Goal: Use online tool/utility: Utilize a website feature to perform a specific function

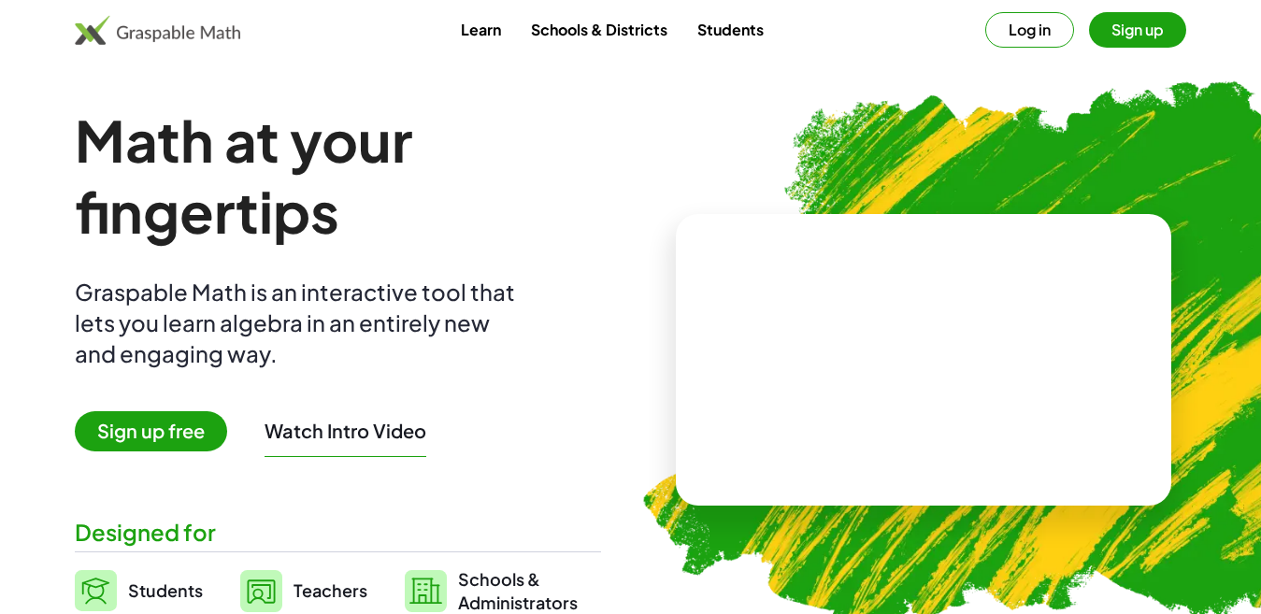
click at [1038, 29] on button "Log in" at bounding box center [1029, 30] width 89 height 36
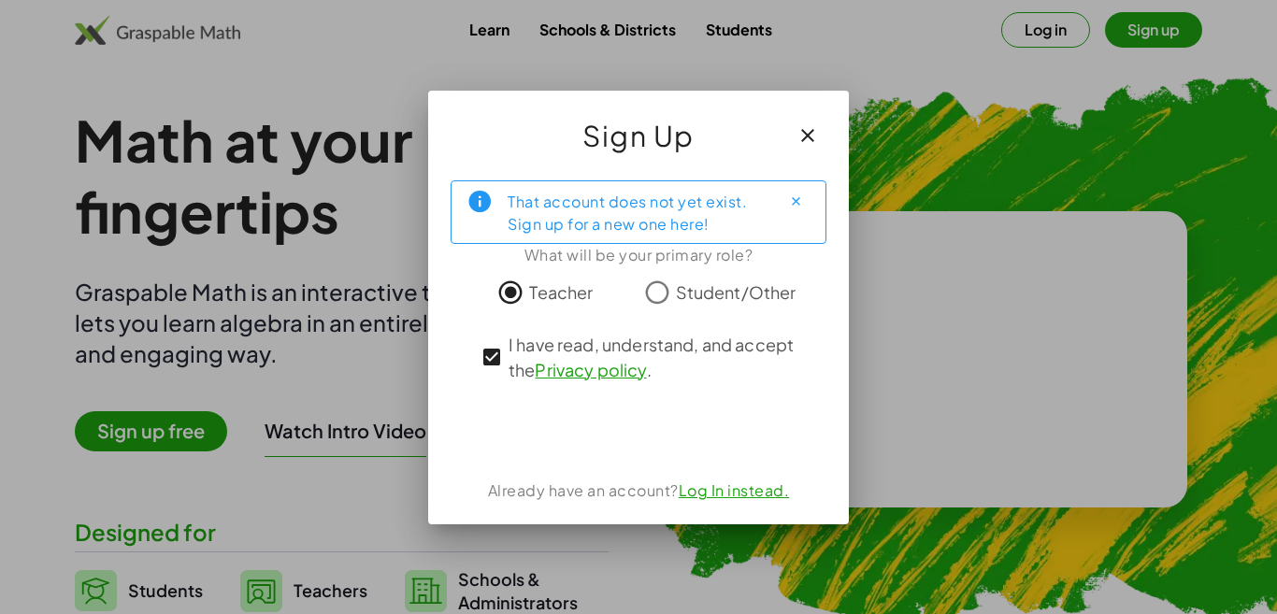
click at [747, 492] on link "Log In instead." at bounding box center [733, 490] width 111 height 20
click at [565, 374] on link "Privacy policy" at bounding box center [590, 369] width 111 height 21
click at [566, 369] on link "Privacy policy" at bounding box center [590, 369] width 111 height 21
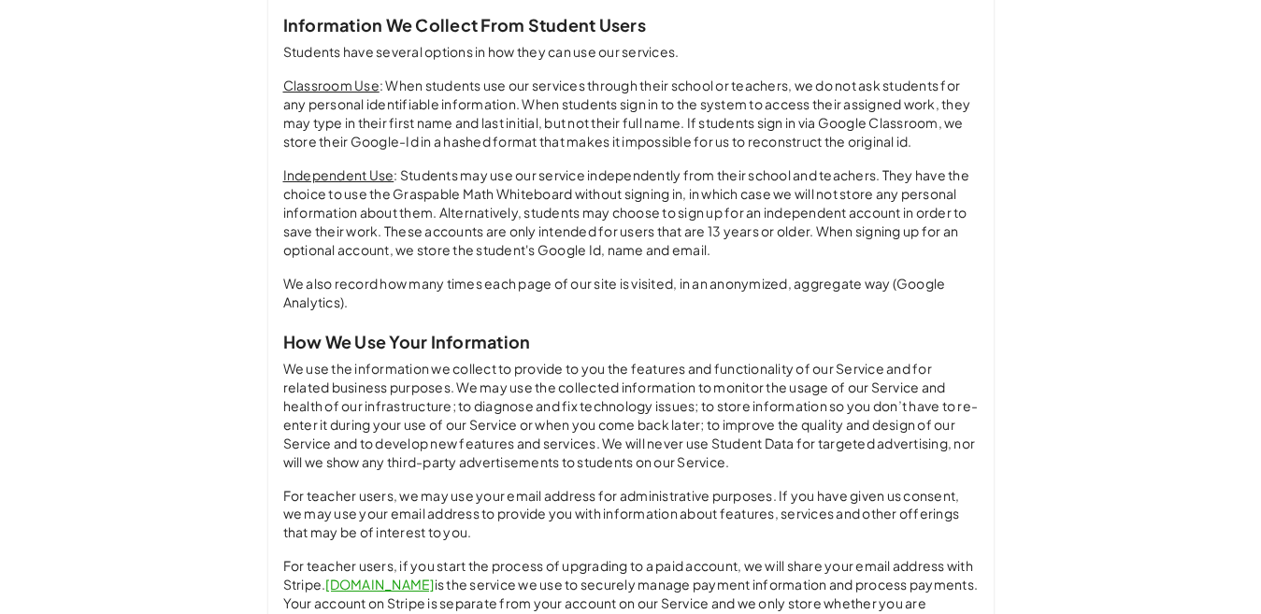
scroll to position [1406, 0]
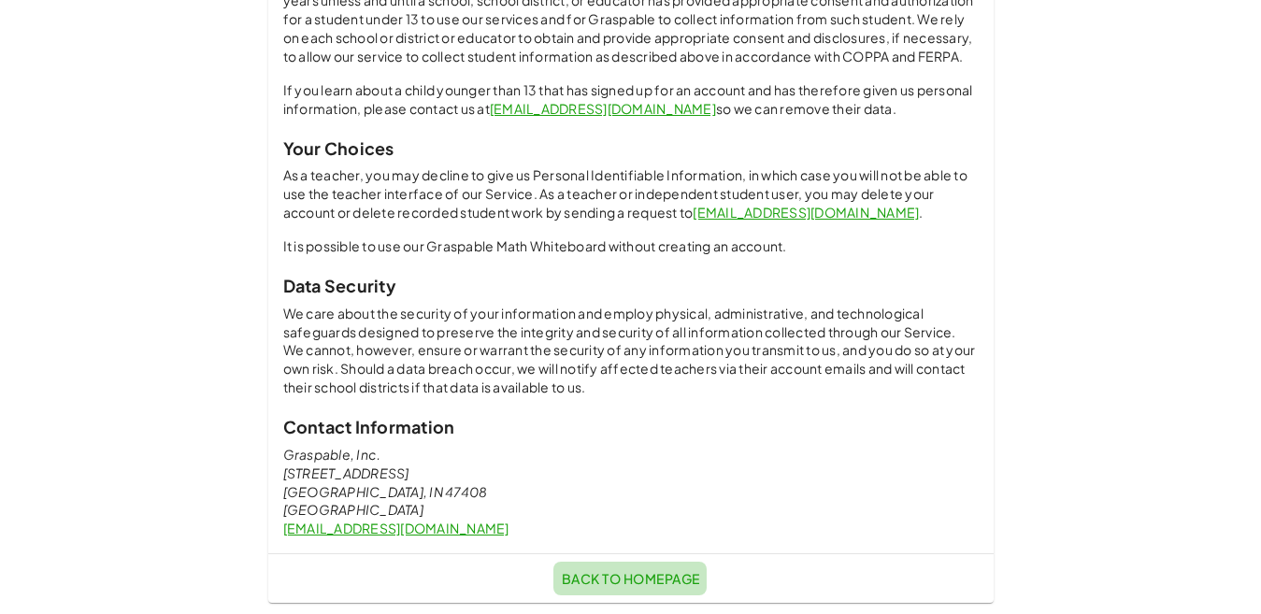
click at [637, 569] on link "Back to Homepage" at bounding box center [629, 579] width 153 height 34
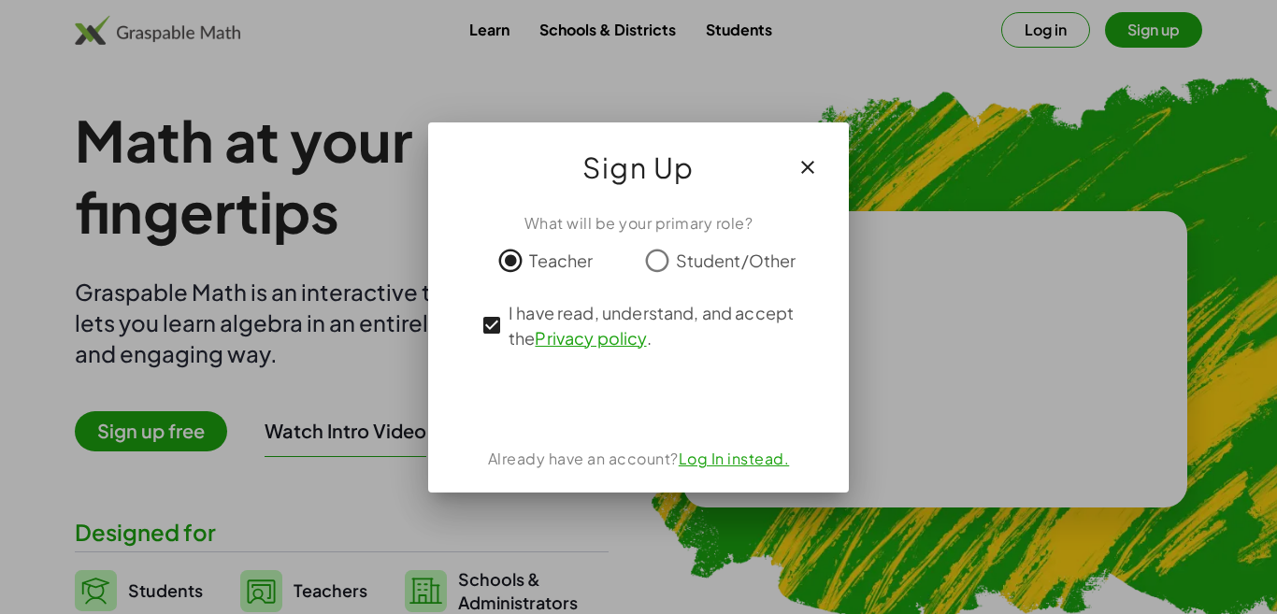
click at [730, 458] on link "Log In instead." at bounding box center [733, 459] width 111 height 20
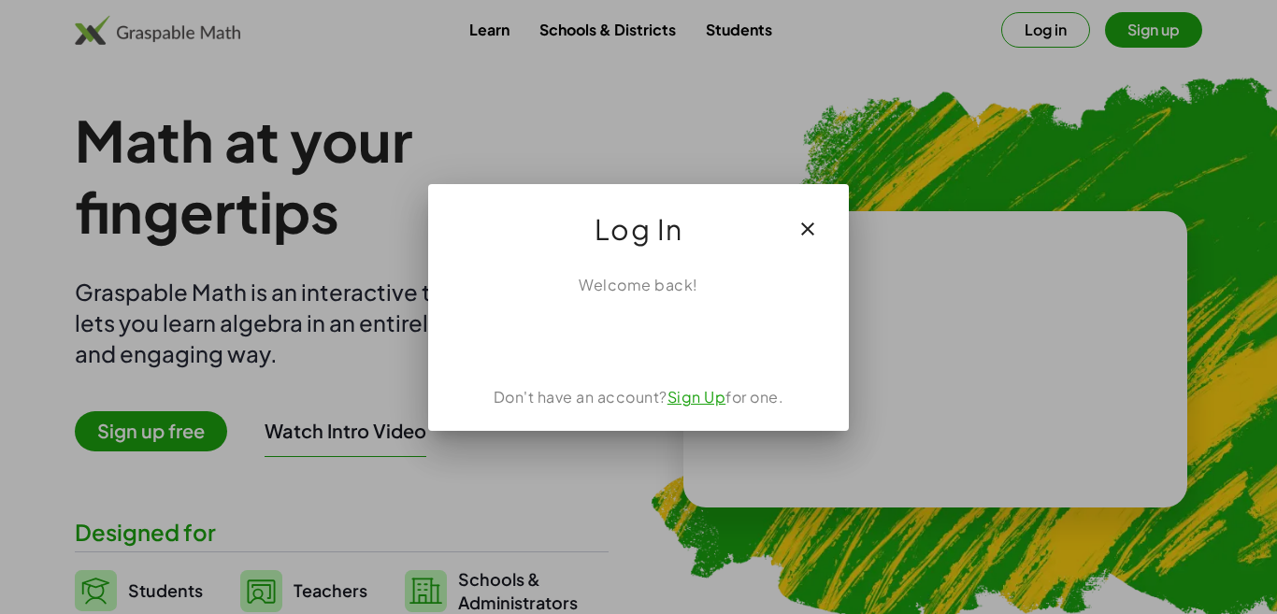
click at [686, 396] on link "Sign Up" at bounding box center [696, 397] width 59 height 20
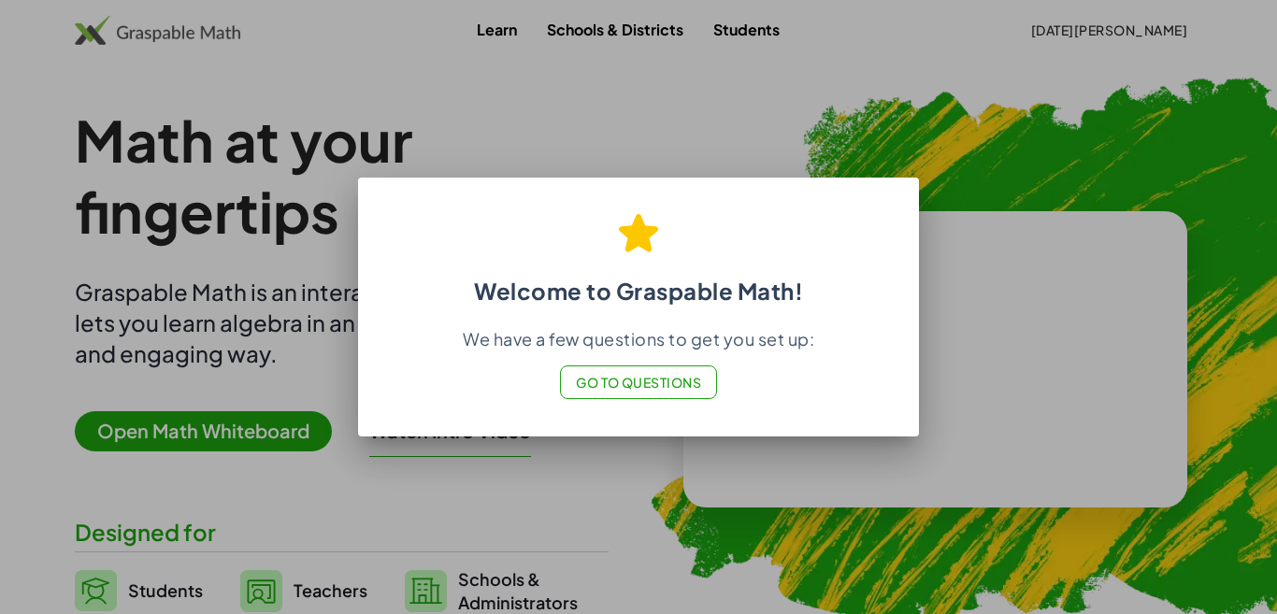
click at [628, 375] on span "Go to Questions" at bounding box center [639, 382] width 126 height 17
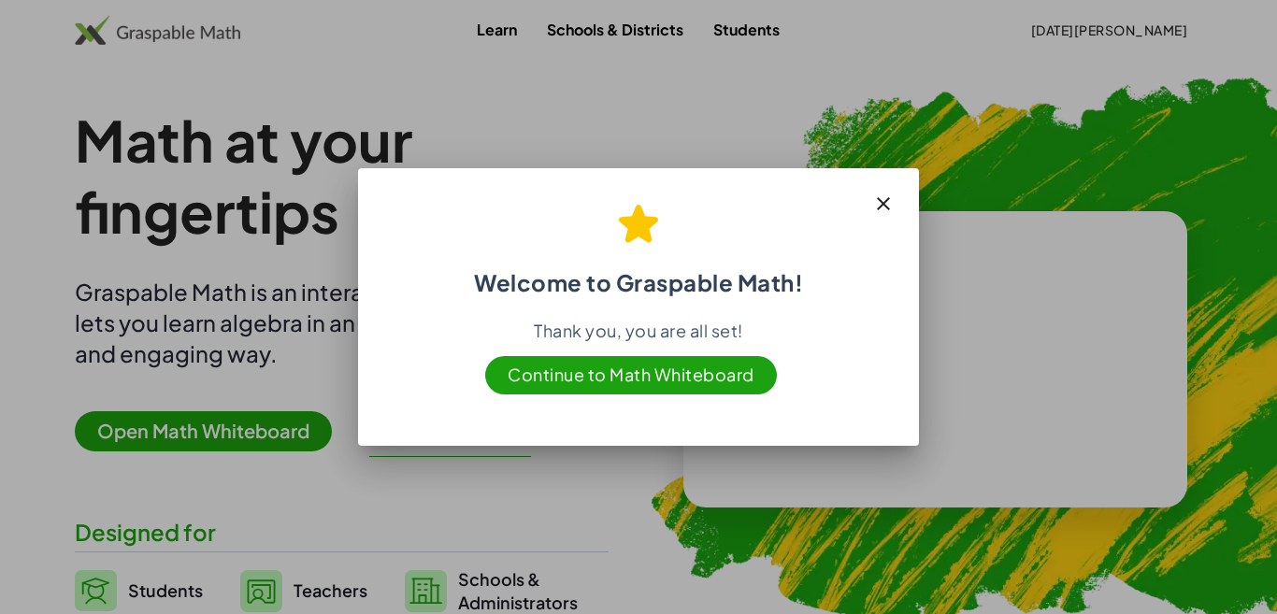
click at [609, 375] on span "Continue to Math Whiteboard" at bounding box center [631, 375] width 292 height 38
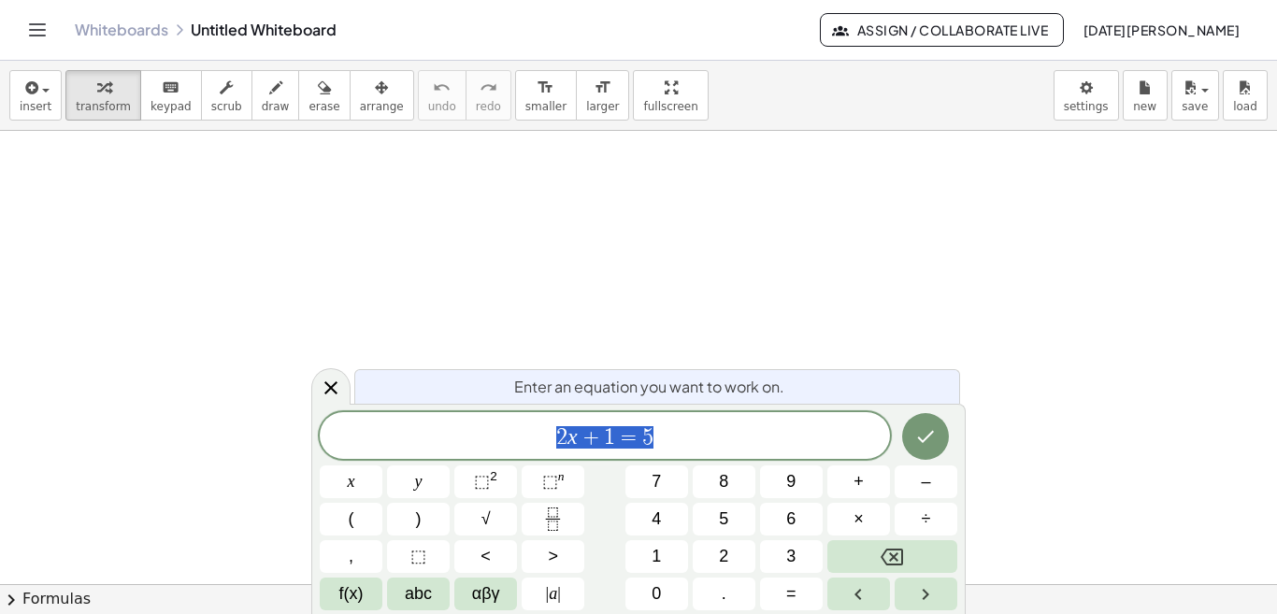
scroll to position [525, 0]
click at [689, 441] on span "2 x + 1 = 5" at bounding box center [605, 437] width 570 height 26
click at [924, 428] on icon "Done" at bounding box center [925, 436] width 22 height 22
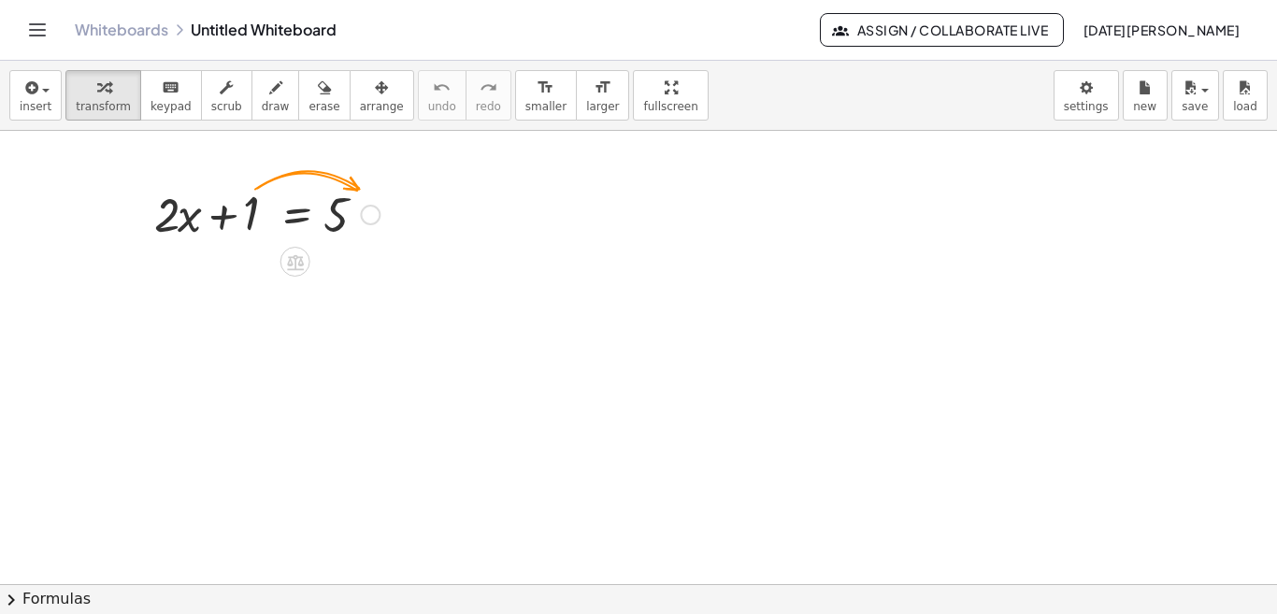
click at [367, 215] on div at bounding box center [370, 215] width 21 height 21
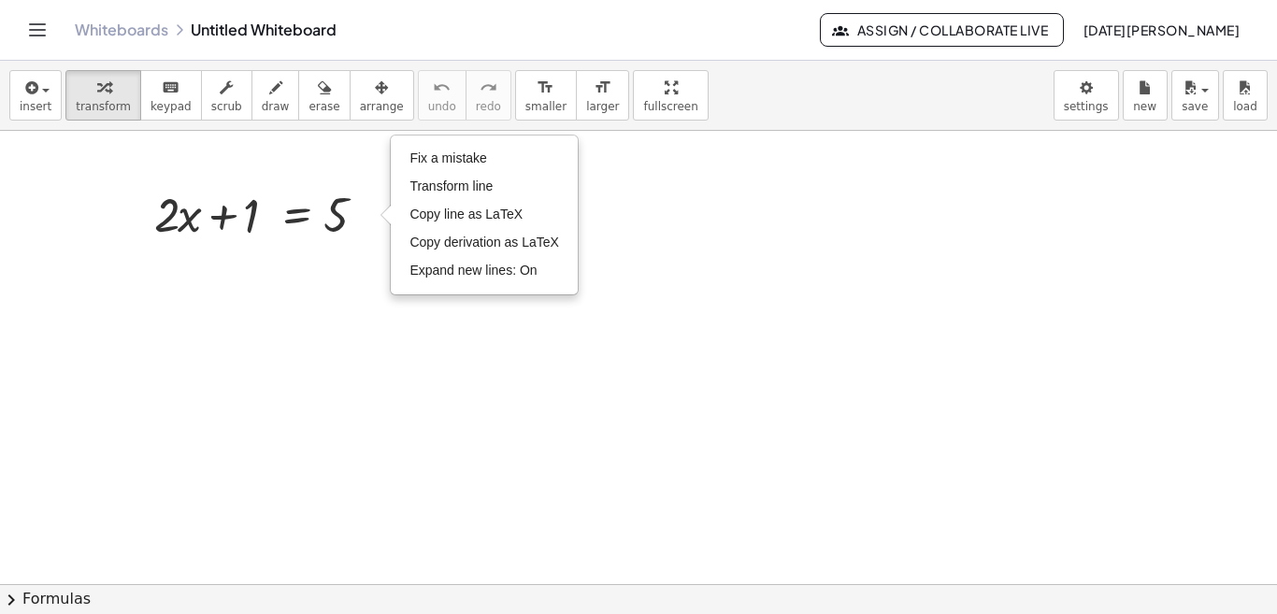
click at [409, 470] on div at bounding box center [638, 286] width 1277 height 1360
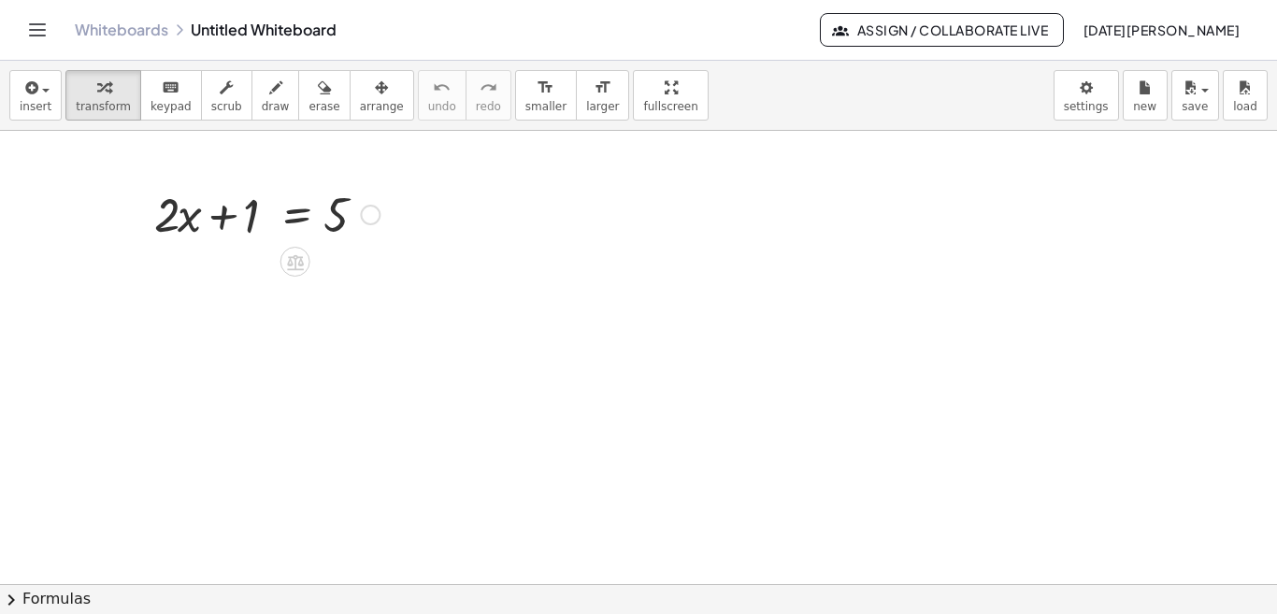
click at [247, 222] on div at bounding box center [267, 213] width 244 height 64
drag, startPoint x: 255, startPoint y: 213, endPoint x: 405, endPoint y: 213, distance: 149.5
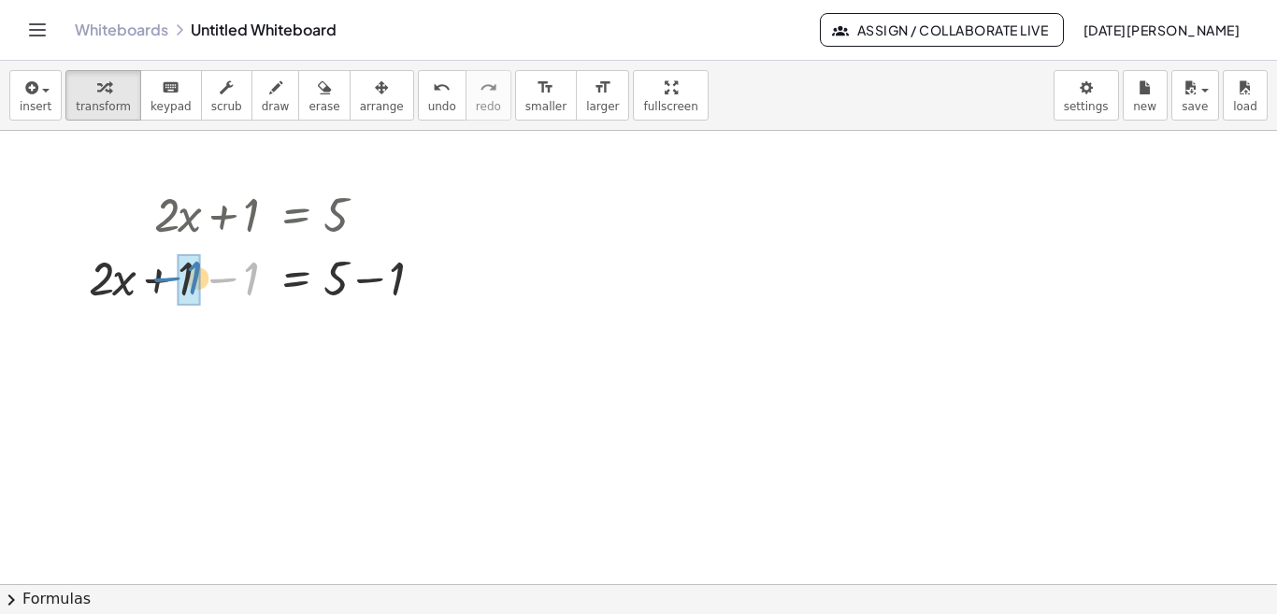
drag, startPoint x: 252, startPoint y: 291, endPoint x: 195, endPoint y: 290, distance: 57.0
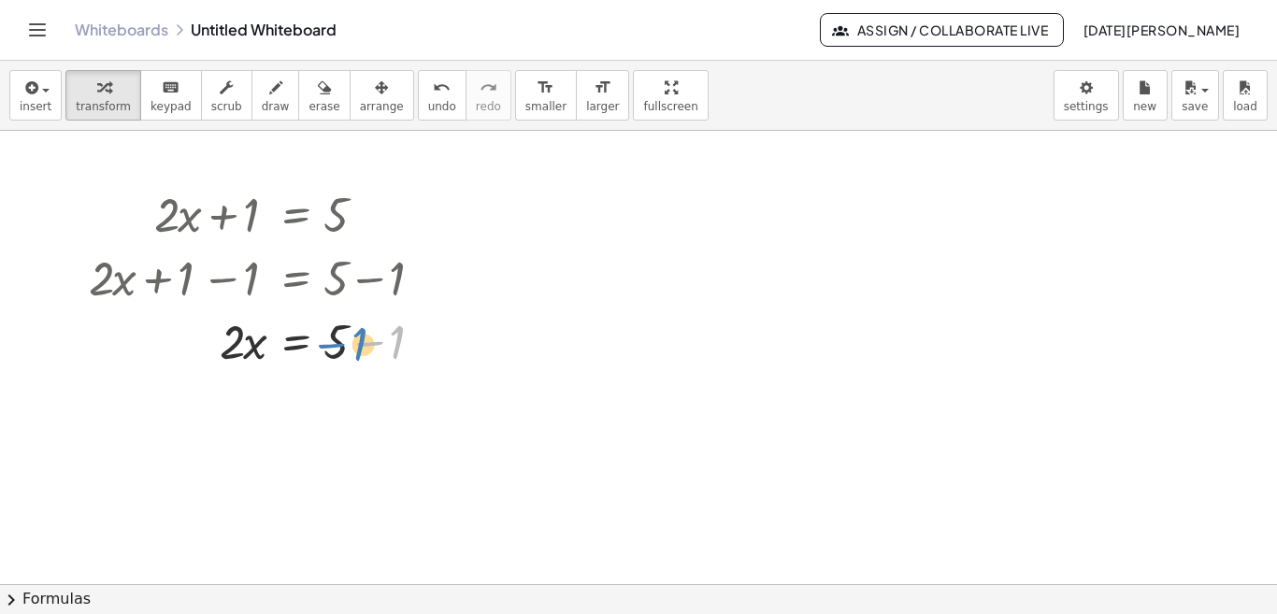
drag, startPoint x: 407, startPoint y: 335, endPoint x: 362, endPoint y: 336, distance: 44.9
click at [362, 336] on div at bounding box center [266, 340] width 375 height 64
drag, startPoint x: 395, startPoint y: 362, endPoint x: 336, endPoint y: 350, distance: 60.1
click at [336, 350] on div at bounding box center [299, 340] width 440 height 64
click at [231, 410] on div at bounding box center [266, 404] width 375 height 64
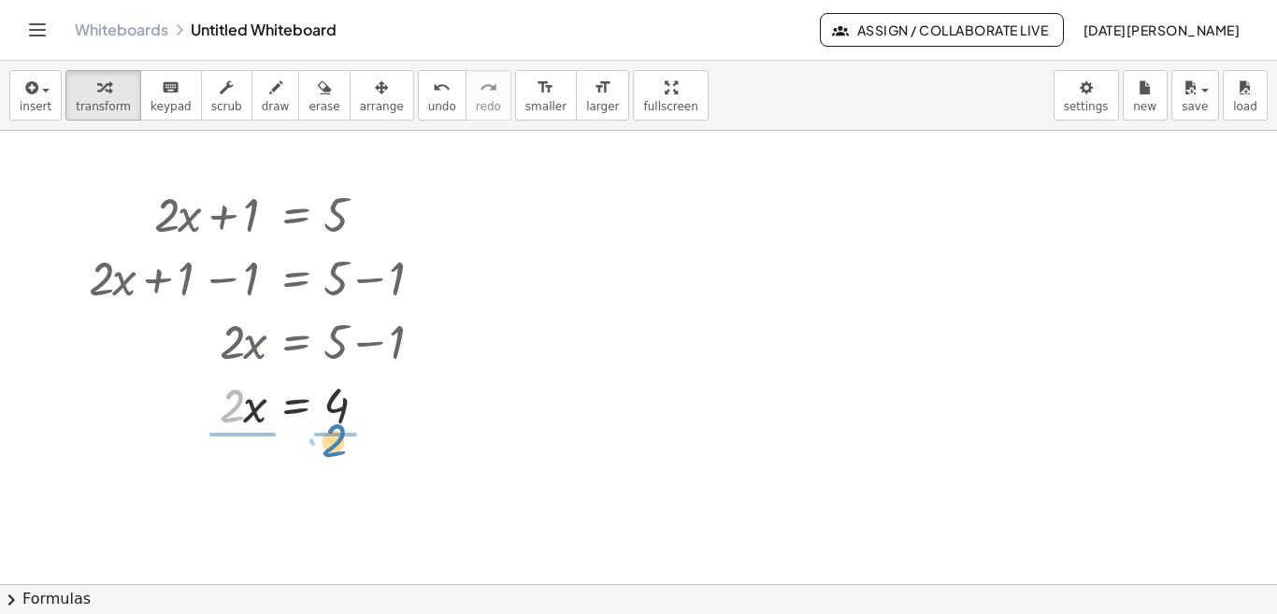
drag, startPoint x: 224, startPoint y: 414, endPoint x: 328, endPoint y: 448, distance: 109.0
drag, startPoint x: 241, startPoint y: 493, endPoint x: 244, endPoint y: 508, distance: 15.2
click at [244, 508] on div at bounding box center [266, 481] width 375 height 93
drag, startPoint x: 246, startPoint y: 504, endPoint x: 239, endPoint y: 477, distance: 27.9
drag, startPoint x: 341, startPoint y: 521, endPoint x: 341, endPoint y: 496, distance: 25.2
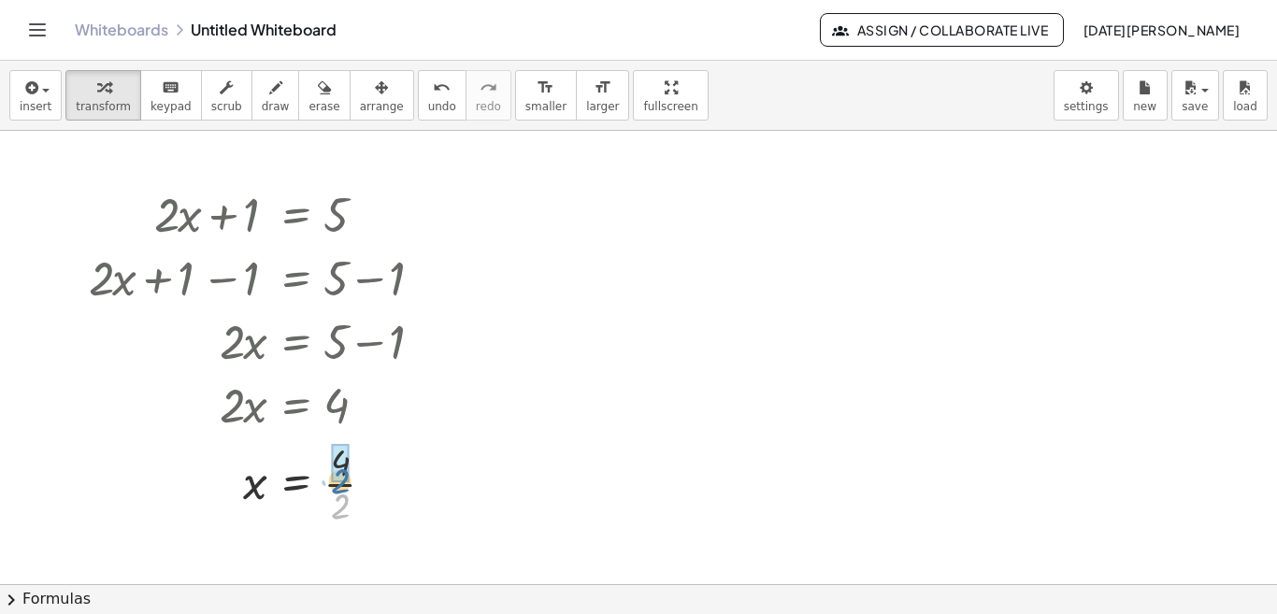
click at [341, 496] on div at bounding box center [266, 481] width 375 height 93
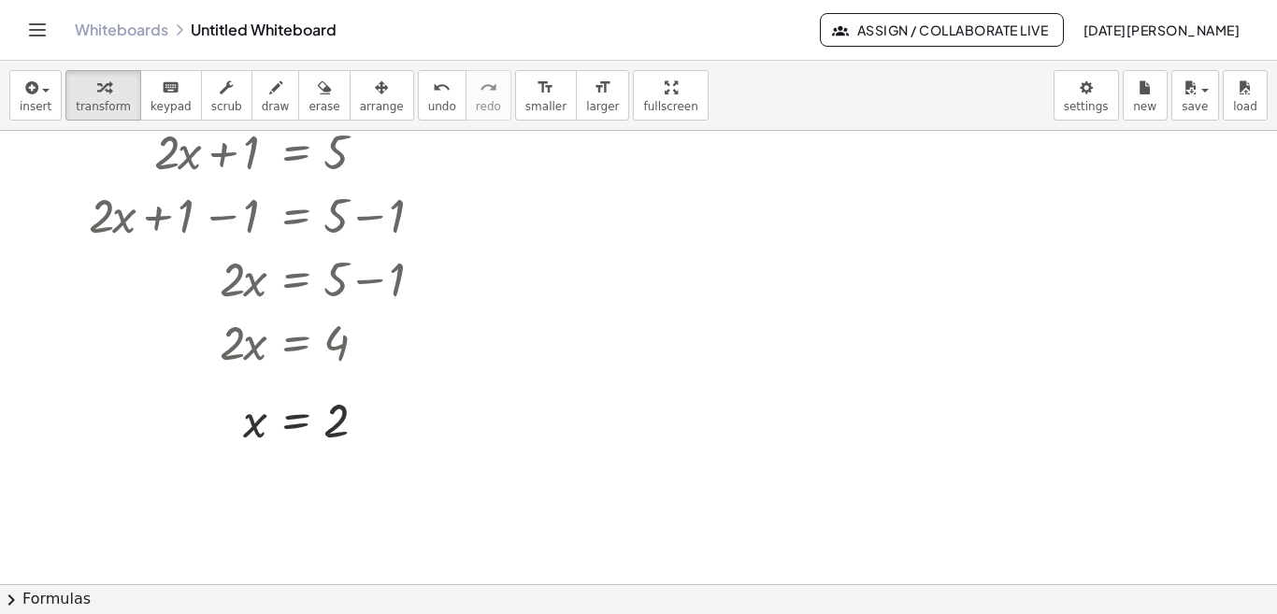
scroll to position [386, 0]
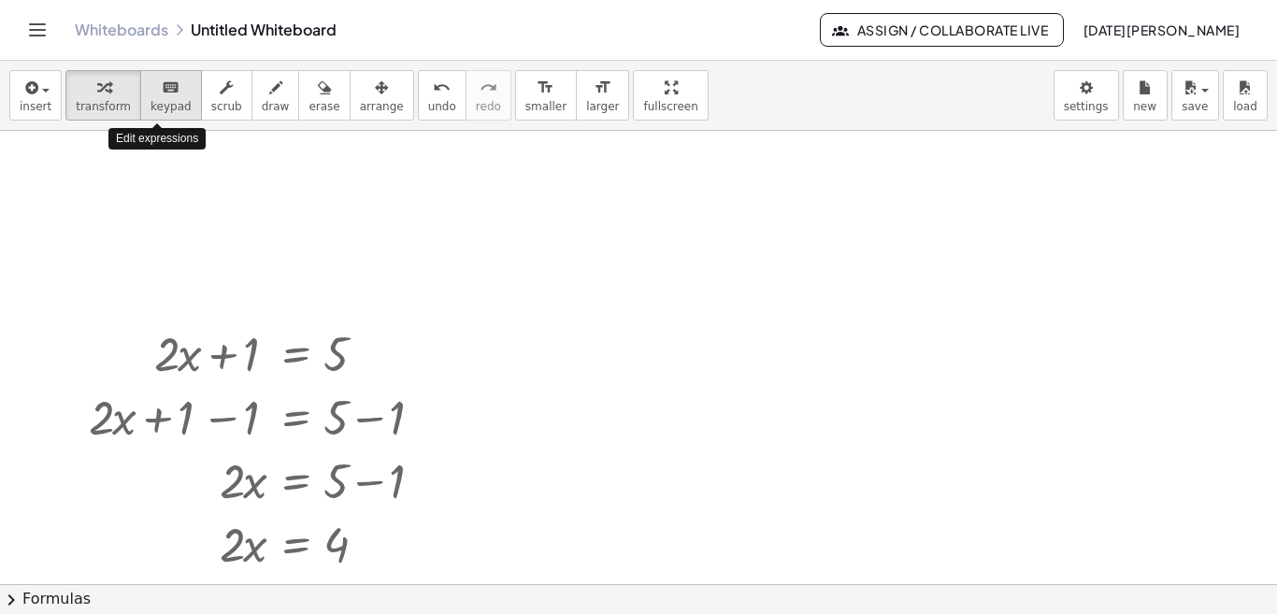
click at [165, 96] on icon "keyboard" at bounding box center [171, 88] width 18 height 22
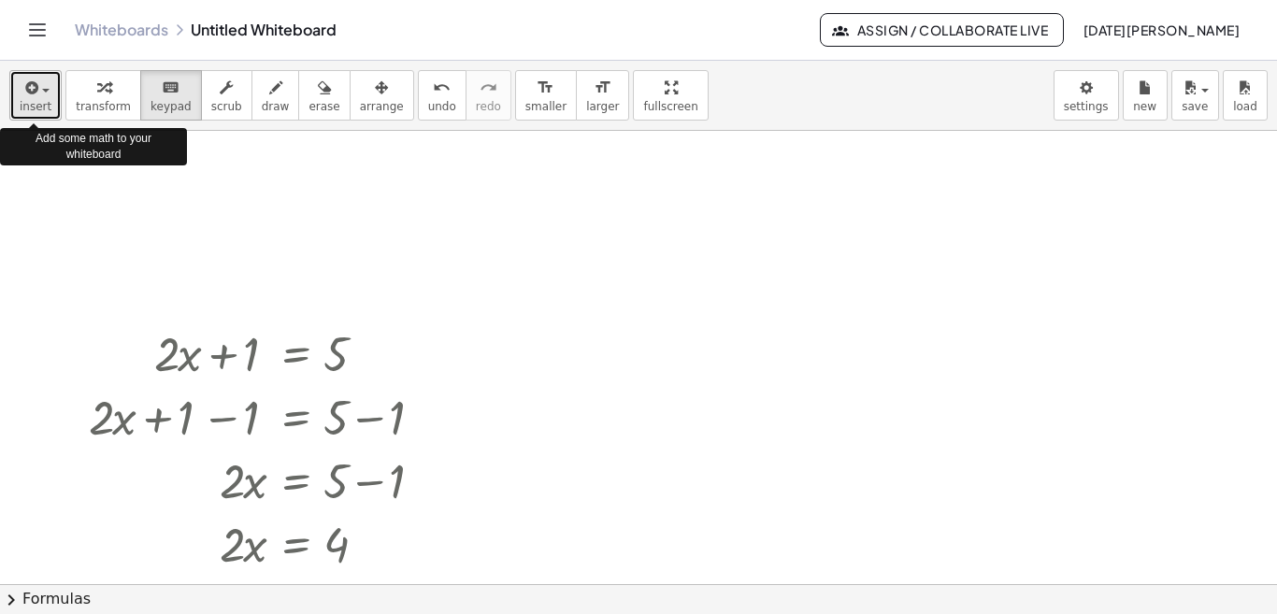
click at [36, 96] on icon "button" at bounding box center [29, 88] width 17 height 22
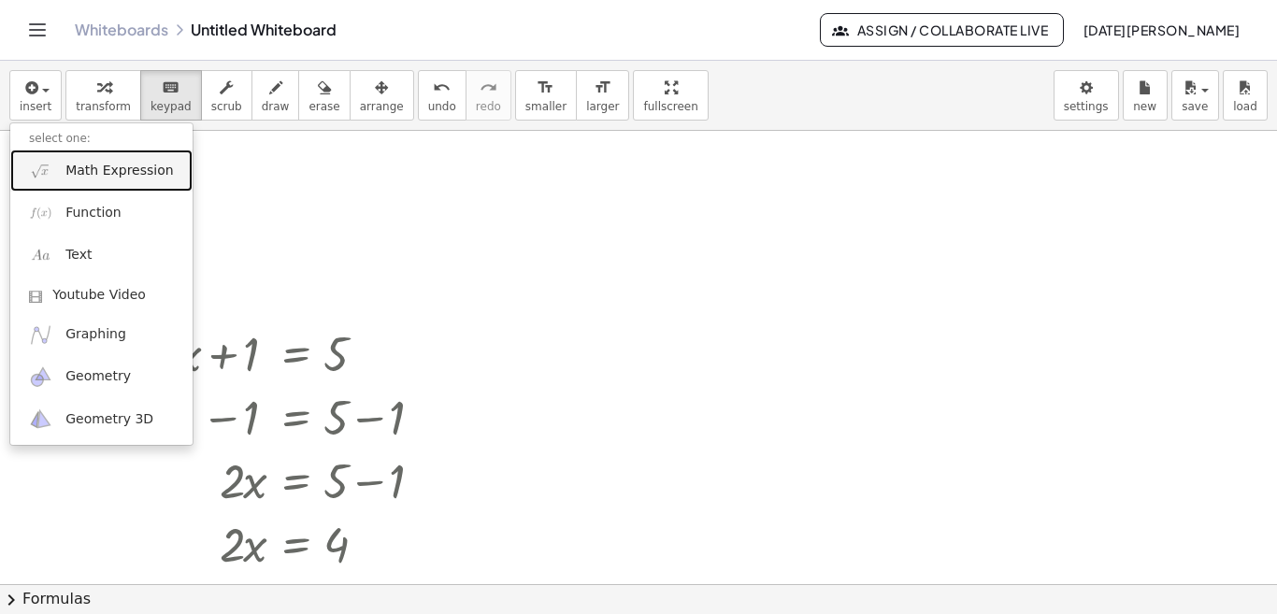
click at [106, 173] on span "Math Expression" at bounding box center [118, 171] width 107 height 19
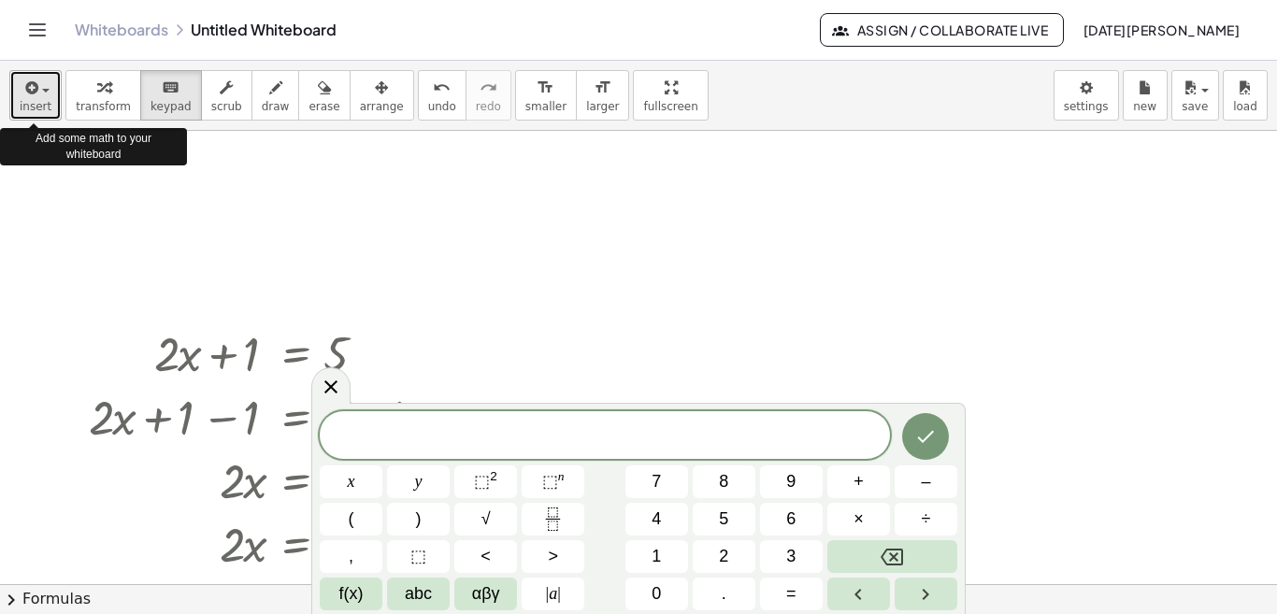
click at [37, 101] on span "insert" at bounding box center [36, 106] width 32 height 13
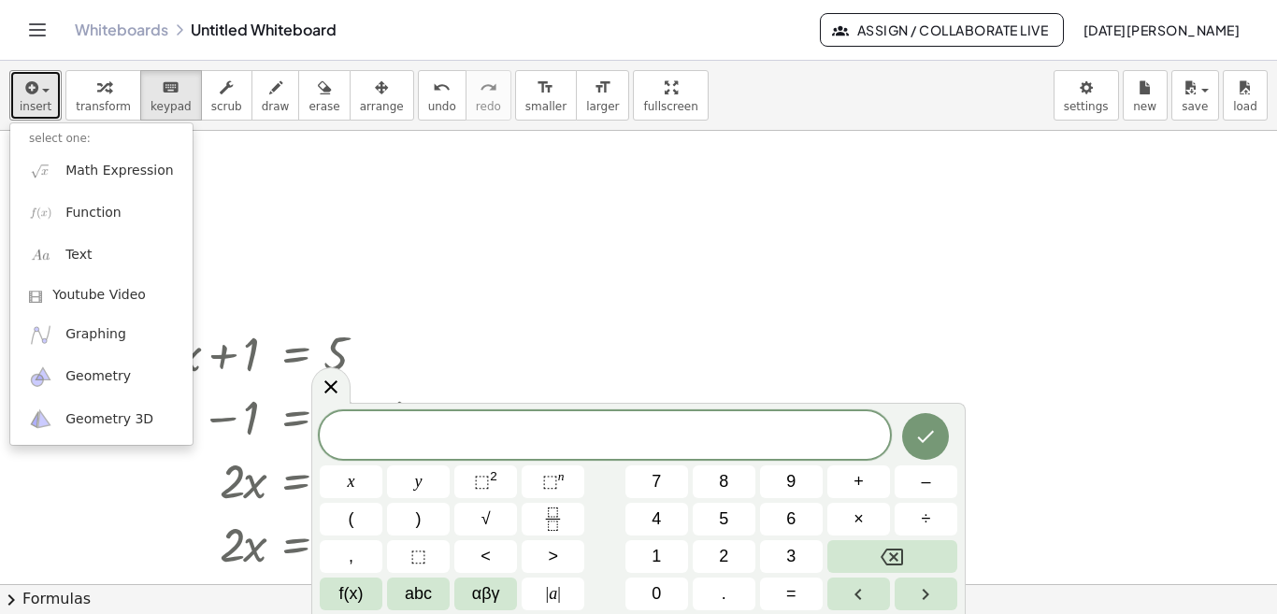
click at [360, 212] on div at bounding box center [638, 425] width 1277 height 1360
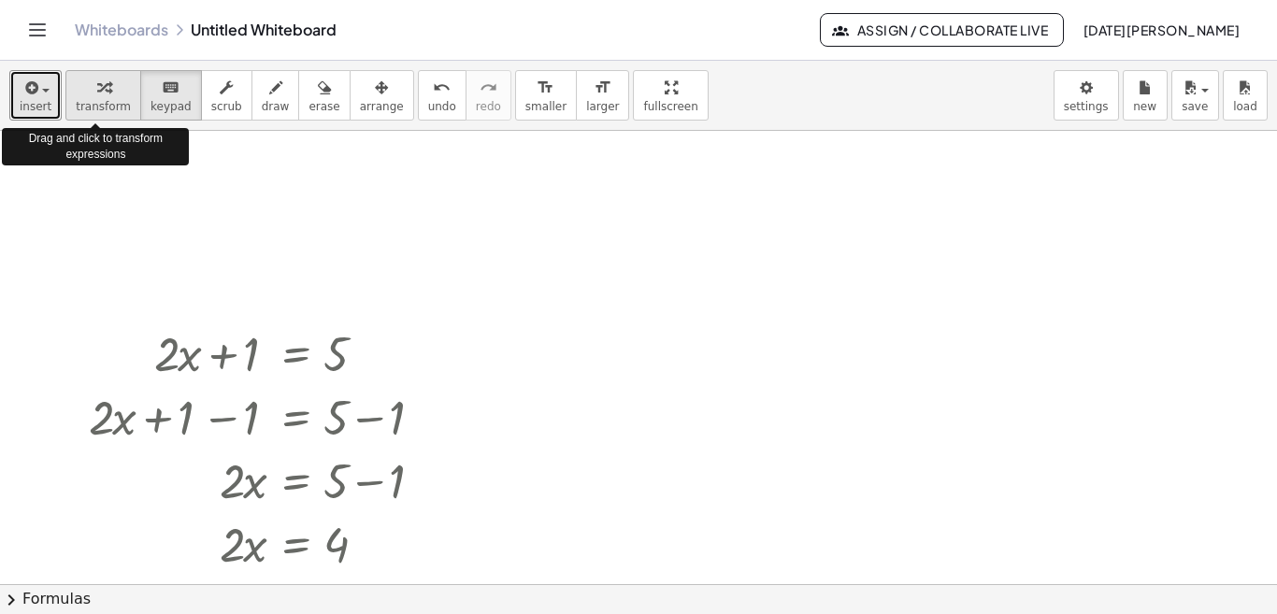
click at [93, 102] on span "transform" at bounding box center [103, 106] width 55 height 13
click at [162, 77] on icon "keyboard" at bounding box center [171, 88] width 18 height 22
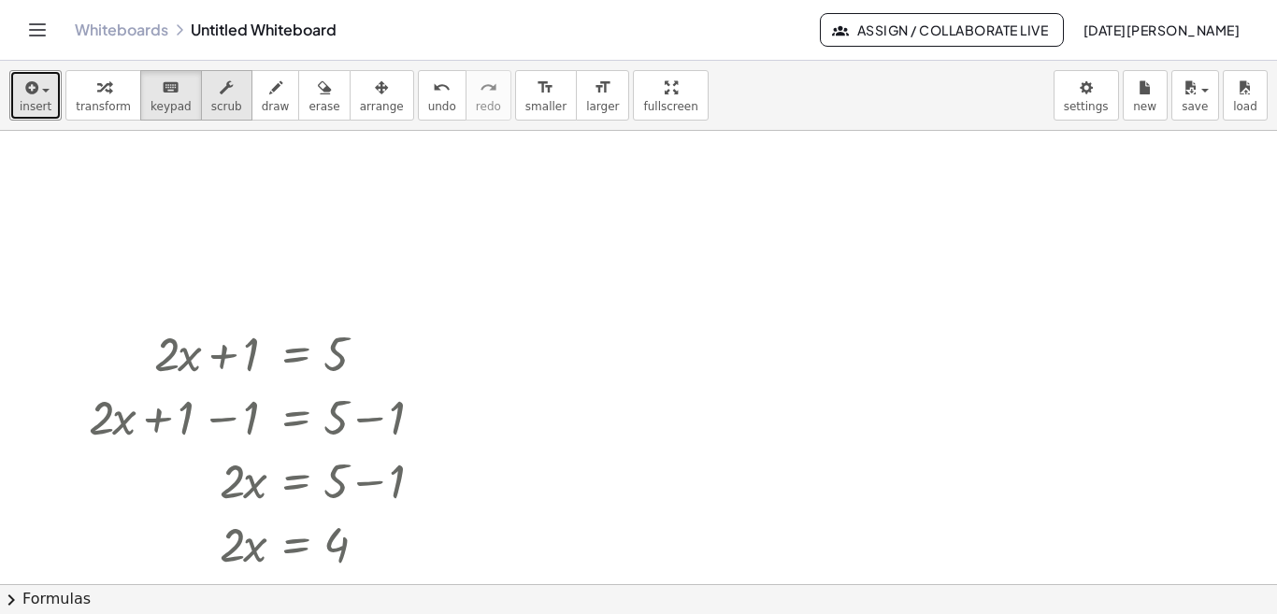
click at [211, 91] on div "button" at bounding box center [226, 87] width 31 height 22
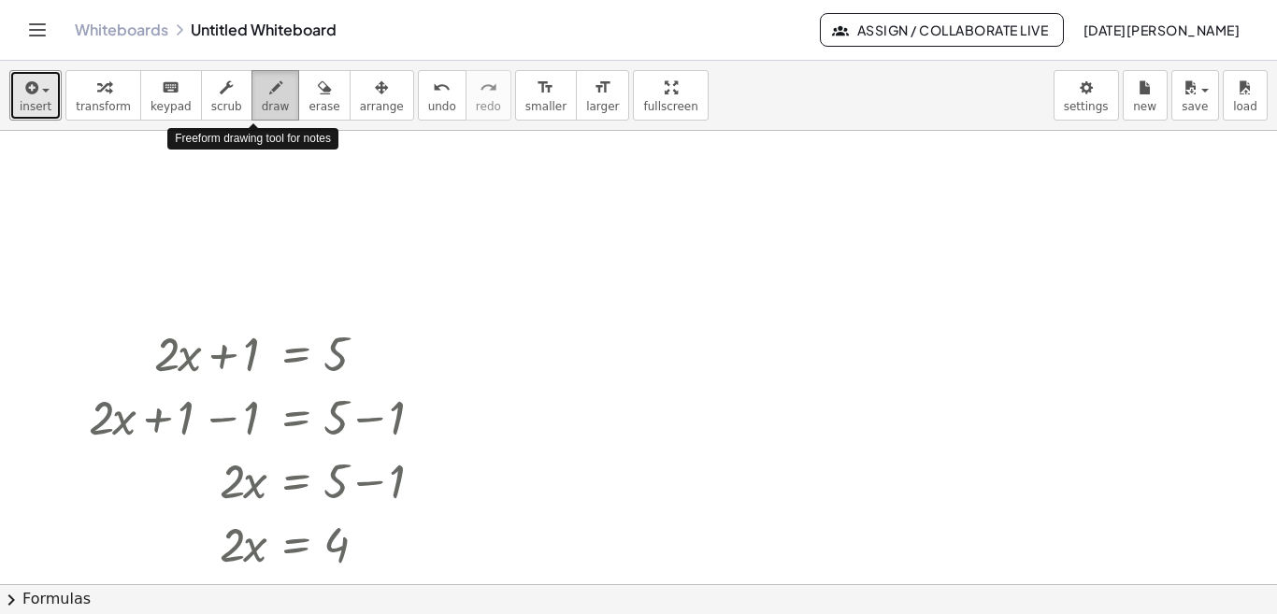
click at [262, 101] on span "draw" at bounding box center [276, 106] width 28 height 13
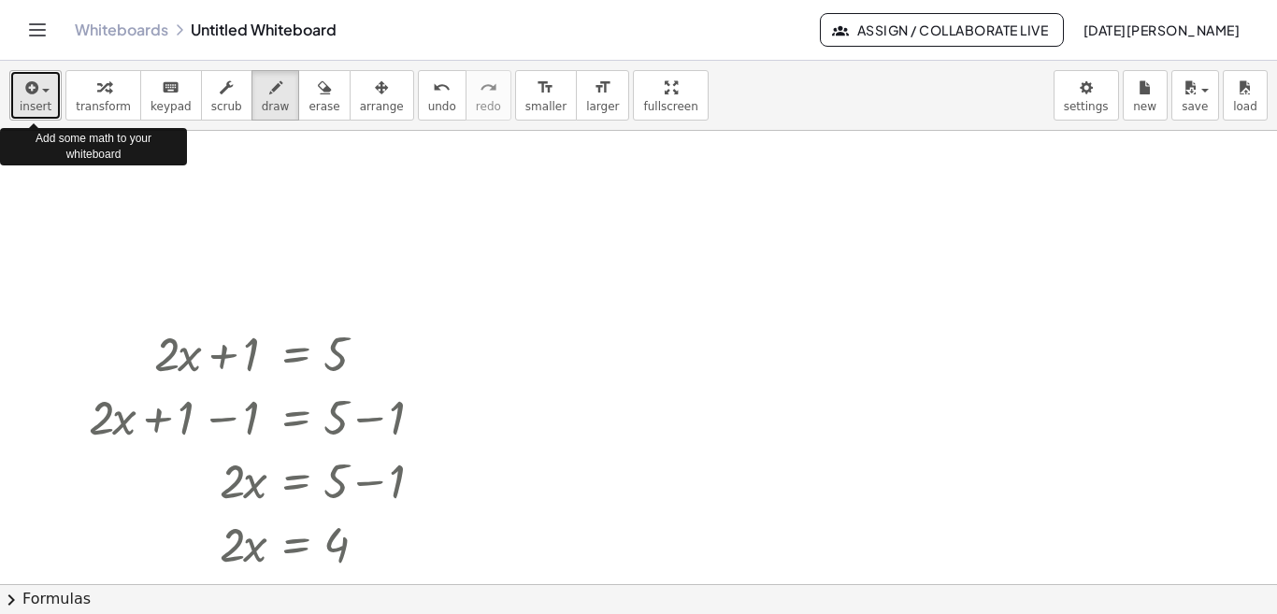
click at [24, 92] on icon "button" at bounding box center [29, 88] width 17 height 22
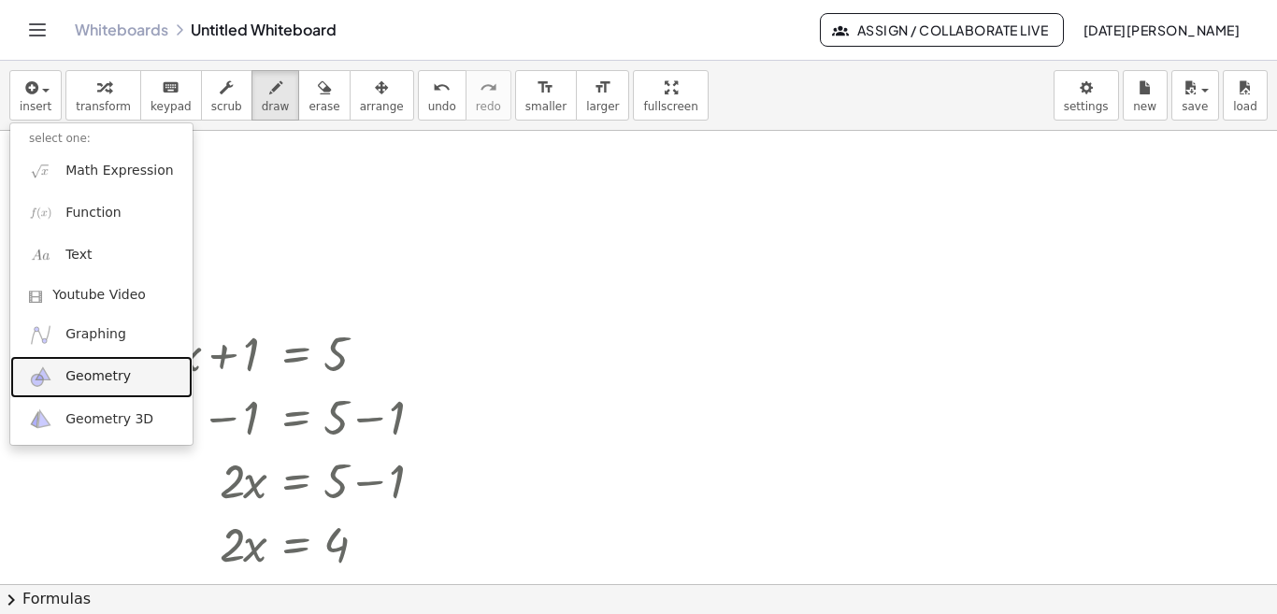
click at [125, 382] on link "Geometry" at bounding box center [101, 377] width 182 height 42
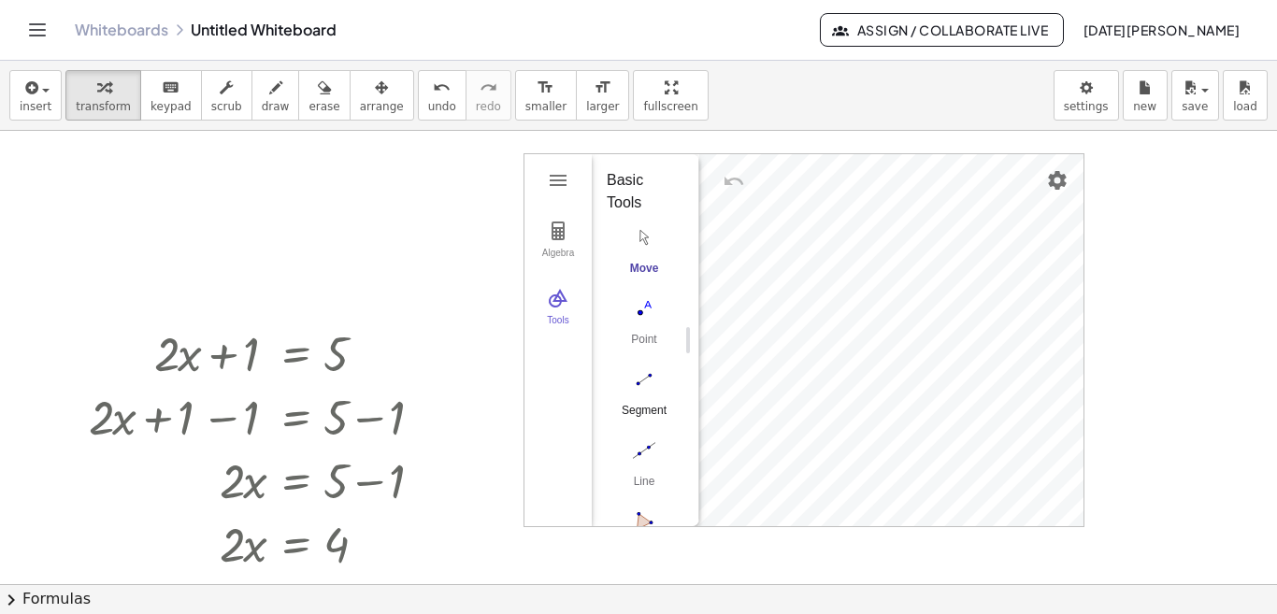
click at [646, 370] on img "Segment. Select two points or positions" at bounding box center [643, 379] width 75 height 30
click at [646, 492] on img "Move. Drag or select object" at bounding box center [650, 492] width 45 height 45
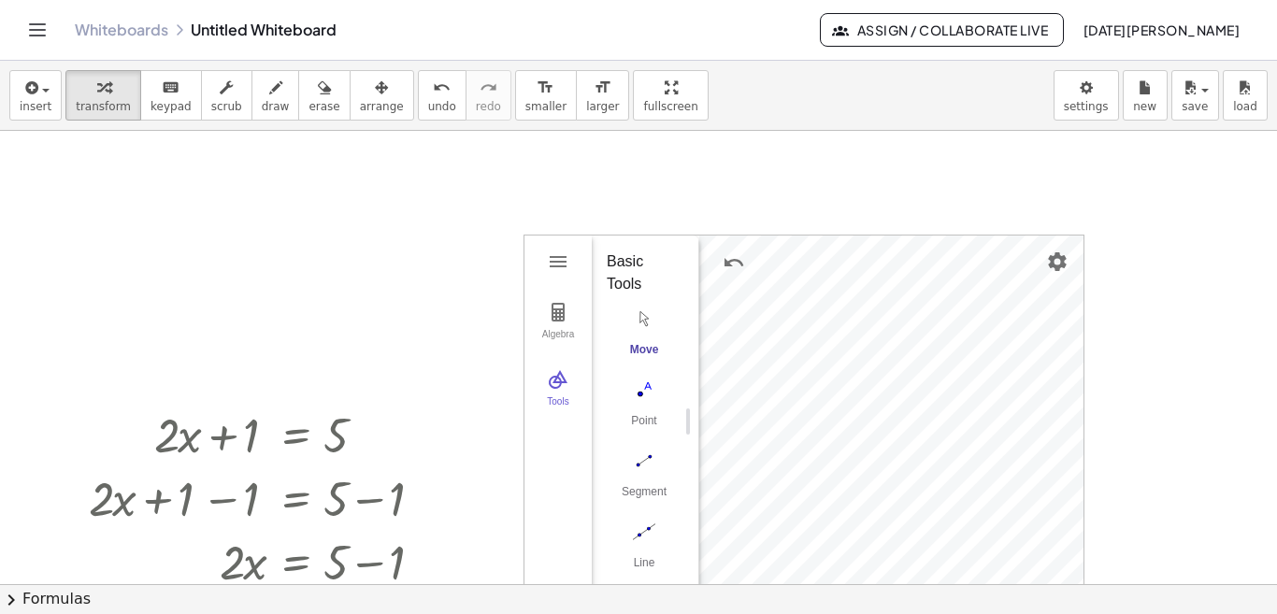
scroll to position [268, 0]
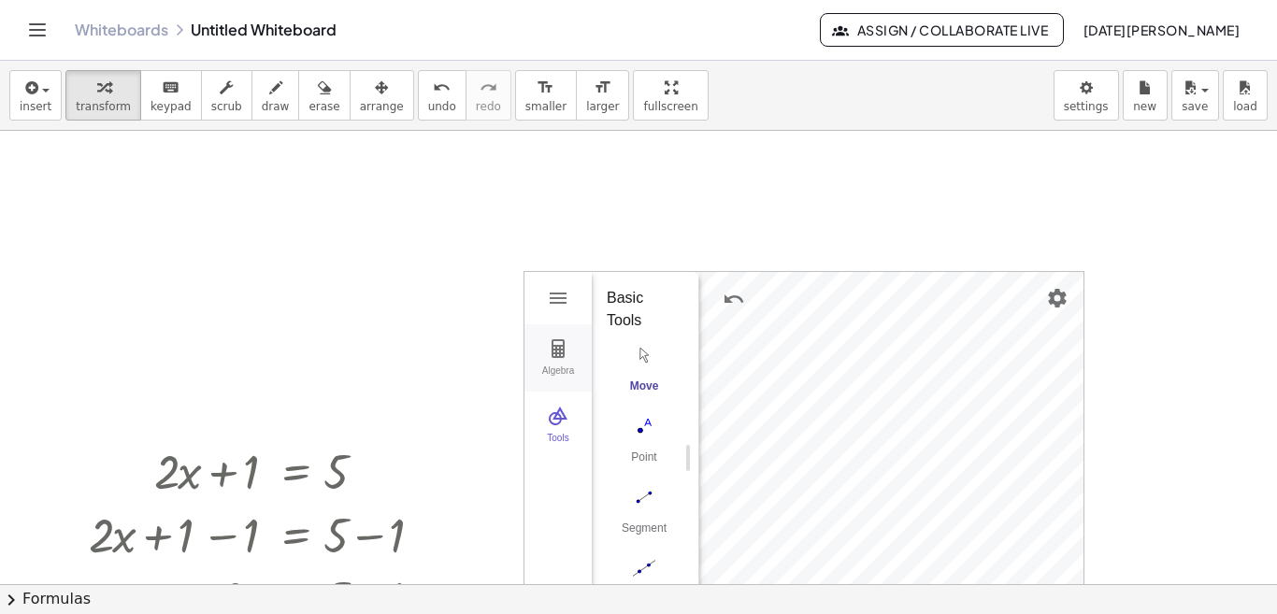
click at [549, 355] on img "Geometry" at bounding box center [558, 348] width 22 height 22
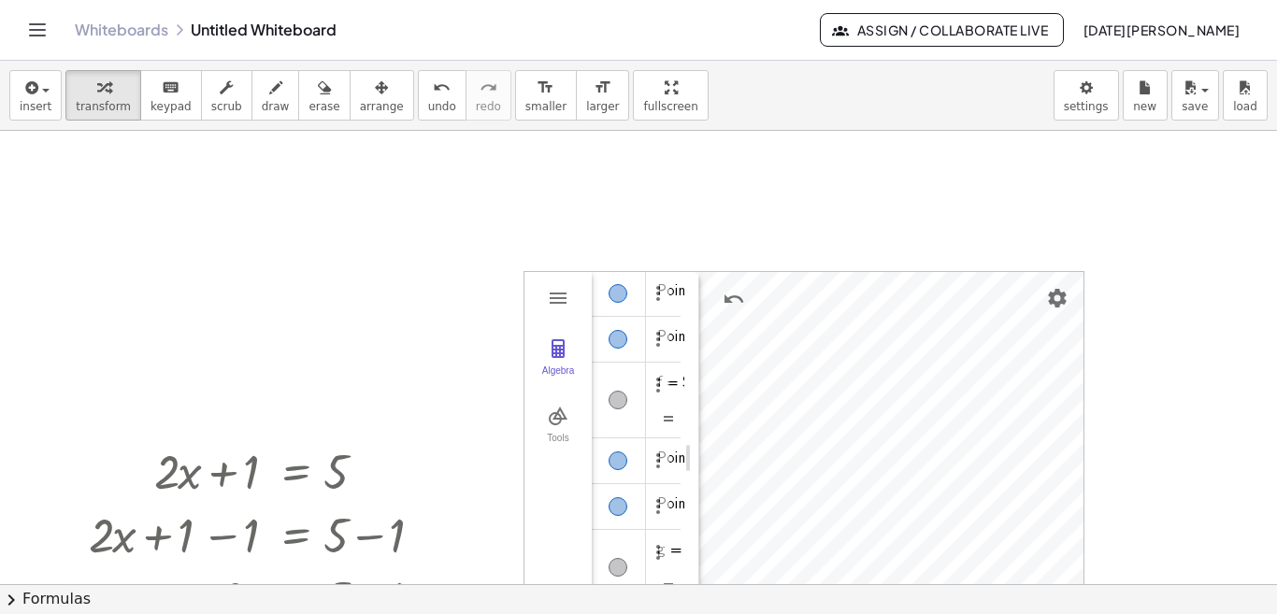
drag, startPoint x: 1260, startPoint y: 281, endPoint x: 1254, endPoint y: 198, distance: 83.4
click at [1254, 198] on div at bounding box center [638, 543] width 1277 height 1360
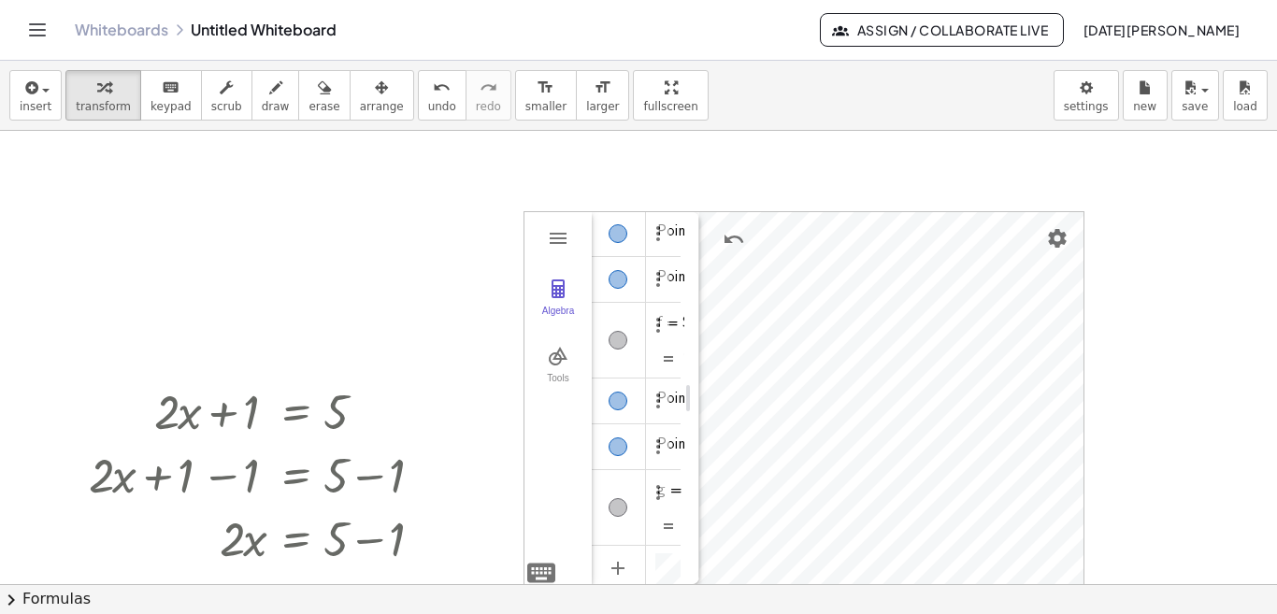
scroll to position [337, 0]
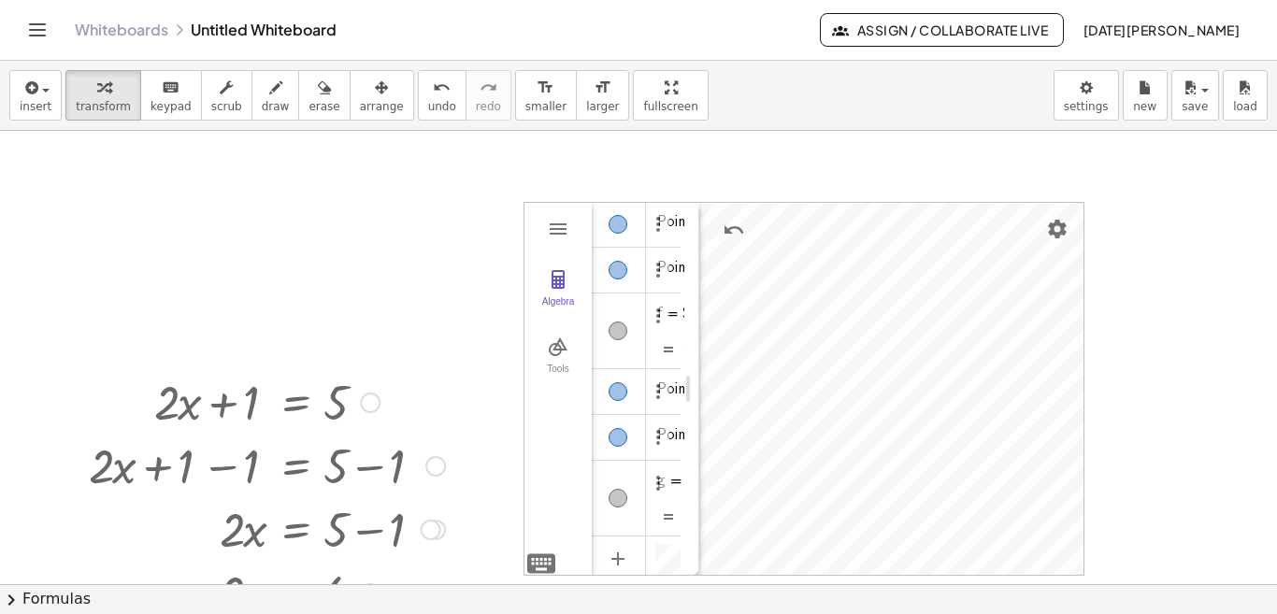
click at [287, 464] on div at bounding box center [266, 465] width 375 height 64
click at [34, 86] on icon "button" at bounding box center [29, 88] width 17 height 22
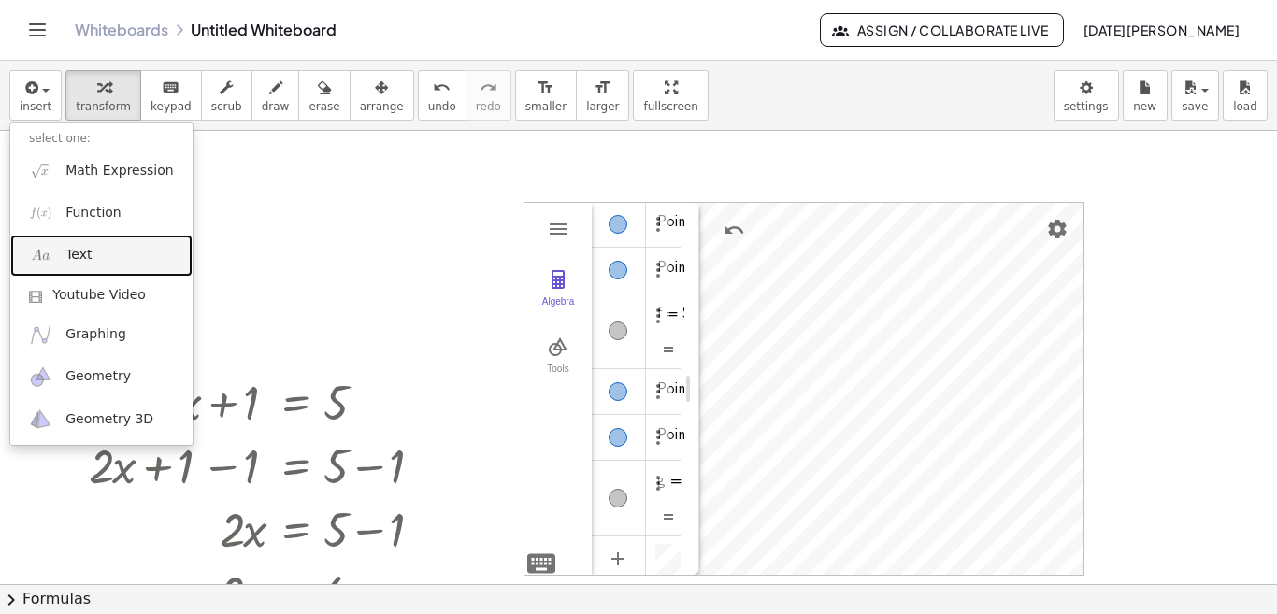
click at [91, 258] on link "Text" at bounding box center [101, 256] width 182 height 42
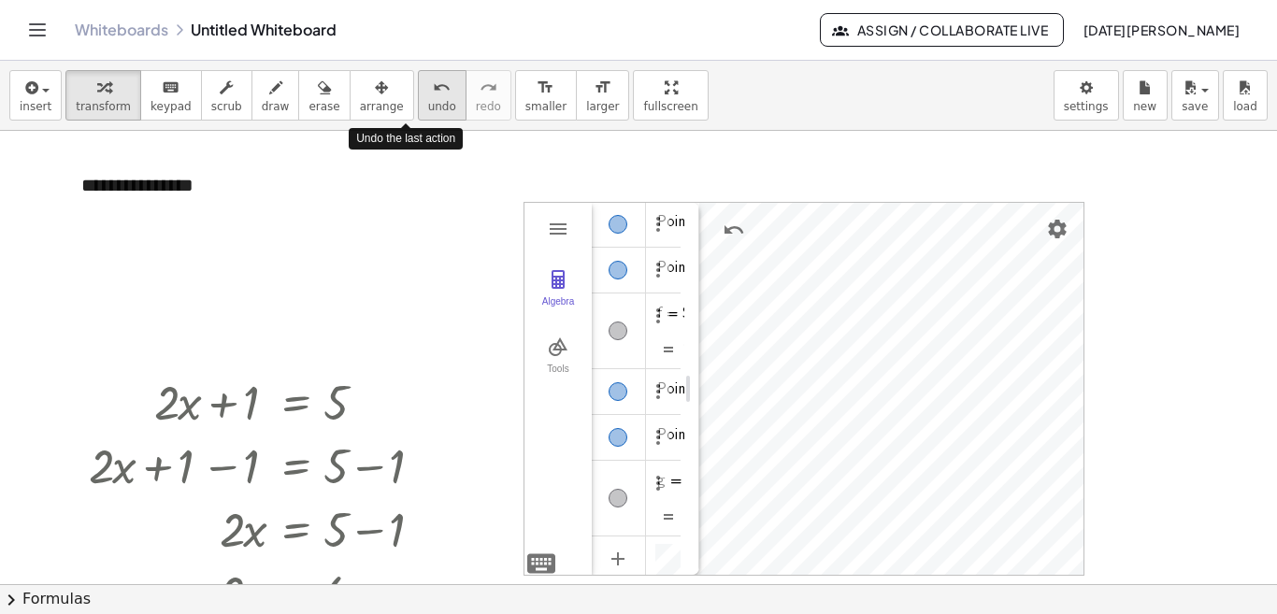
click at [433, 92] on icon "undo" at bounding box center [442, 88] width 18 height 22
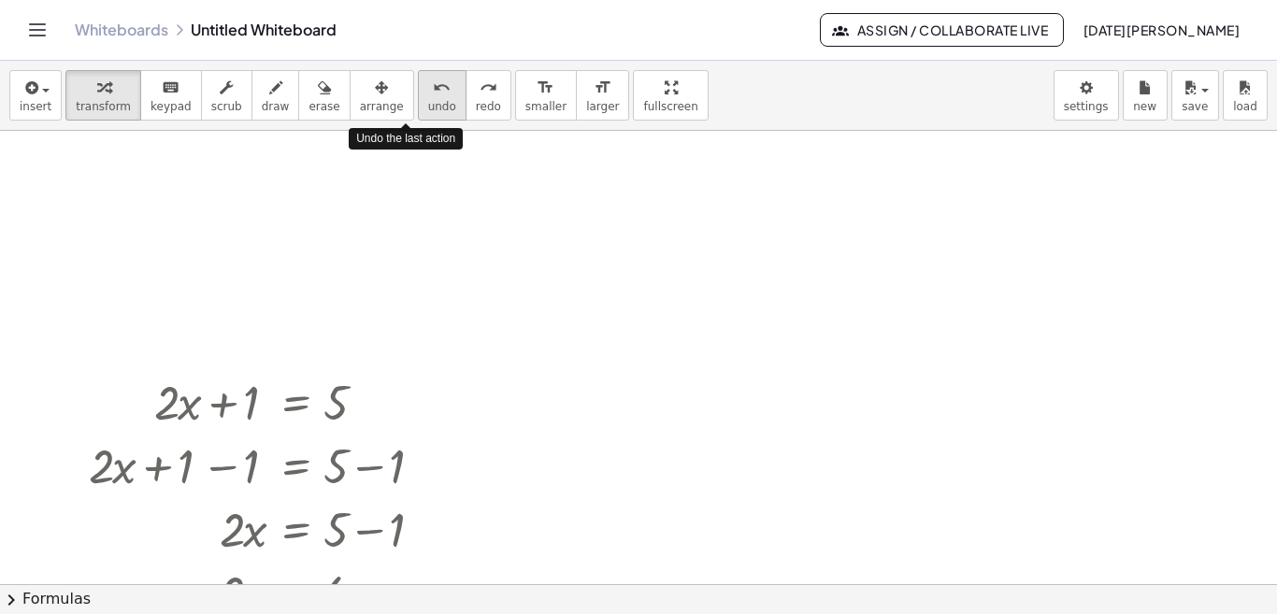
click at [433, 92] on icon "undo" at bounding box center [442, 88] width 18 height 22
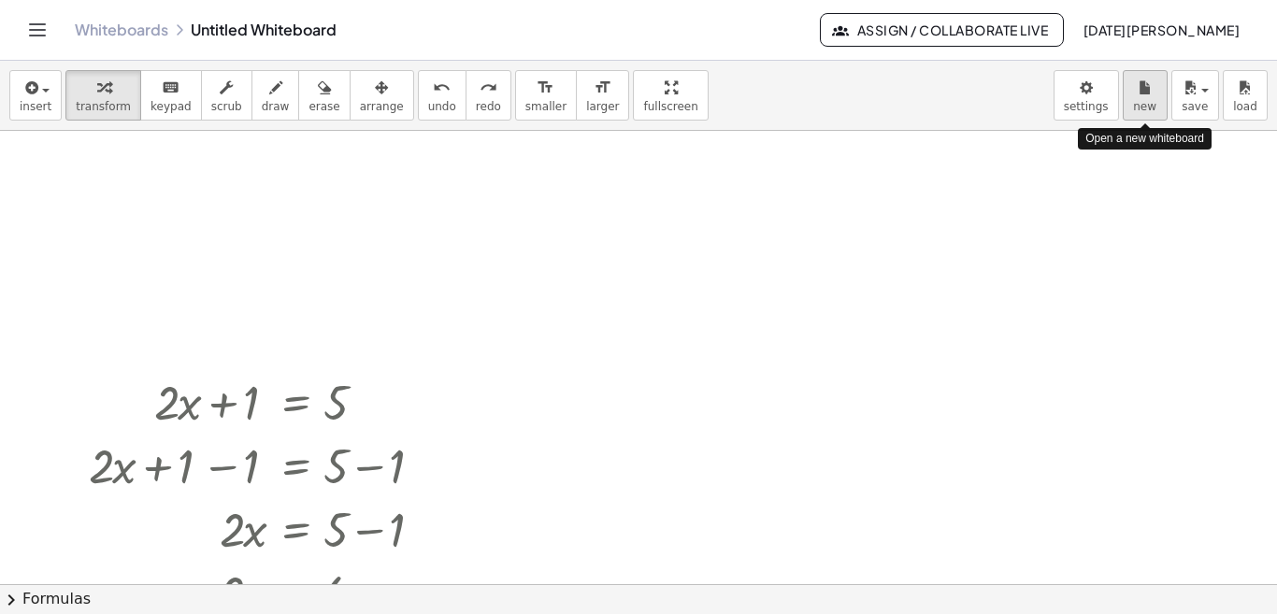
click at [1143, 83] on icon "button" at bounding box center [1144, 88] width 13 height 22
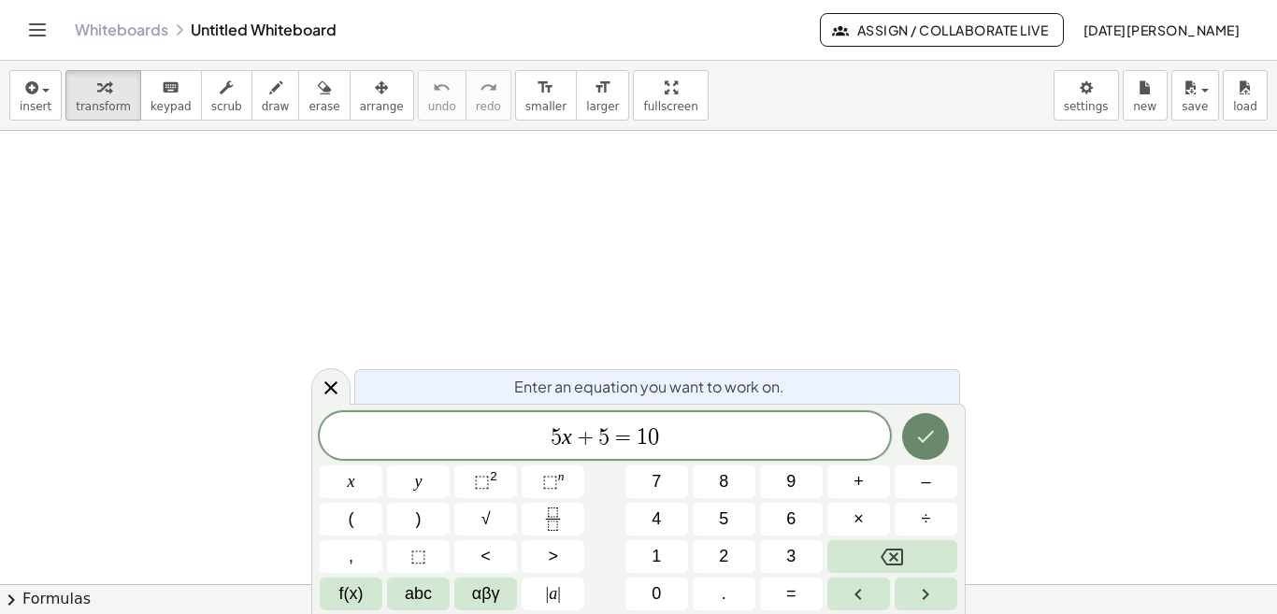
click at [924, 430] on icon "Done" at bounding box center [925, 436] width 22 height 22
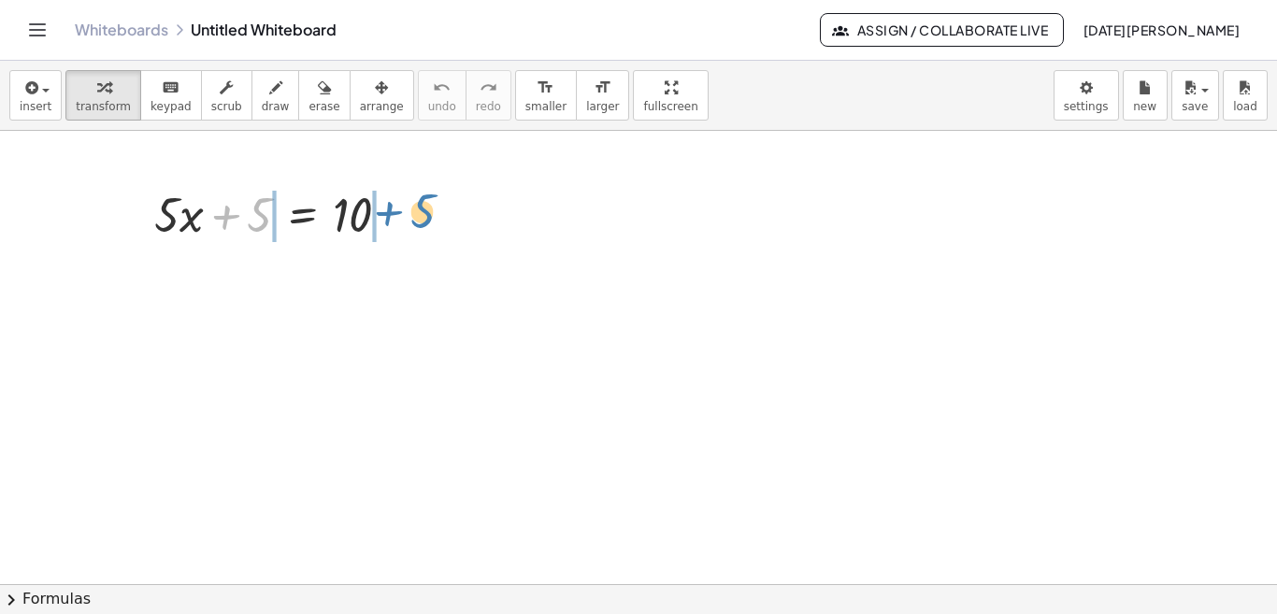
drag, startPoint x: 260, startPoint y: 227, endPoint x: 423, endPoint y: 226, distance: 163.5
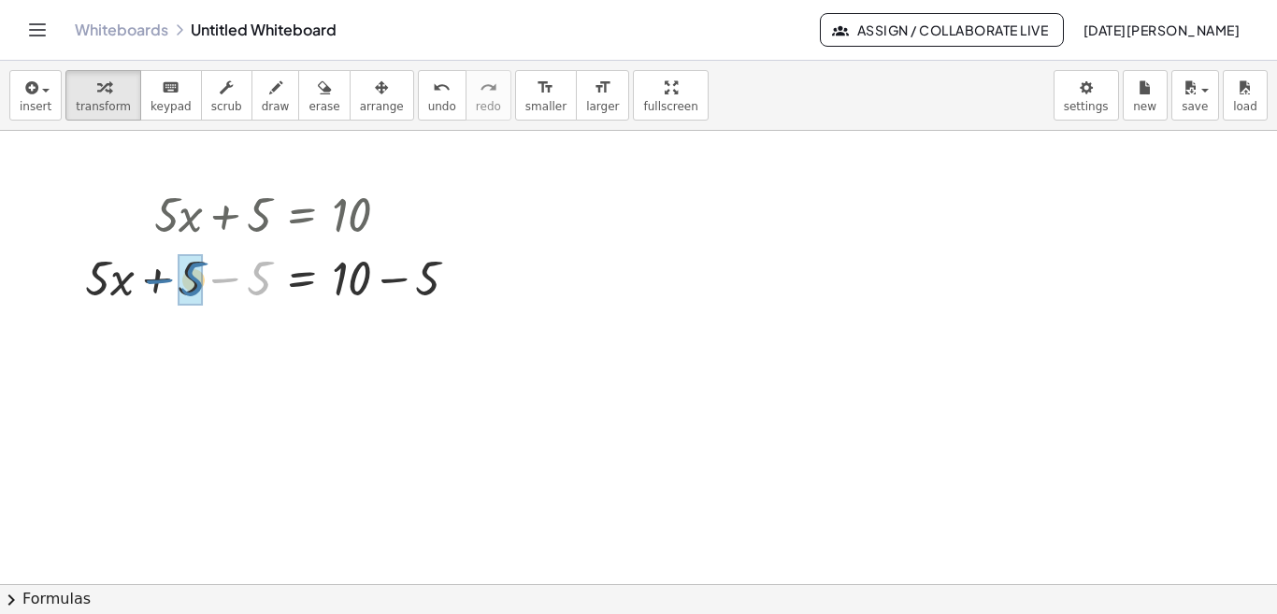
drag, startPoint x: 262, startPoint y: 277, endPoint x: 195, endPoint y: 278, distance: 66.4
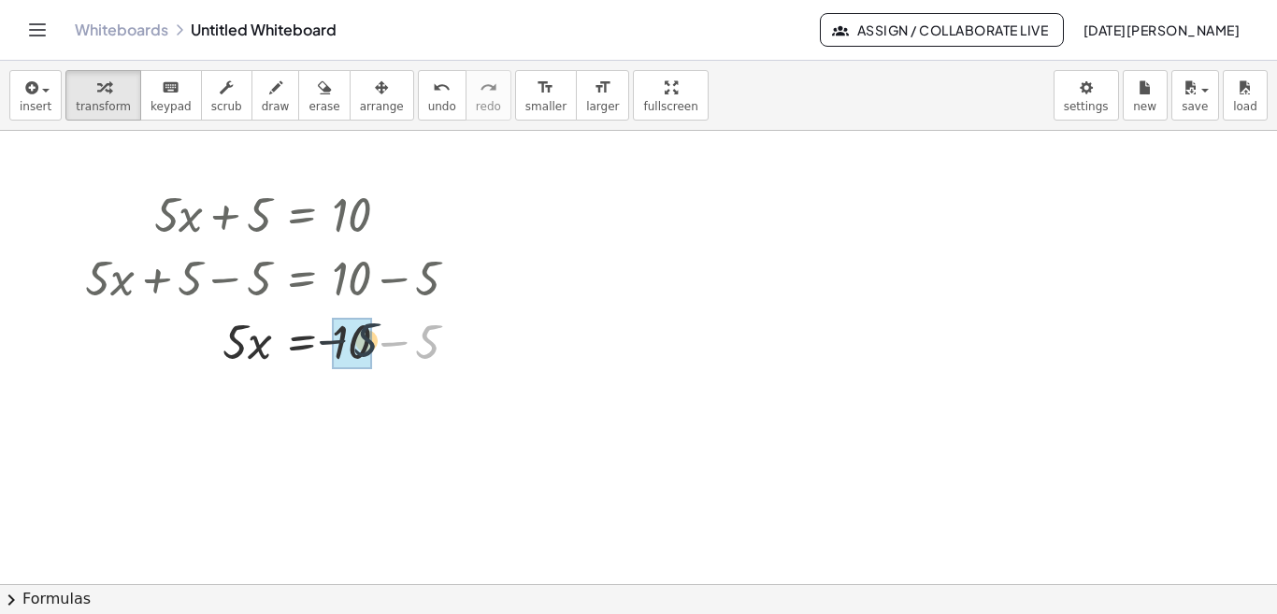
drag, startPoint x: 427, startPoint y: 347, endPoint x: 359, endPoint y: 345, distance: 68.2
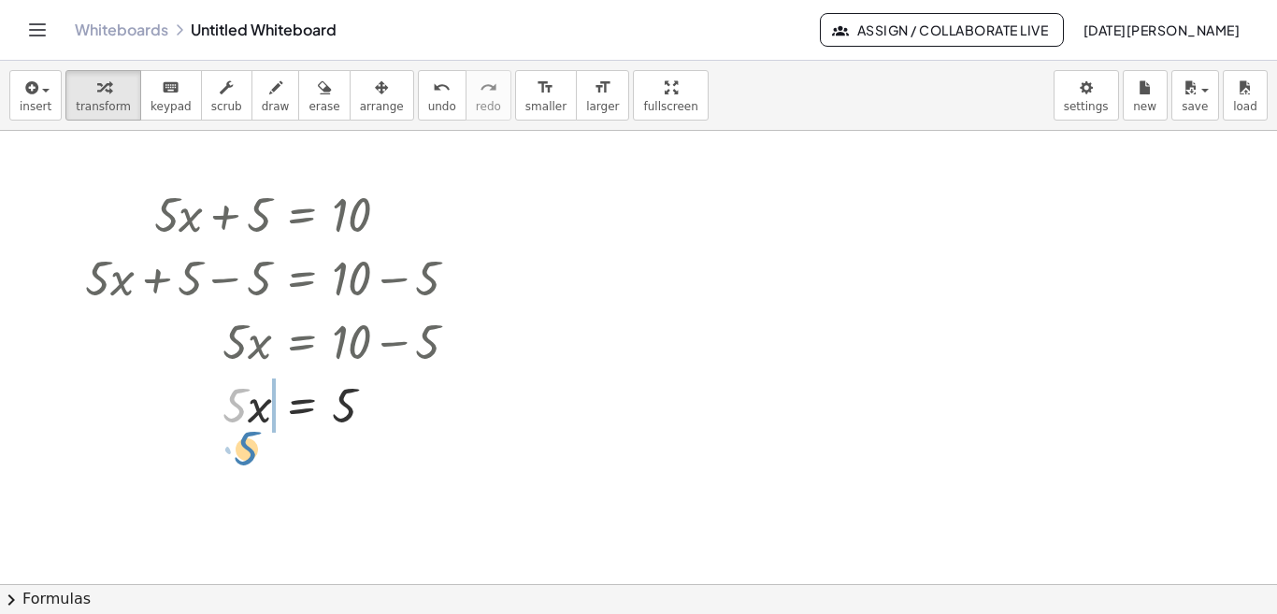
drag, startPoint x: 235, startPoint y: 405, endPoint x: 247, endPoint y: 448, distance: 44.4
drag, startPoint x: 230, startPoint y: 413, endPoint x: 341, endPoint y: 426, distance: 112.0
click at [341, 426] on div at bounding box center [279, 404] width 407 height 64
drag, startPoint x: 251, startPoint y: 485, endPoint x: 335, endPoint y: 540, distance: 99.8
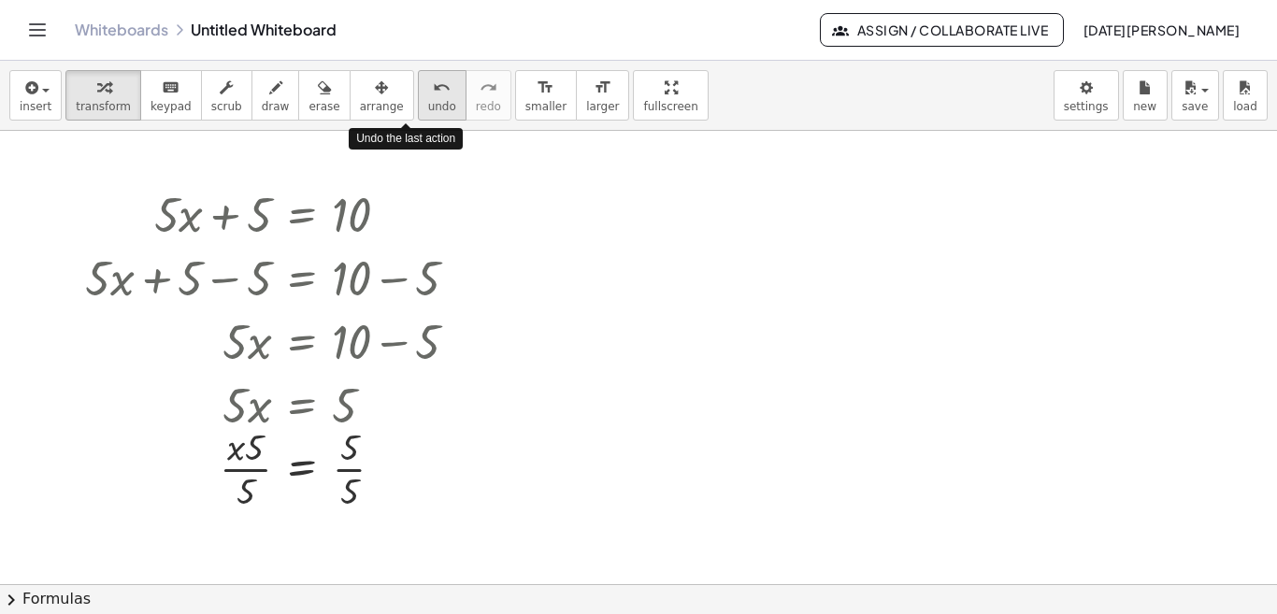
click at [433, 92] on icon "undo" at bounding box center [442, 88] width 18 height 22
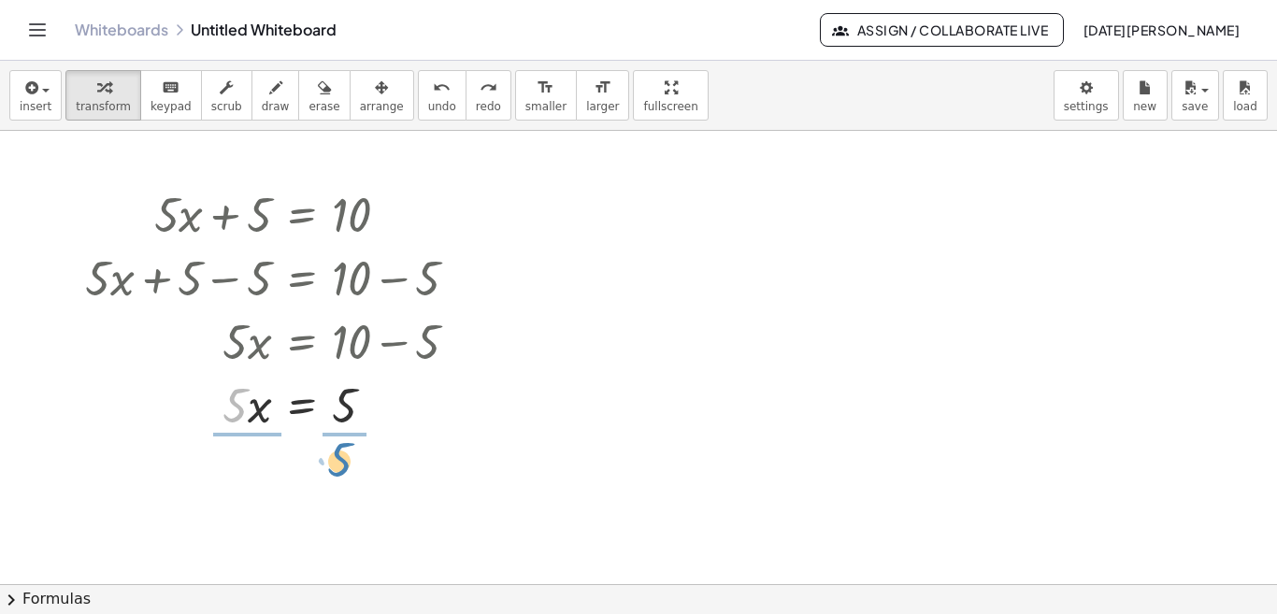
drag, startPoint x: 229, startPoint y: 411, endPoint x: 333, endPoint y: 466, distance: 117.5
drag, startPoint x: 245, startPoint y: 507, endPoint x: 236, endPoint y: 466, distance: 41.1
drag, startPoint x: 350, startPoint y: 507, endPoint x: 344, endPoint y: 462, distance: 46.1
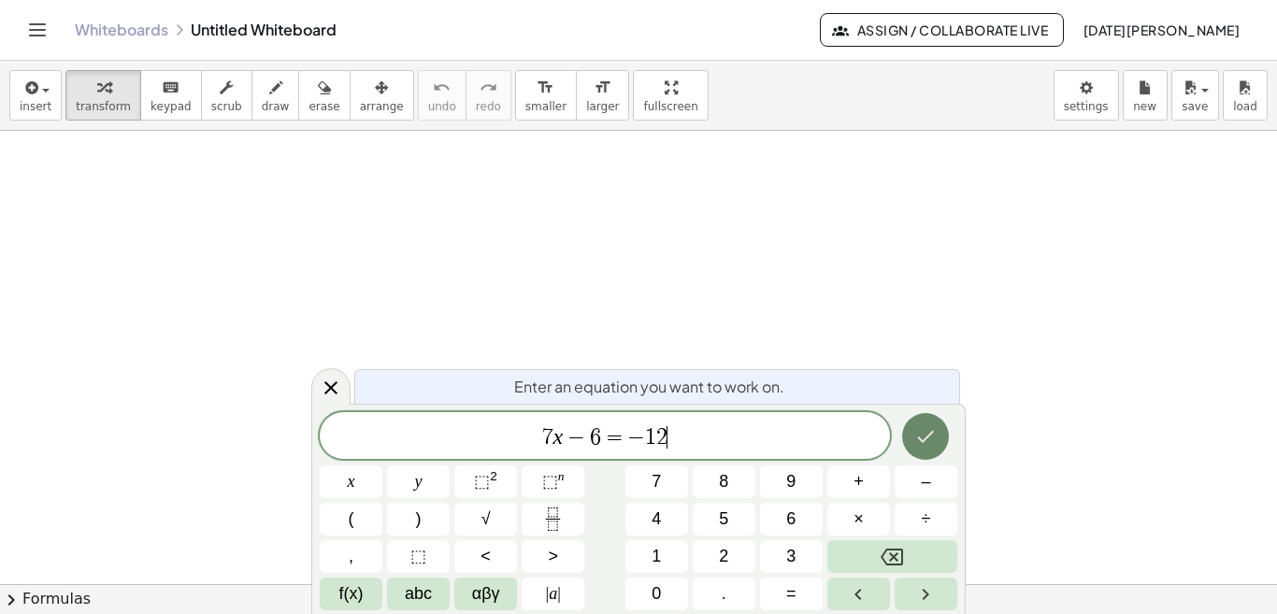
click at [935, 433] on icon "Done" at bounding box center [925, 436] width 22 height 22
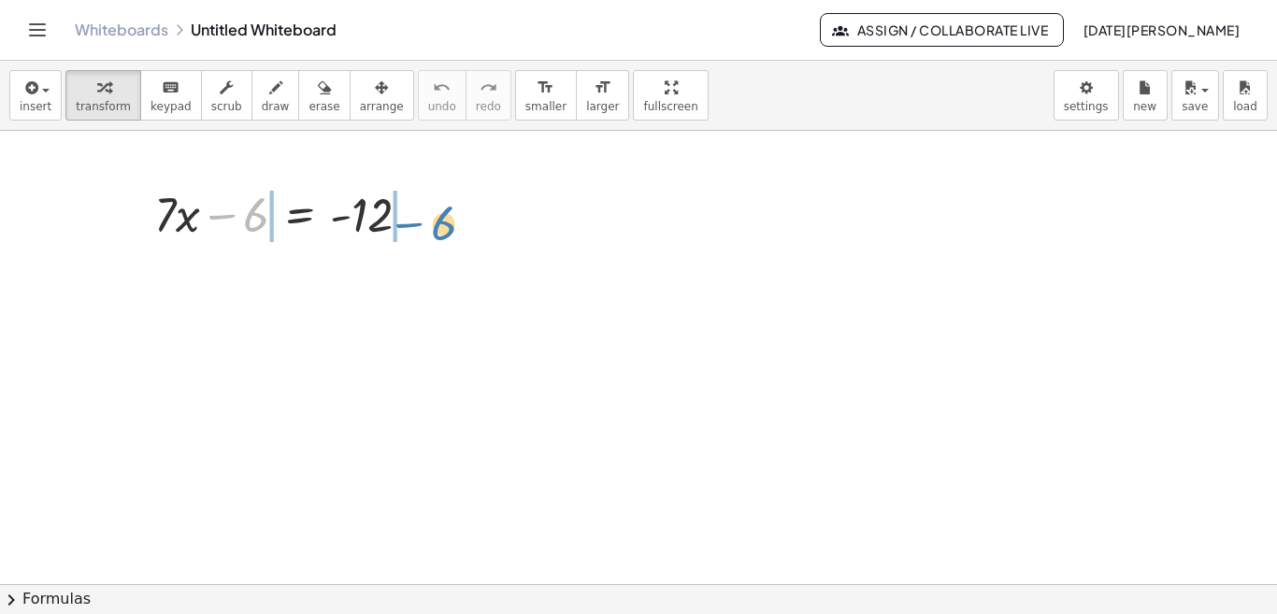
drag, startPoint x: 250, startPoint y: 227, endPoint x: 437, endPoint y: 235, distance: 187.1
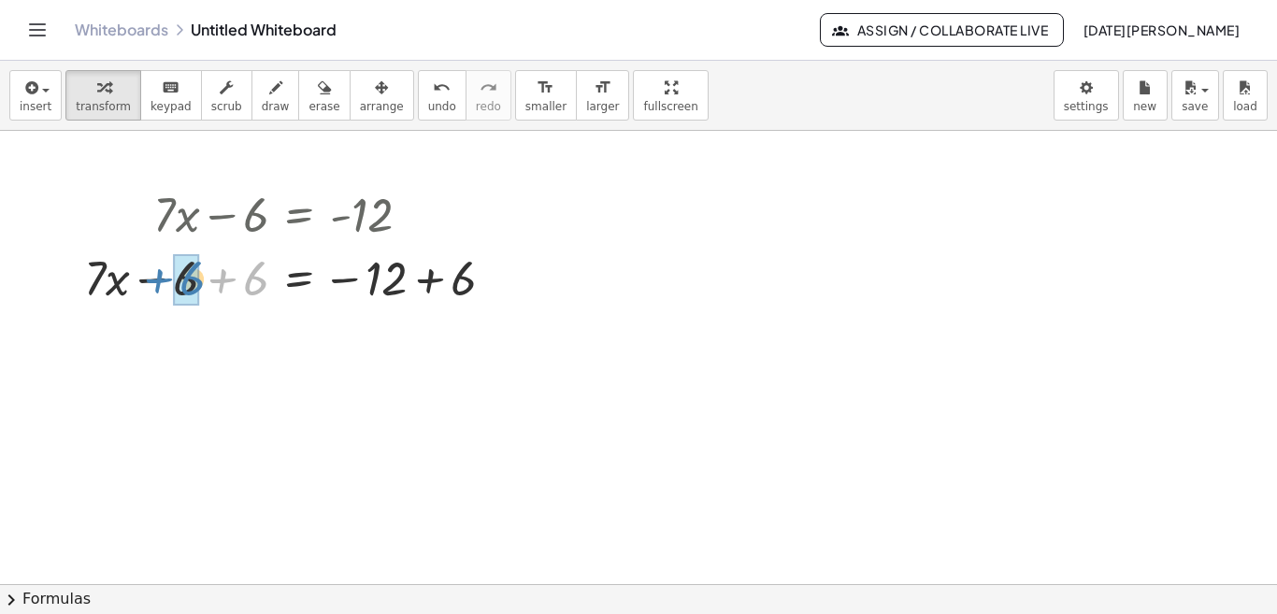
drag, startPoint x: 250, startPoint y: 291, endPoint x: 187, endPoint y: 291, distance: 63.5
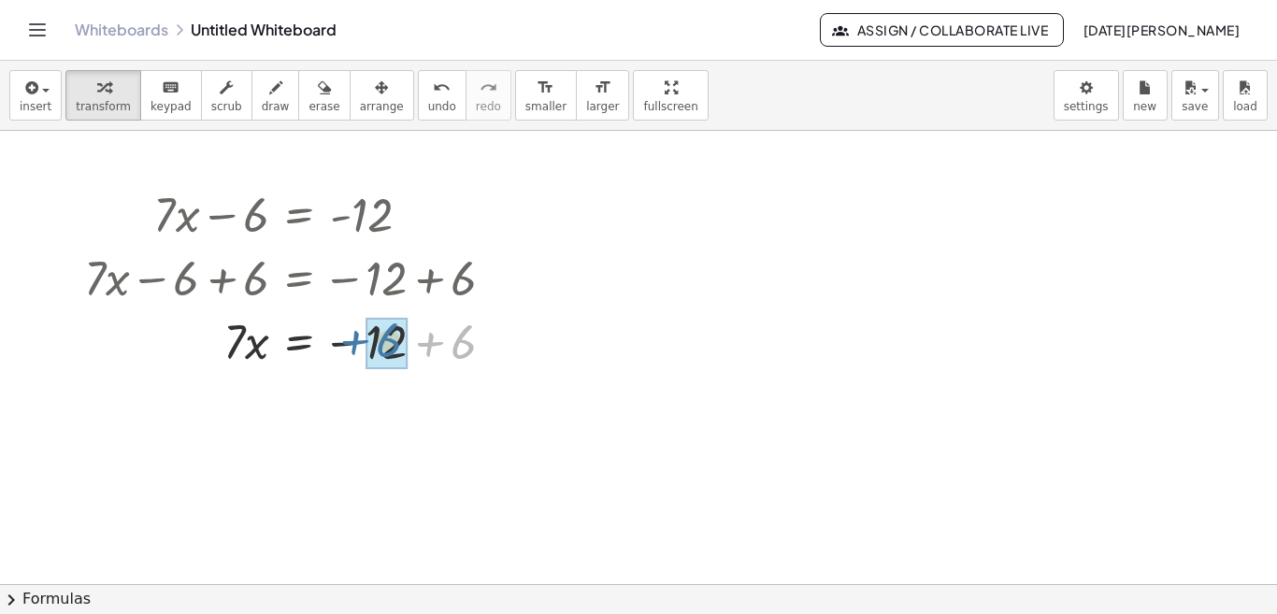
drag, startPoint x: 459, startPoint y: 343, endPoint x: 381, endPoint y: 341, distance: 77.6
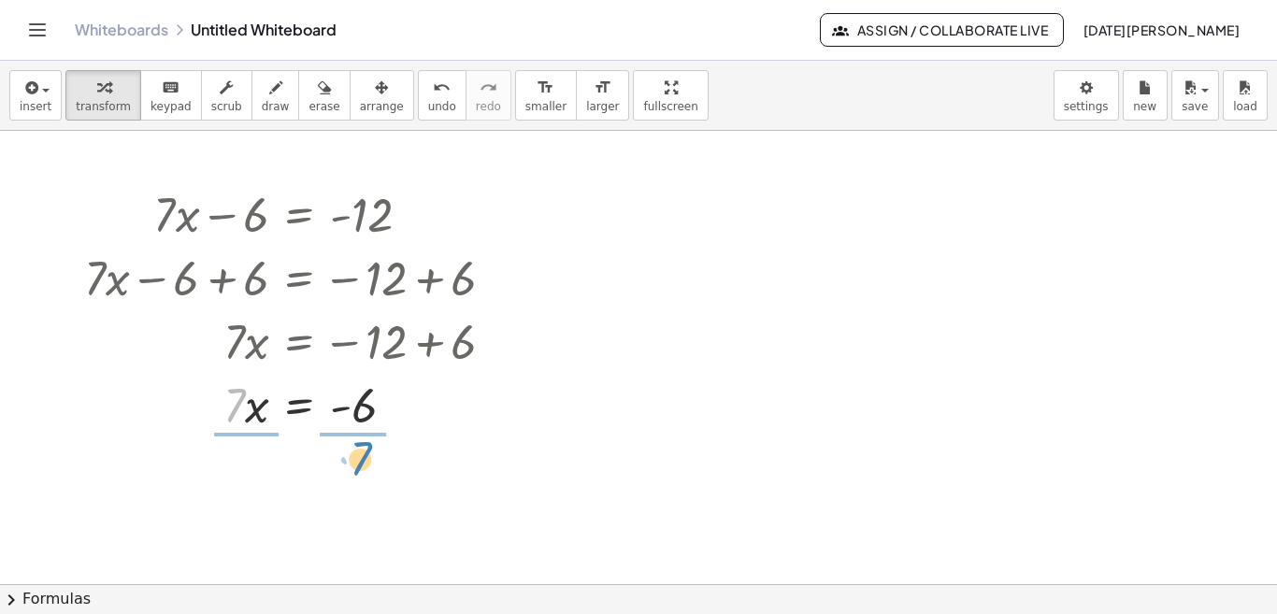
drag, startPoint x: 233, startPoint y: 413, endPoint x: 358, endPoint y: 466, distance: 136.1
drag, startPoint x: 242, startPoint y: 506, endPoint x: 234, endPoint y: 463, distance: 43.8
drag, startPoint x: 369, startPoint y: 506, endPoint x: 365, endPoint y: 461, distance: 45.0
click at [365, 461] on div at bounding box center [297, 481] width 444 height 93
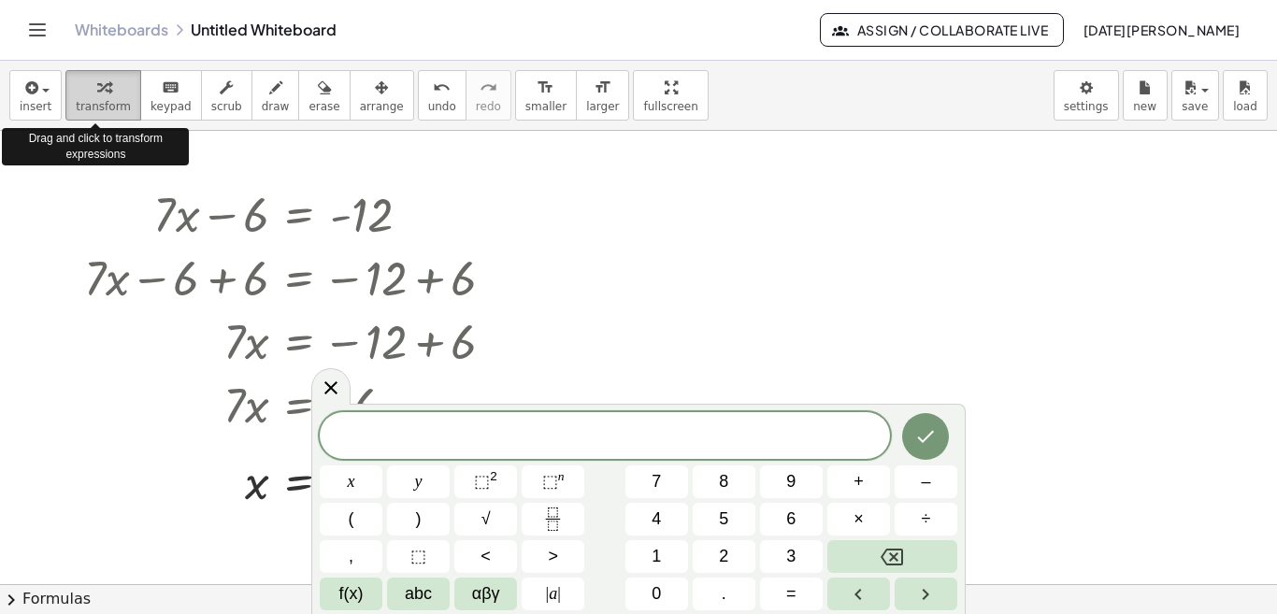
click at [76, 93] on div "button" at bounding box center [103, 87] width 55 height 22
click at [76, 94] on div "button" at bounding box center [103, 87] width 55 height 22
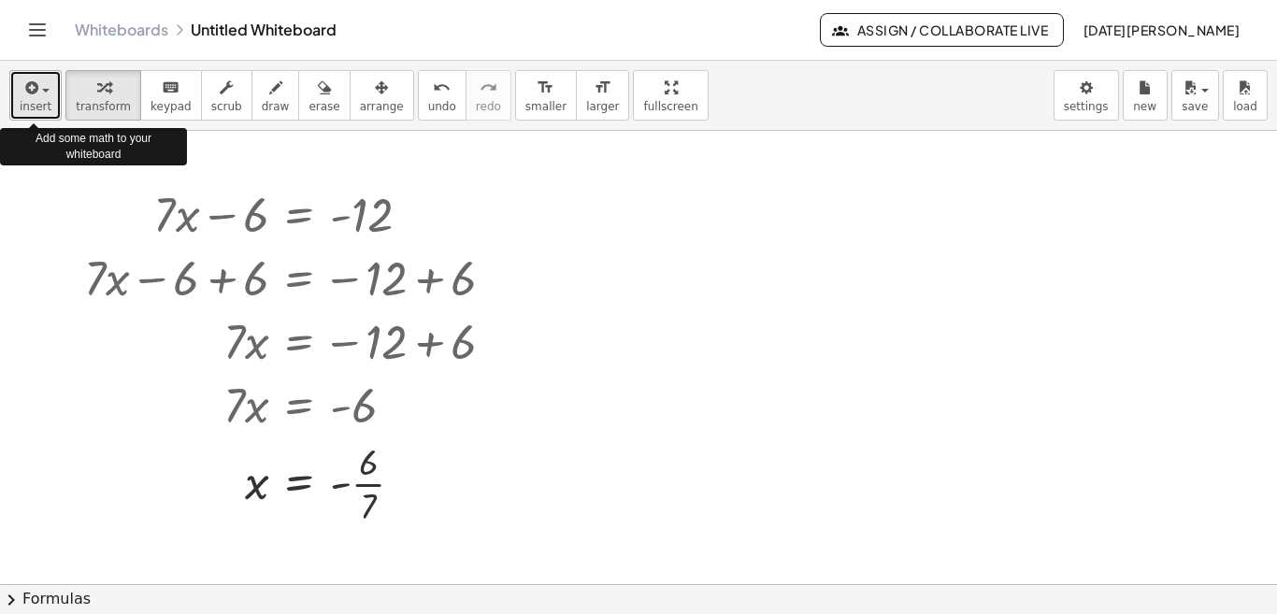
click at [38, 84] on span "button" at bounding box center [40, 89] width 4 height 13
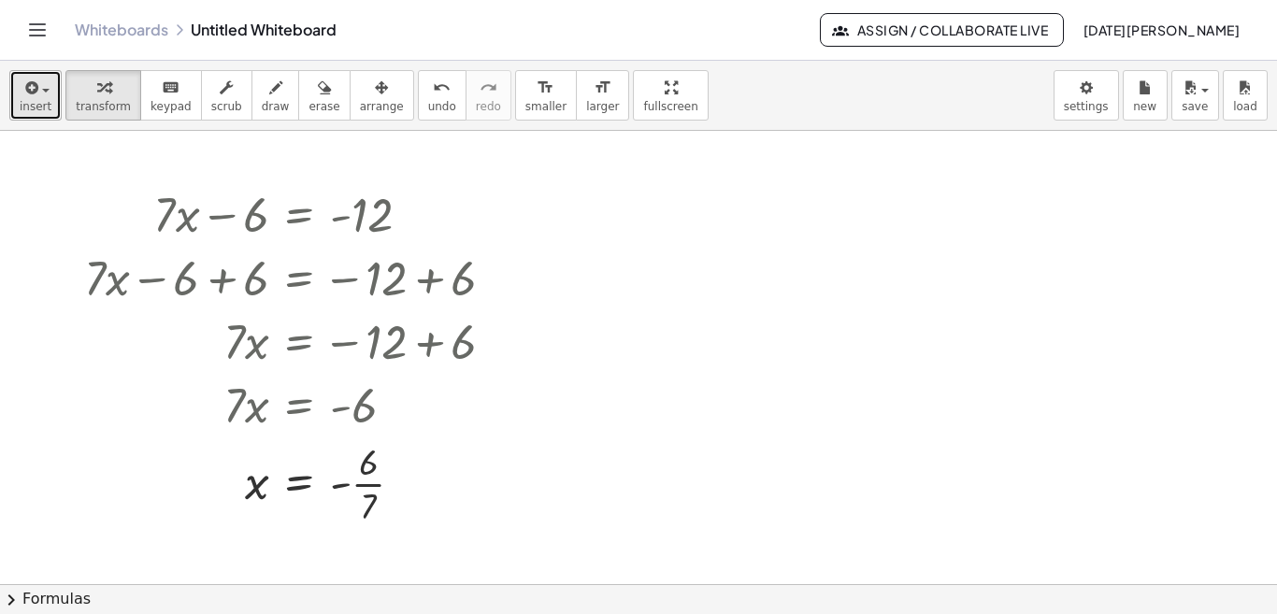
click at [43, 84] on div "button" at bounding box center [36, 87] width 32 height 22
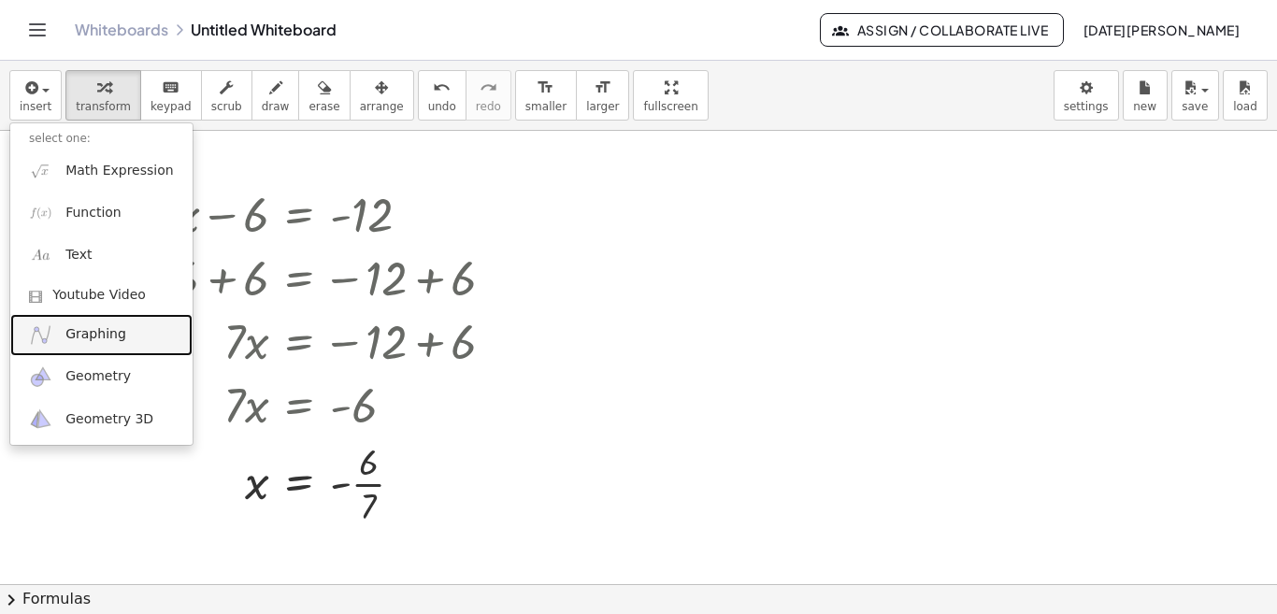
click at [66, 327] on span "Graphing" at bounding box center [95, 334] width 61 height 19
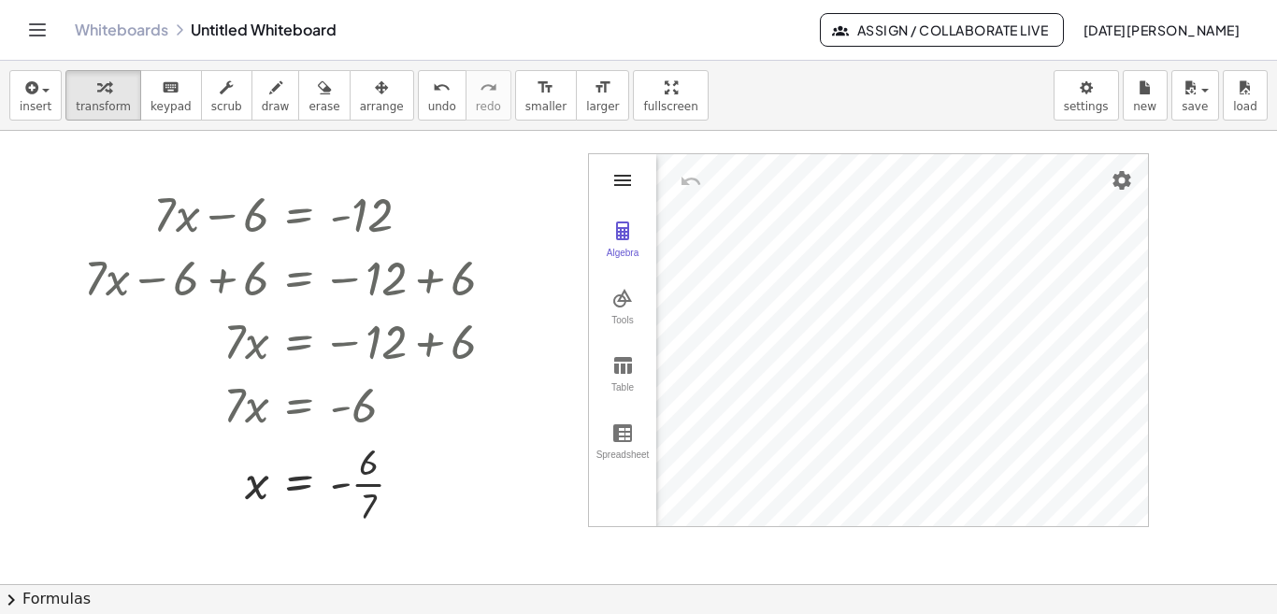
click at [626, 174] on img "Graphing Calculator" at bounding box center [622, 180] width 22 height 22
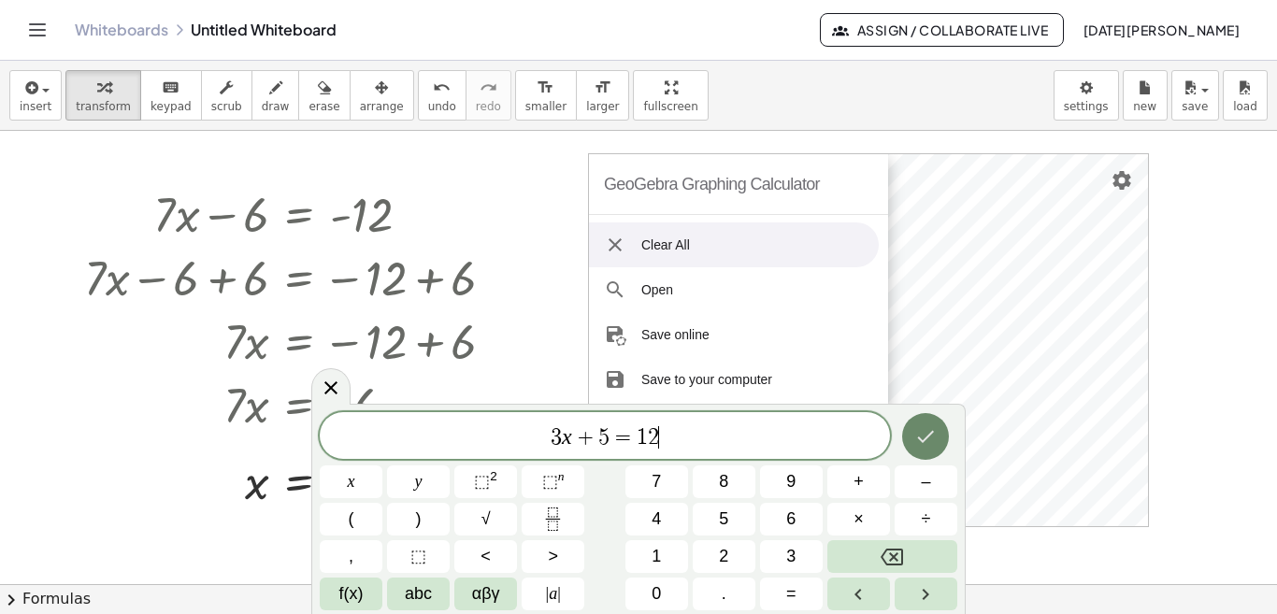
click at [922, 435] on icon "Done" at bounding box center [925, 436] width 22 height 22
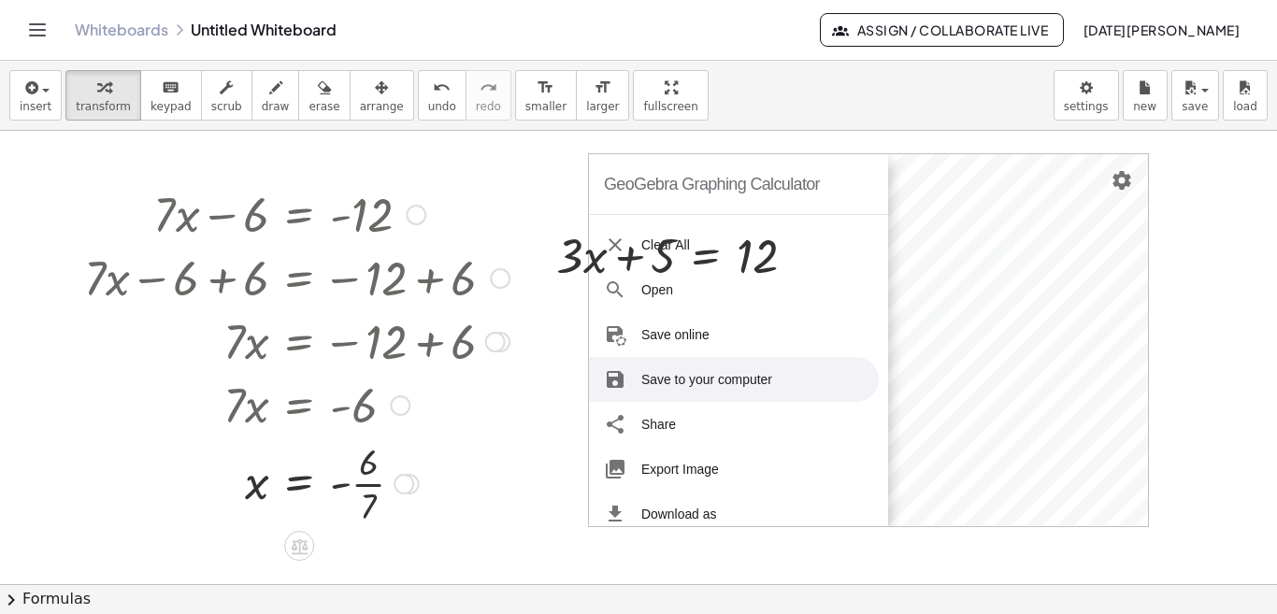
click at [479, 420] on div at bounding box center [294, 404] width 432 height 64
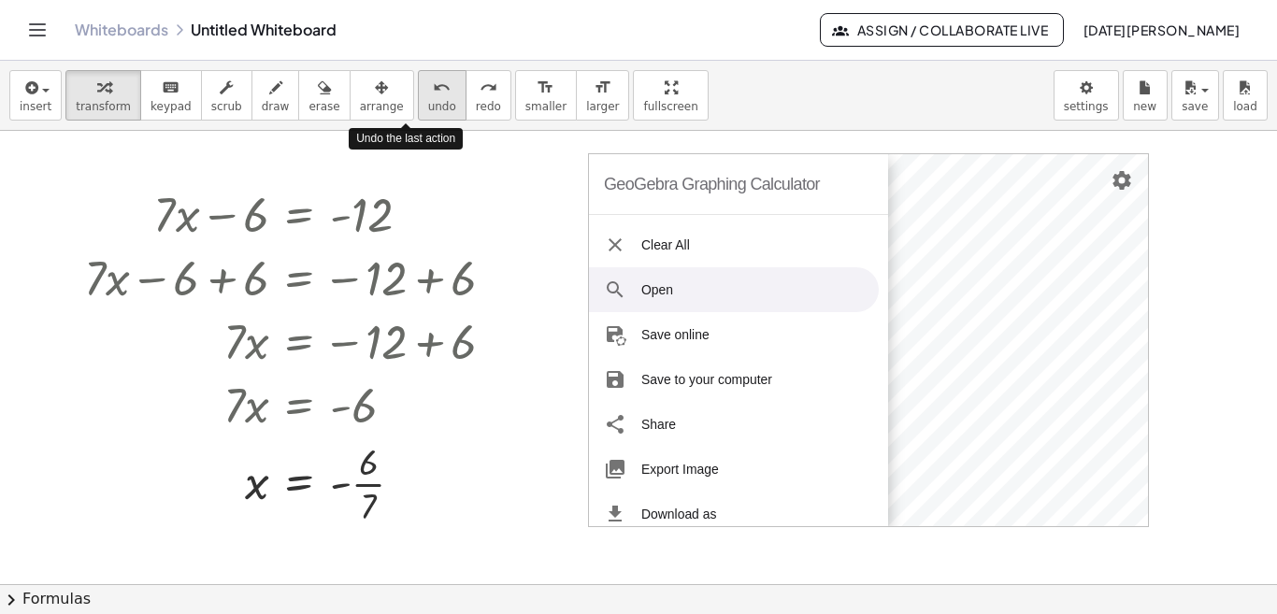
click at [428, 107] on span "undo" at bounding box center [442, 106] width 28 height 13
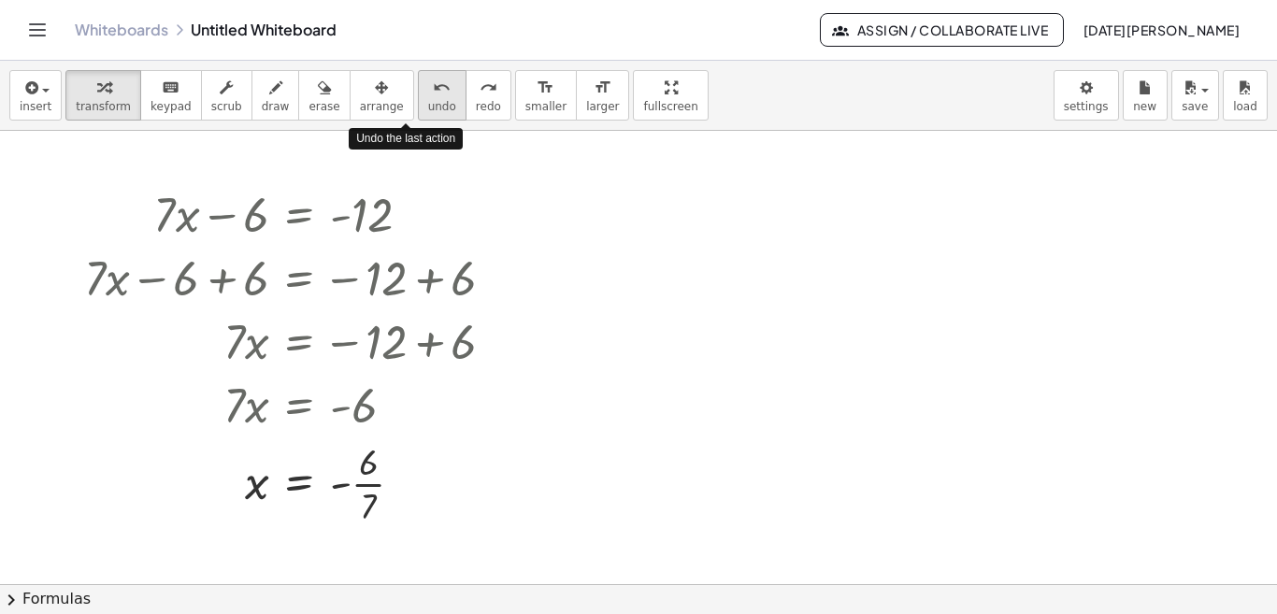
click at [428, 107] on span "undo" at bounding box center [442, 106] width 28 height 13
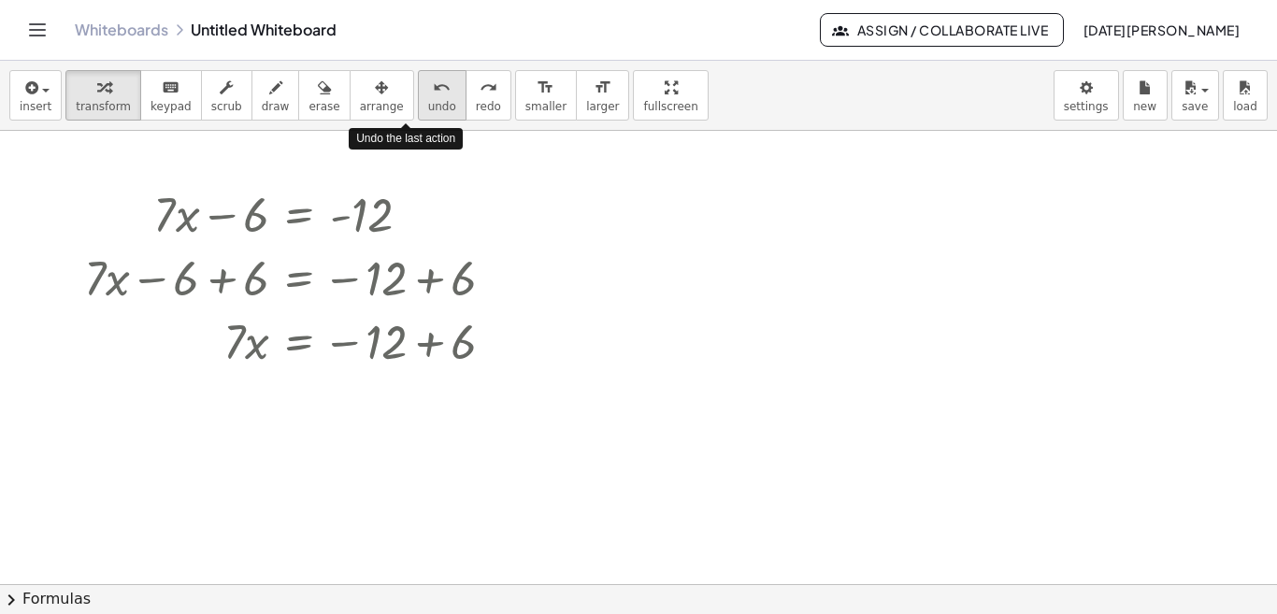
click at [428, 107] on span "undo" at bounding box center [442, 106] width 28 height 13
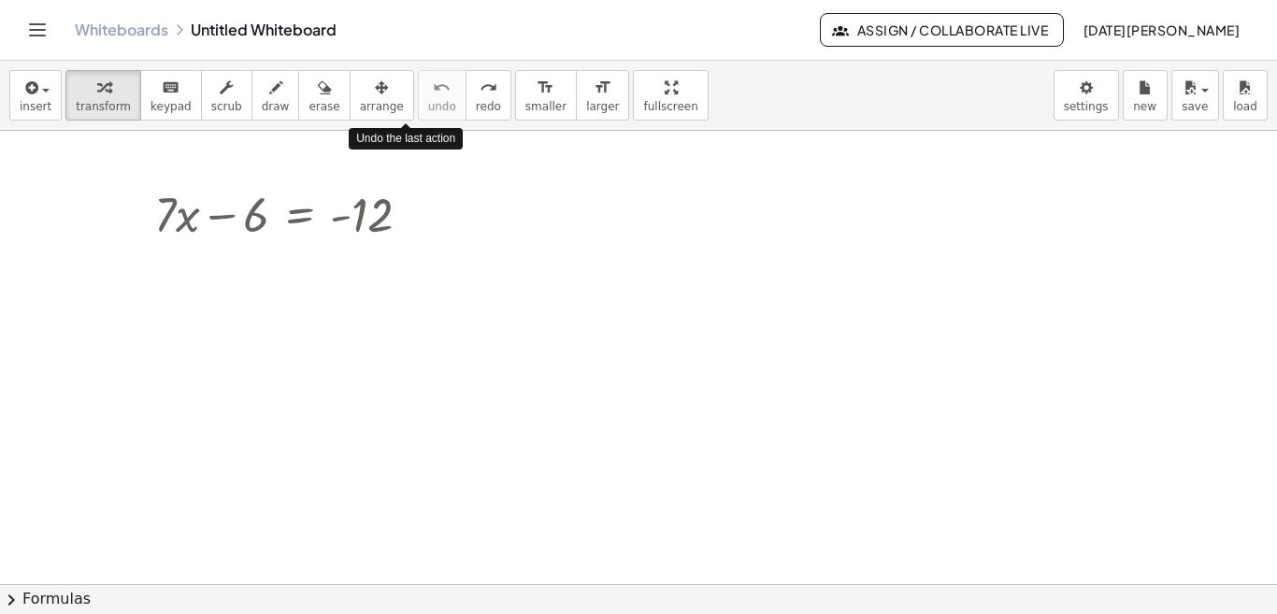
click at [428, 107] on span "undo" at bounding box center [442, 106] width 28 height 13
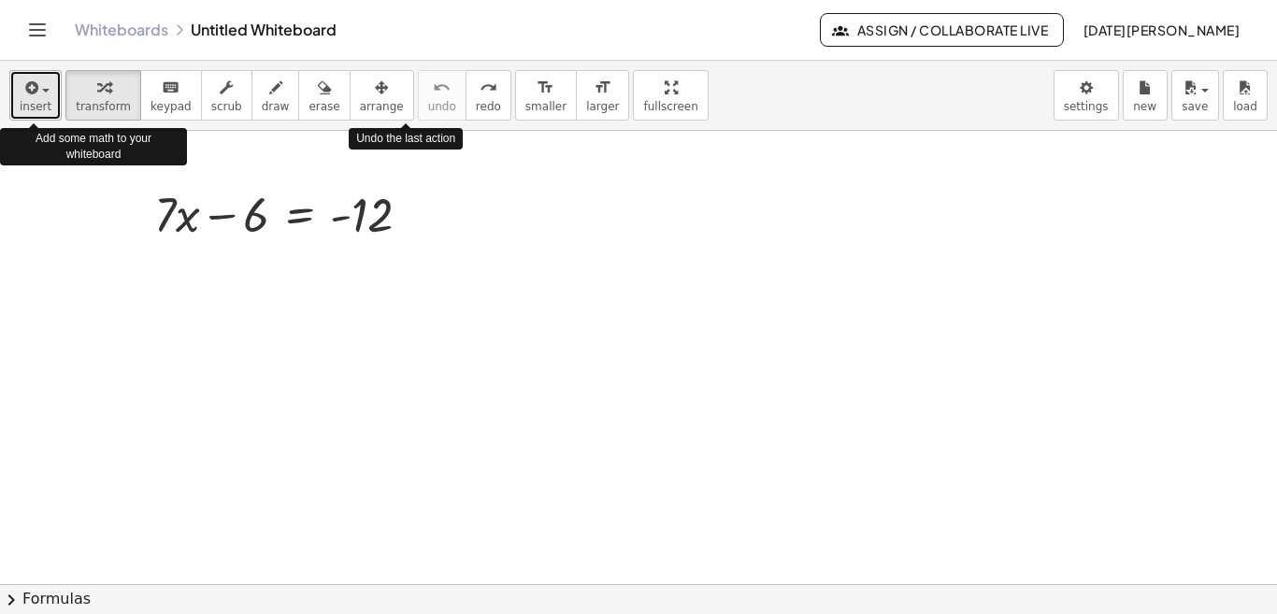
click at [39, 88] on span "button" at bounding box center [40, 89] width 4 height 13
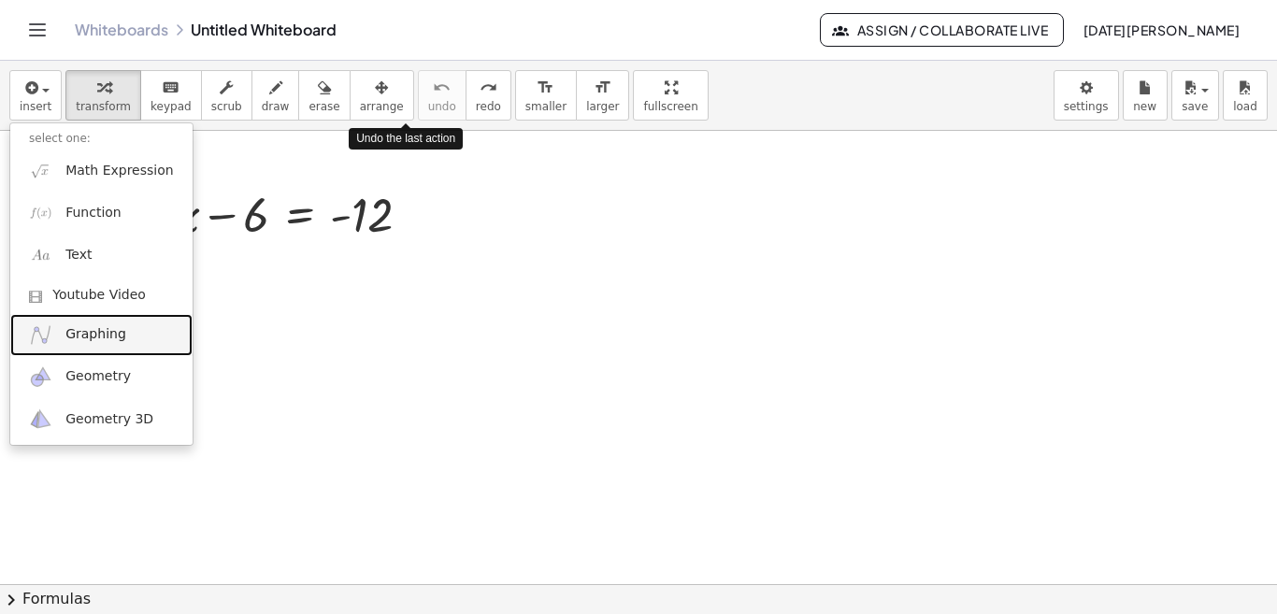
click at [105, 330] on span "Graphing" at bounding box center [95, 334] width 61 height 19
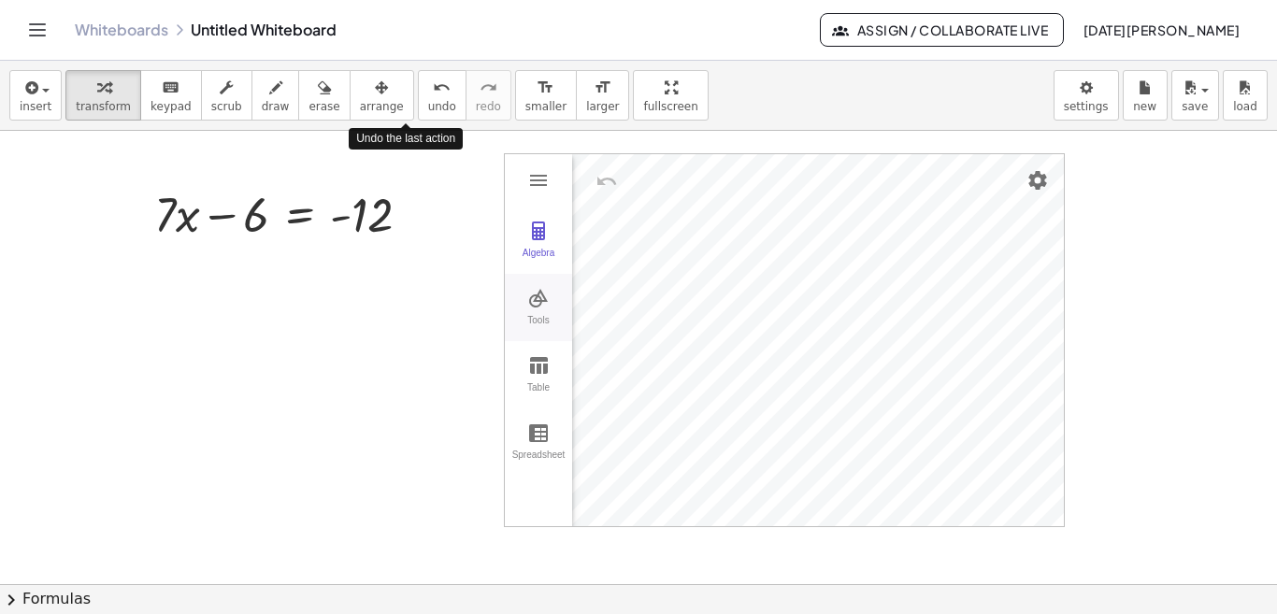
click at [535, 315] on div "Tools" at bounding box center [538, 328] width 60 height 26
click at [622, 461] on img "Intersect. Select intersection or two objects successively" at bounding box center [624, 450] width 75 height 30
click at [662, 350] on div "Basic Tools Move Point Slider Intersect Extremum Roots Best Fit Line Edit Selec…" at bounding box center [618, 340] width 93 height 372
click at [538, 359] on img "Graphing Calculator" at bounding box center [538, 365] width 22 height 22
click at [632, 183] on th "x" at bounding box center [628, 182] width 112 height 57
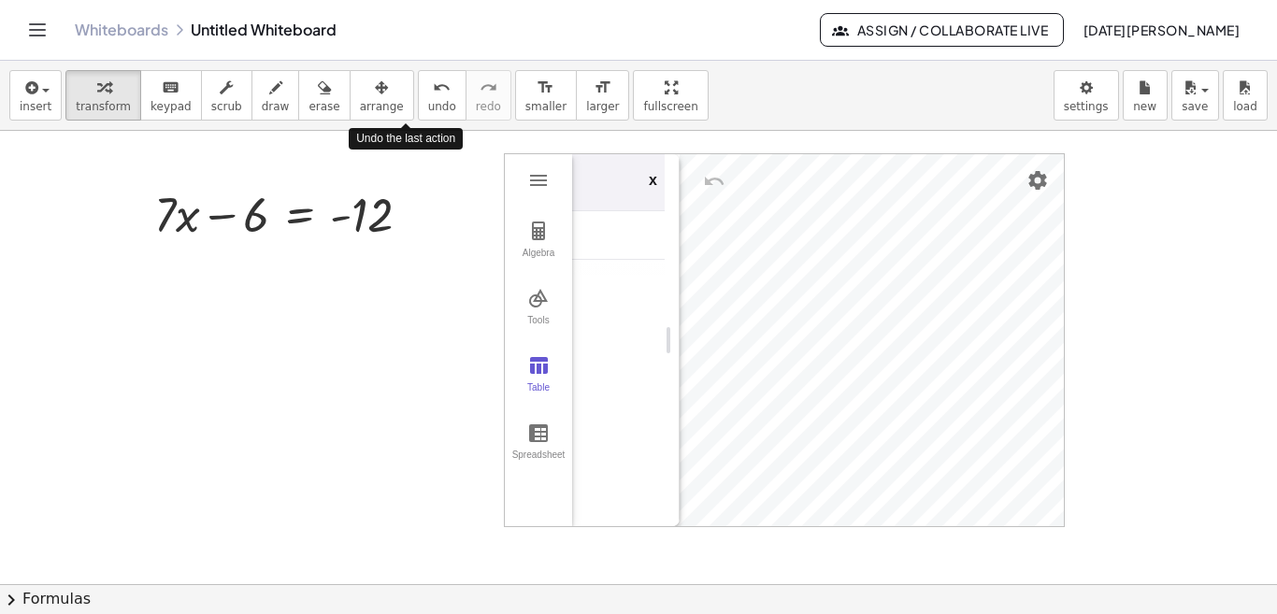
click at [632, 183] on th "x" at bounding box center [628, 182] width 112 height 57
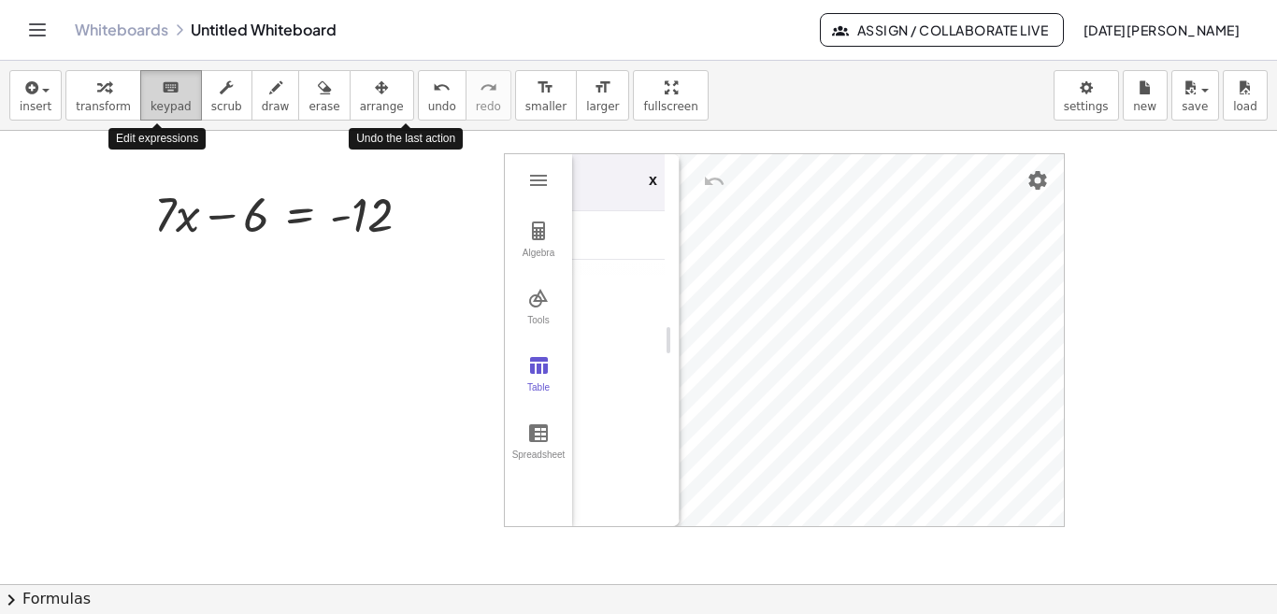
click at [162, 95] on icon "keyboard" at bounding box center [171, 88] width 18 height 22
click at [535, 441] on img "Graphing Calculator" at bounding box center [538, 432] width 22 height 22
click at [532, 295] on img "Graphing Calculator" at bounding box center [538, 298] width 22 height 22
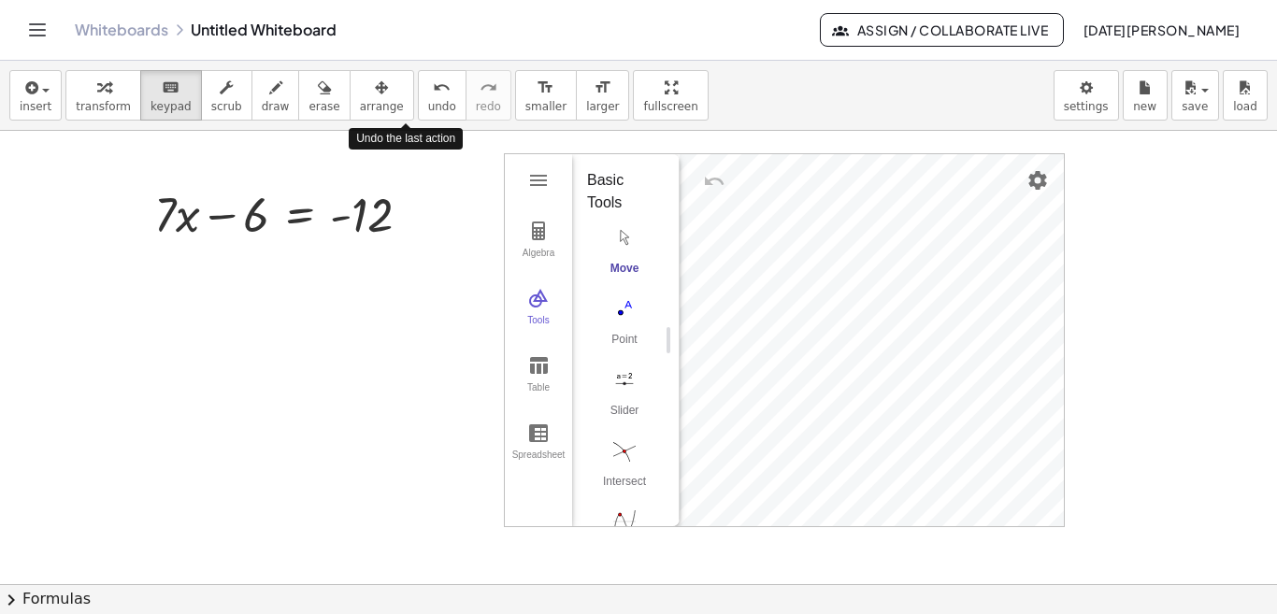
click at [752, 288] on div "Algebra Tools Table Spreadsheet GeoGebra Graphing Calculator Basic Tools Move P…" at bounding box center [784, 340] width 559 height 372
click at [622, 303] on img "Point. Select position or line, function, or curve" at bounding box center [624, 308] width 75 height 30
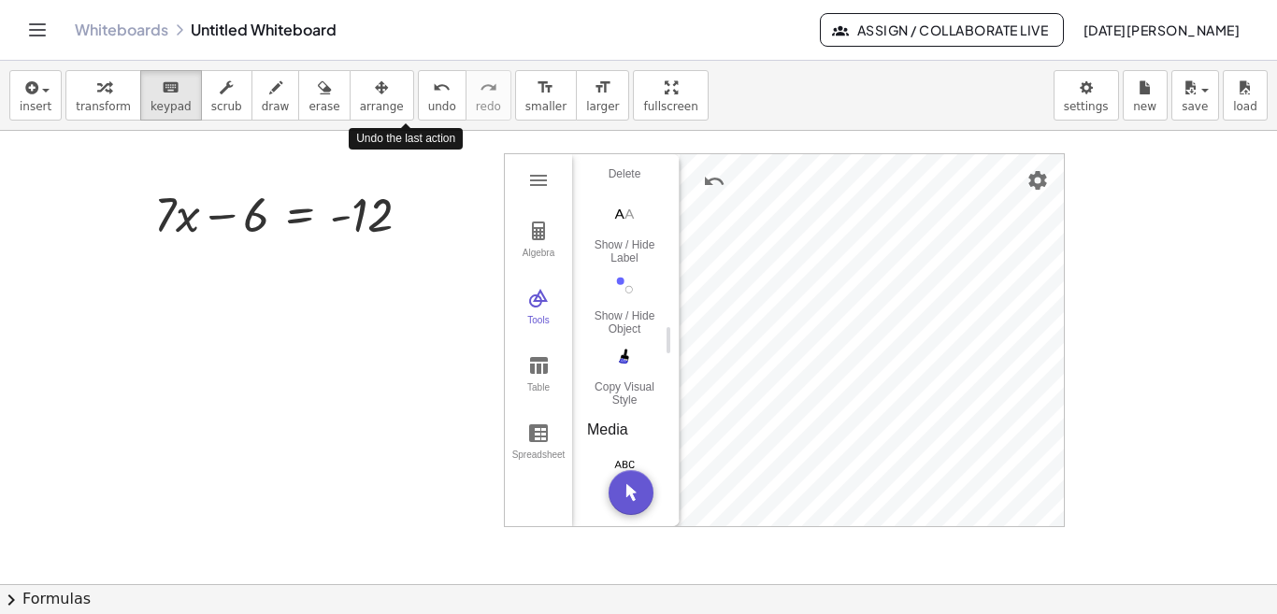
scroll to position [966, 0]
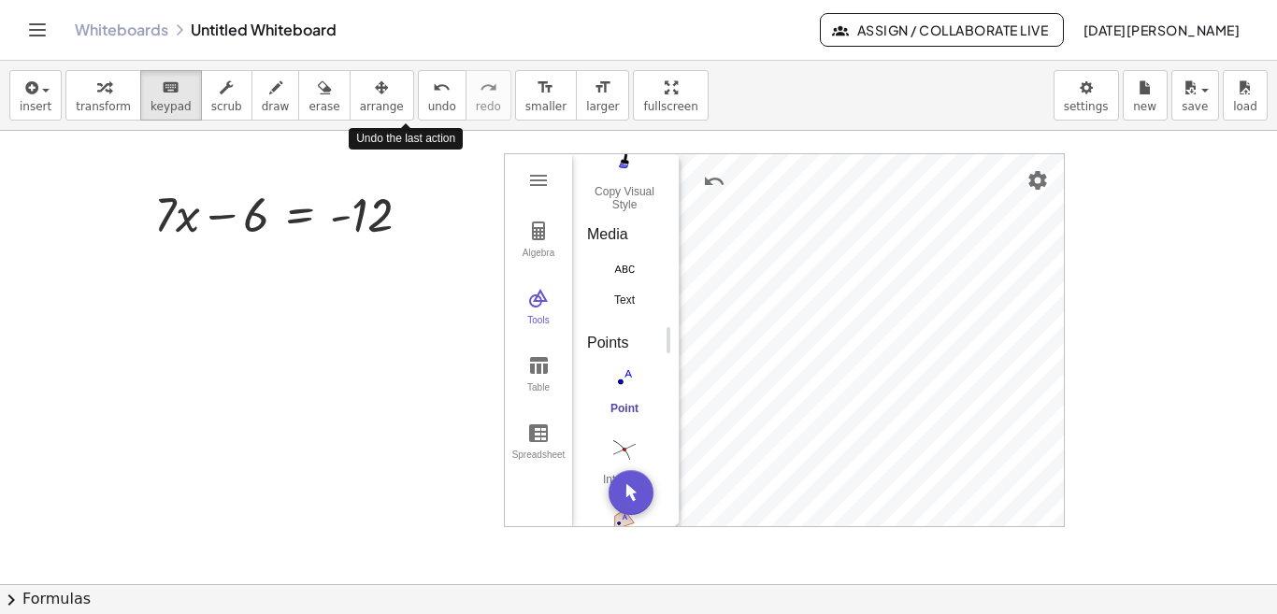
click at [630, 306] on div "Text" at bounding box center [624, 306] width 75 height 26
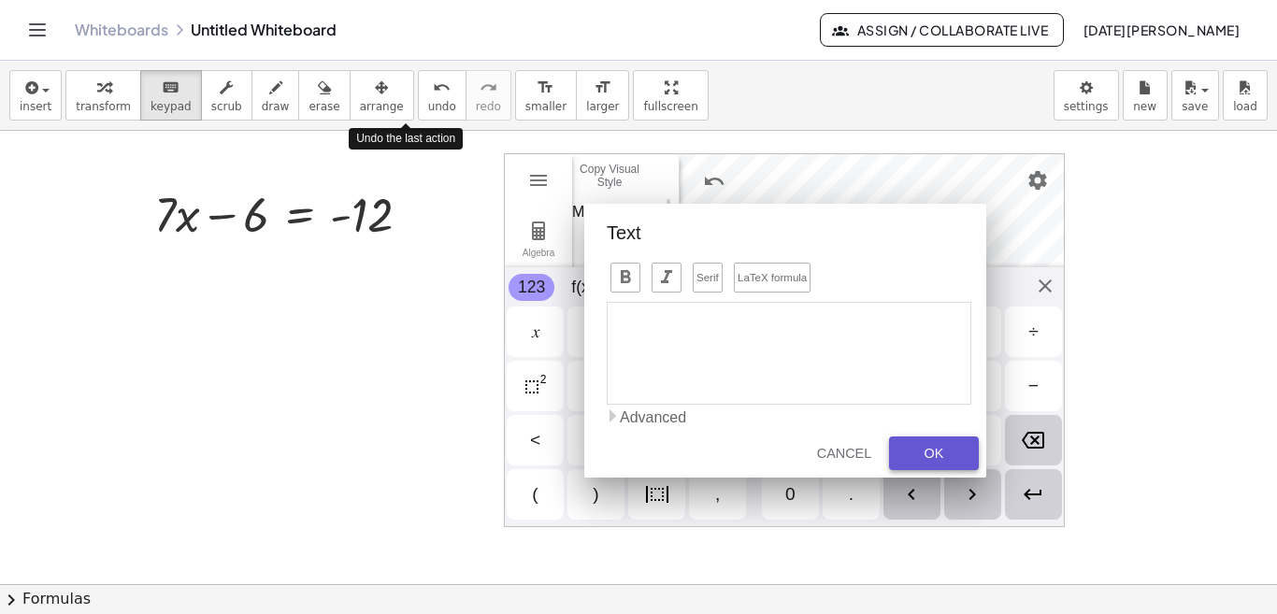
click at [942, 453] on div "OK" at bounding box center [934, 453] width 60 height 15
click at [936, 447] on div "OK" at bounding box center [934, 453] width 60 height 15
click at [843, 447] on div "Cancel" at bounding box center [844, 453] width 60 height 15
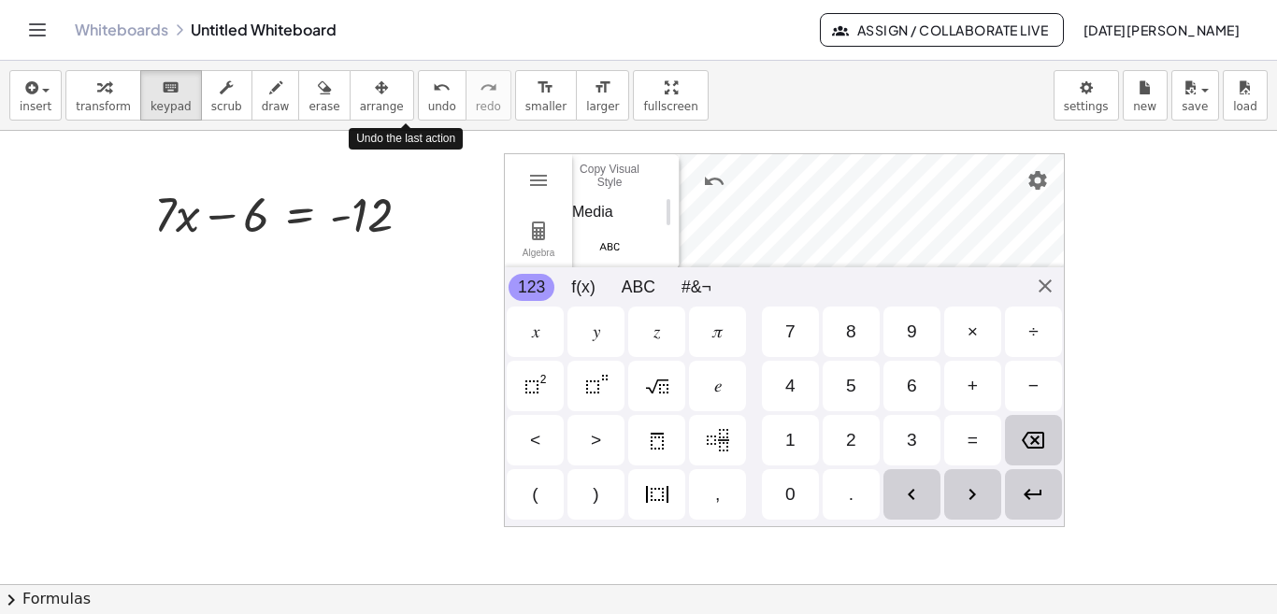
click at [537, 327] on div "𝑥" at bounding box center [535, 332] width 7 height 22
click at [579, 288] on button "f(x)" at bounding box center [583, 287] width 42 height 27
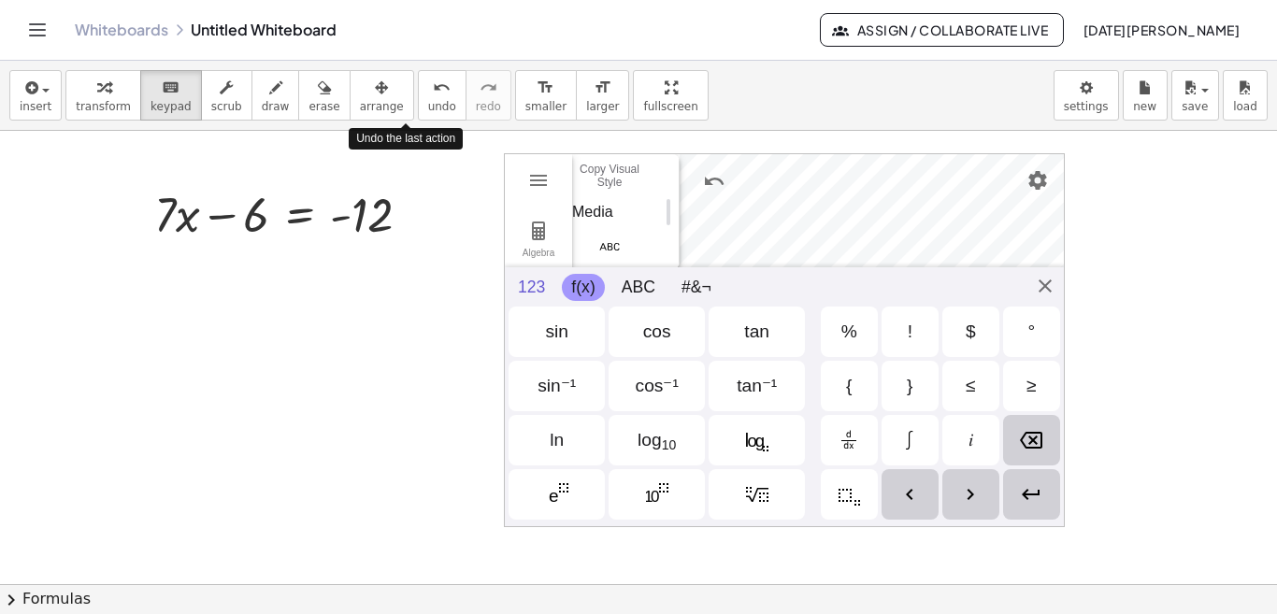
click at [535, 279] on button "123" at bounding box center [531, 287] width 46 height 27
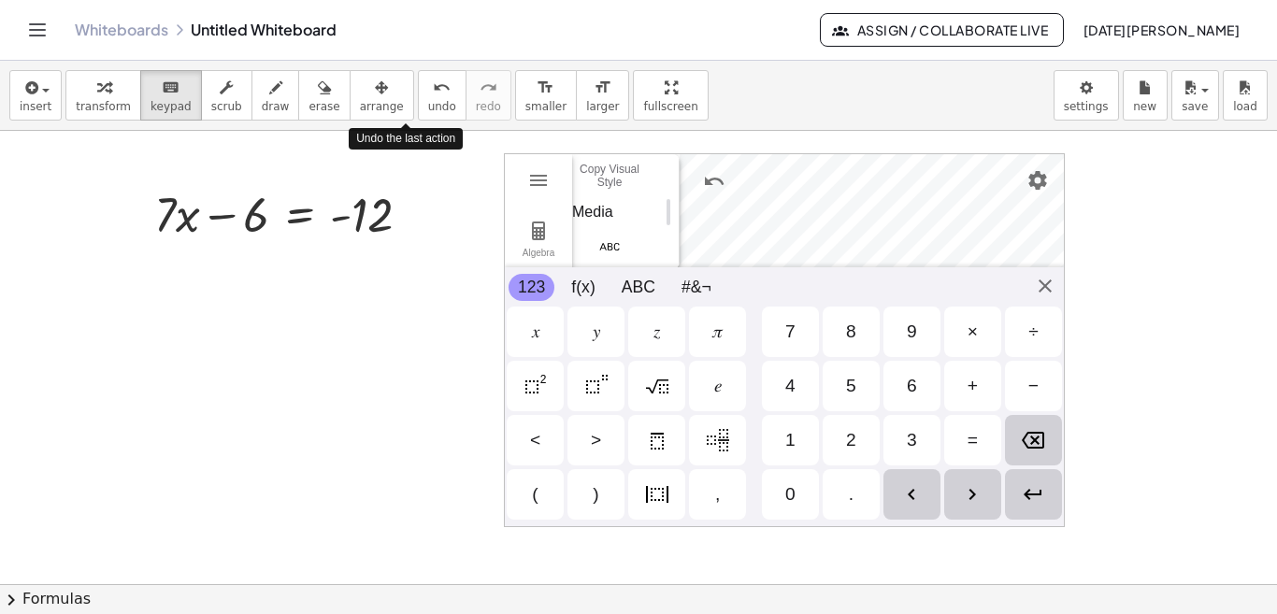
click at [543, 330] on div "𝑥" at bounding box center [535, 332] width 57 height 50
click at [975, 375] on div "+" at bounding box center [972, 386] width 10 height 22
click at [782, 395] on div "4" at bounding box center [790, 386] width 57 height 50
click at [971, 433] on div "=" at bounding box center [972, 440] width 10 height 22
click at [781, 438] on div "1" at bounding box center [790, 440] width 57 height 50
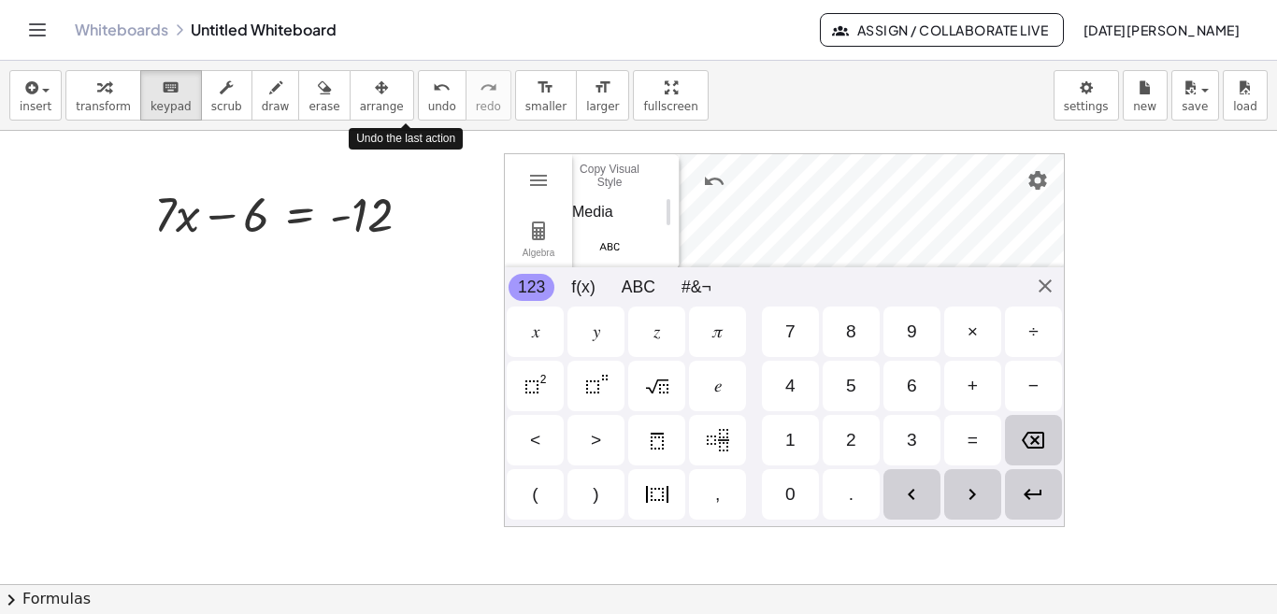
click at [784, 496] on div "0" at bounding box center [790, 494] width 57 height 50
click at [1045, 285] on div "Algebra Tools Table Spreadsheet A = (-2.97, 0.5) GeoGebra Graphing Calculator B…" at bounding box center [784, 340] width 561 height 374
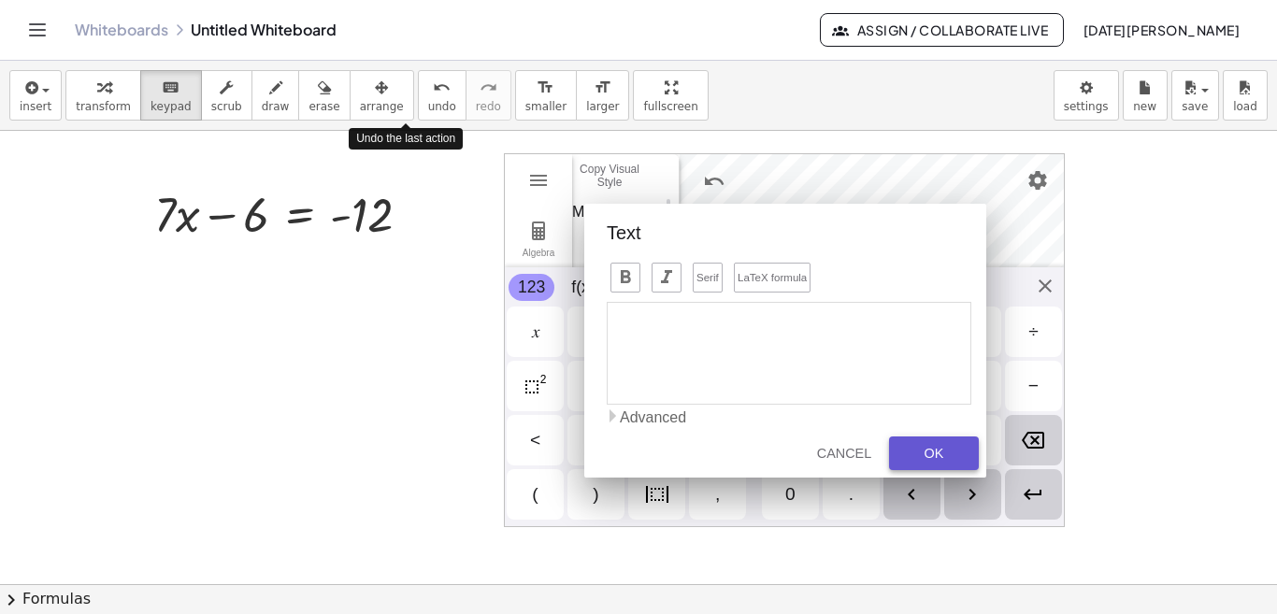
click at [915, 451] on div "OK" at bounding box center [934, 453] width 60 height 15
click at [845, 441] on button "Cancel" at bounding box center [843, 453] width 75 height 34
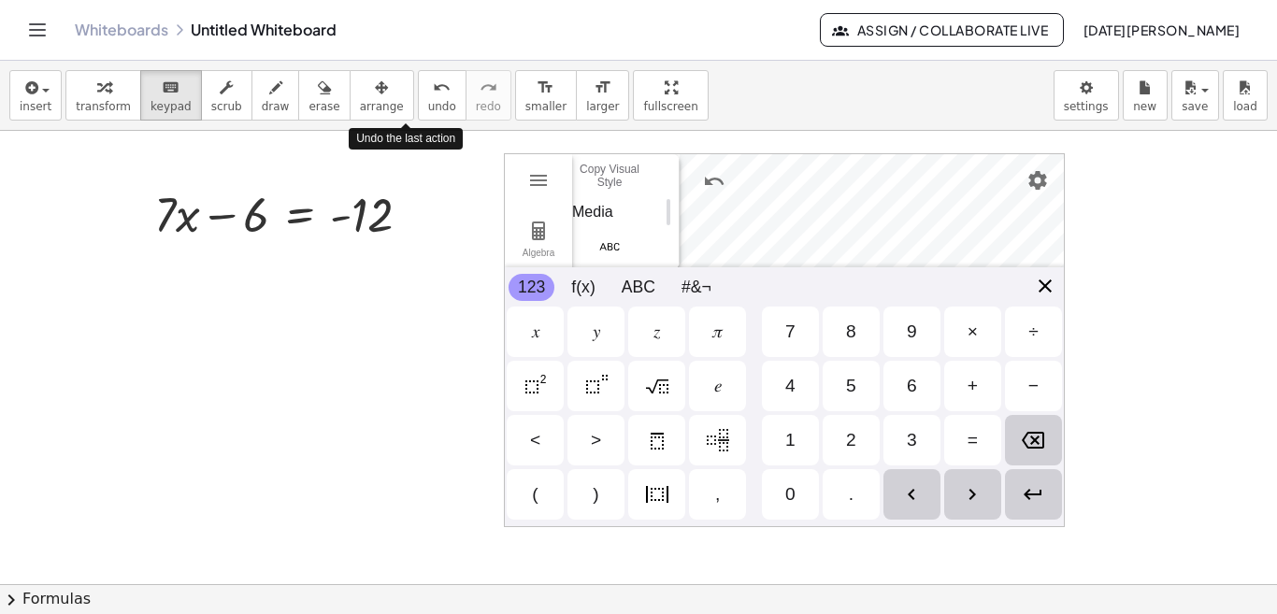
click at [1045, 285] on div "Algebra Tools Table Spreadsheet A = (-2.97, 0.5) GeoGebra Graphing Calculator B…" at bounding box center [784, 340] width 561 height 374
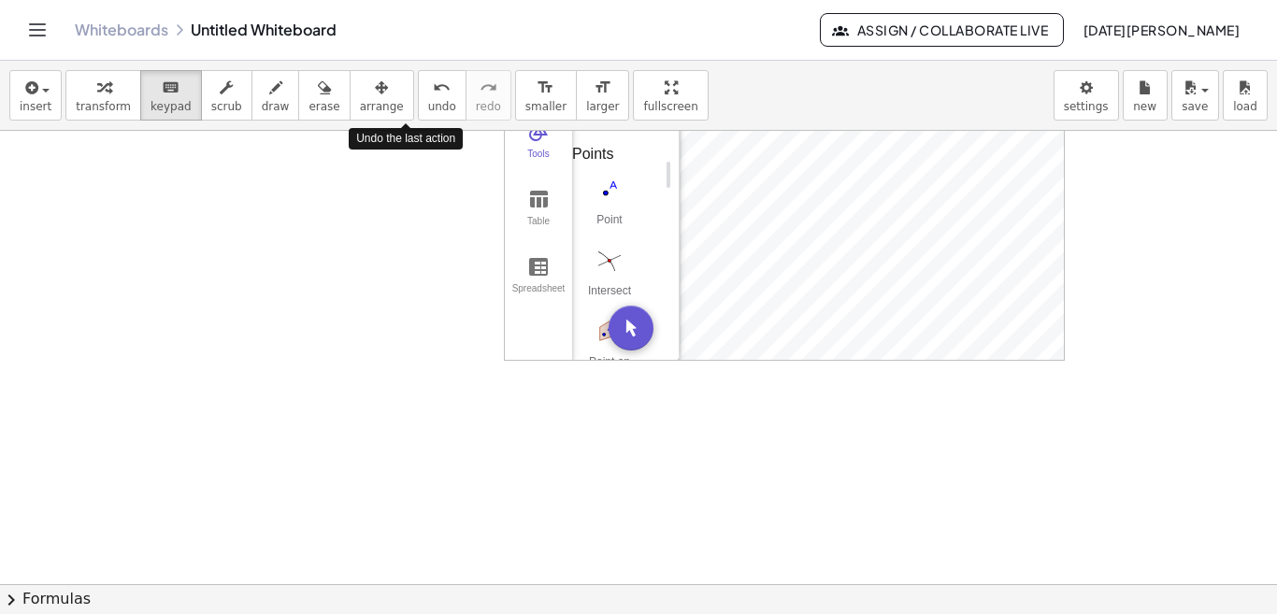
scroll to position [0, 0]
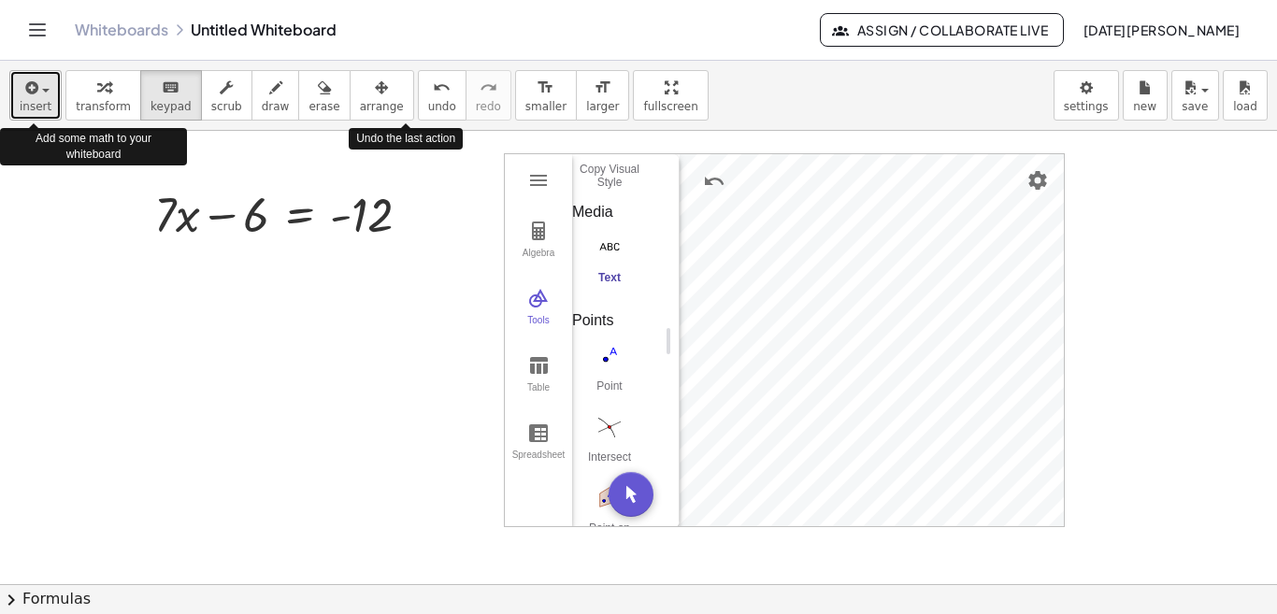
click at [44, 94] on div "button" at bounding box center [36, 87] width 32 height 22
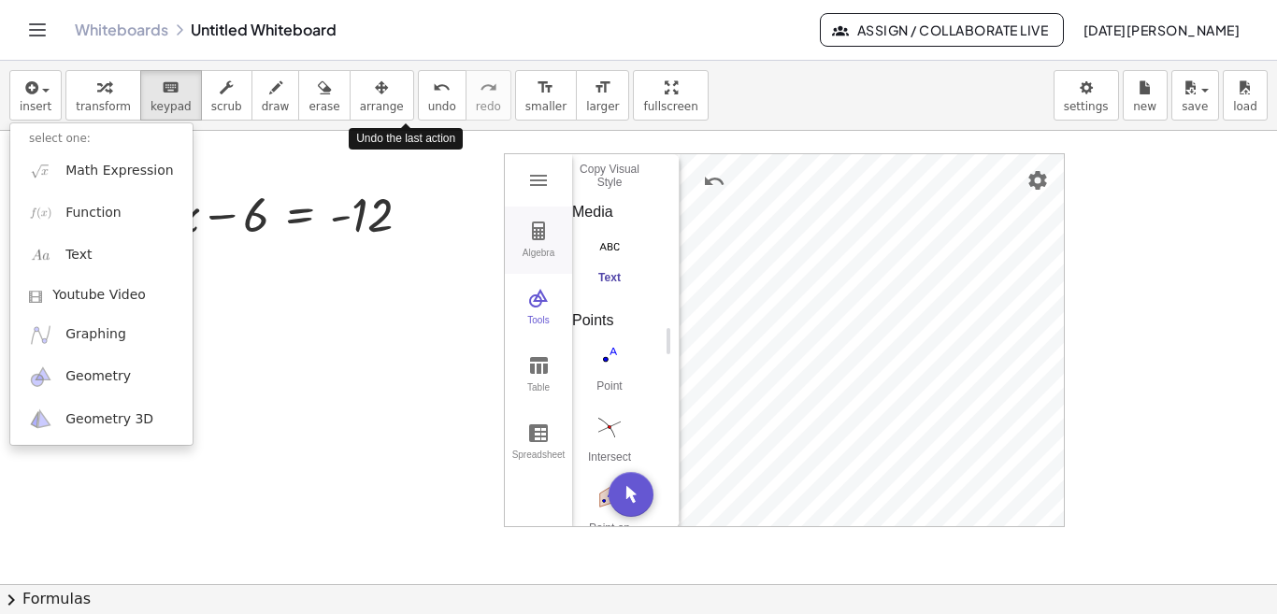
click at [542, 230] on img "Graphing Calculator" at bounding box center [538, 231] width 22 height 22
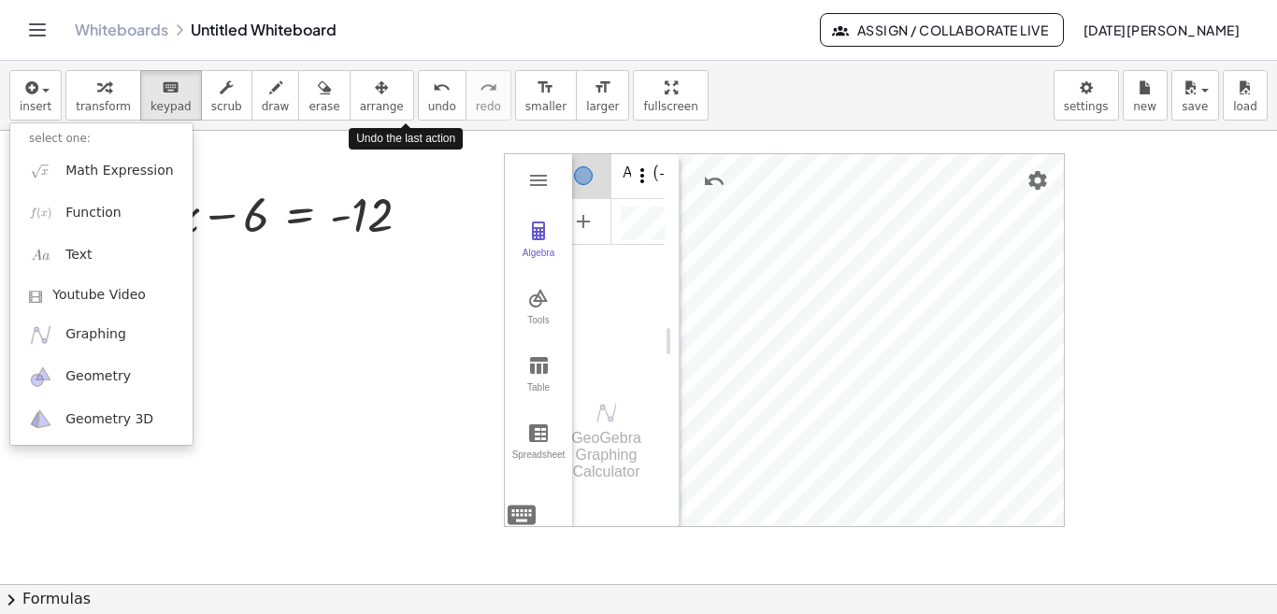
click at [645, 173] on img "Options" at bounding box center [642, 175] width 22 height 22
click at [657, 206] on li "Delete" at bounding box center [729, 210] width 194 height 30
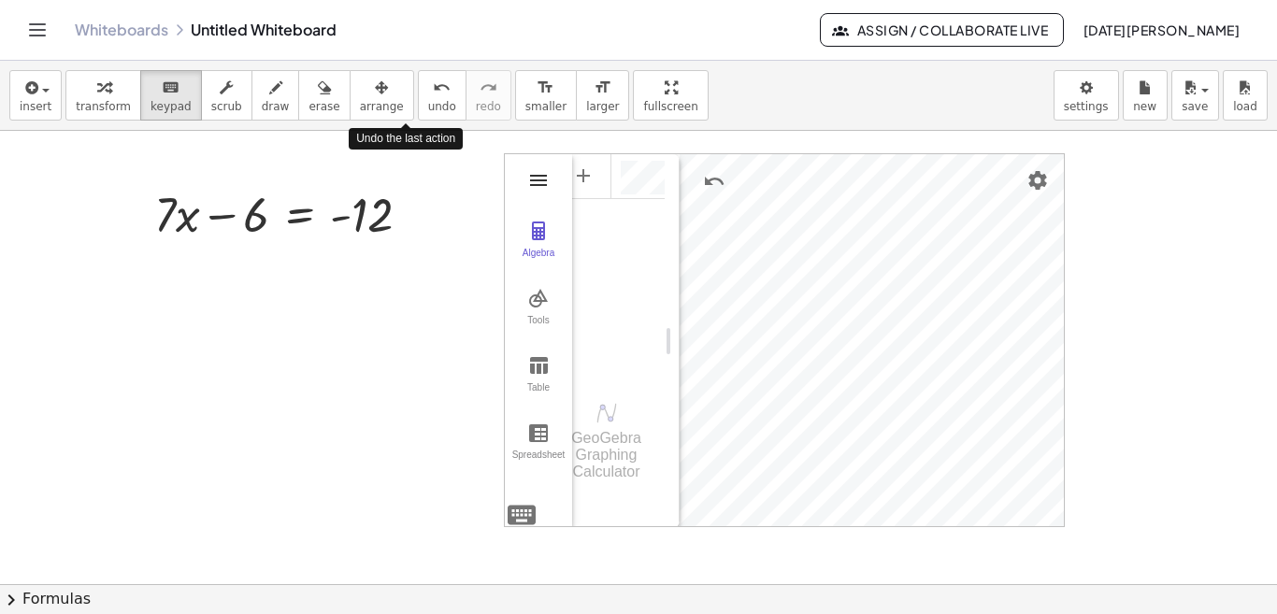
click at [537, 172] on img "Graphing Calculator" at bounding box center [538, 180] width 22 height 22
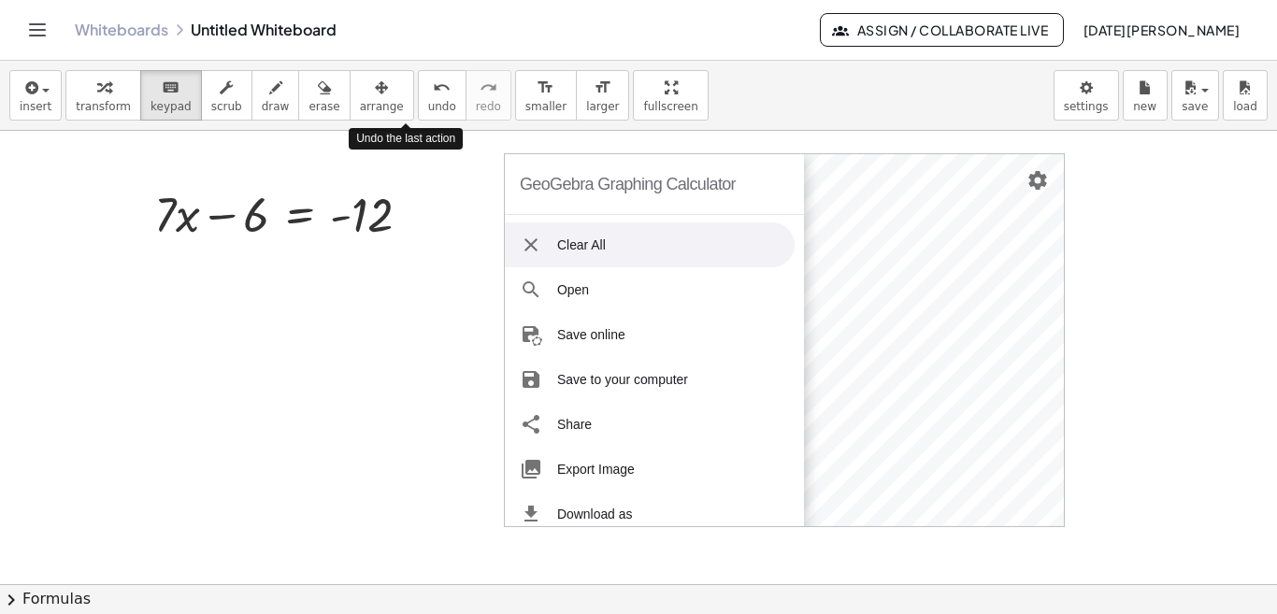
click at [393, 225] on div at bounding box center [290, 213] width 291 height 64
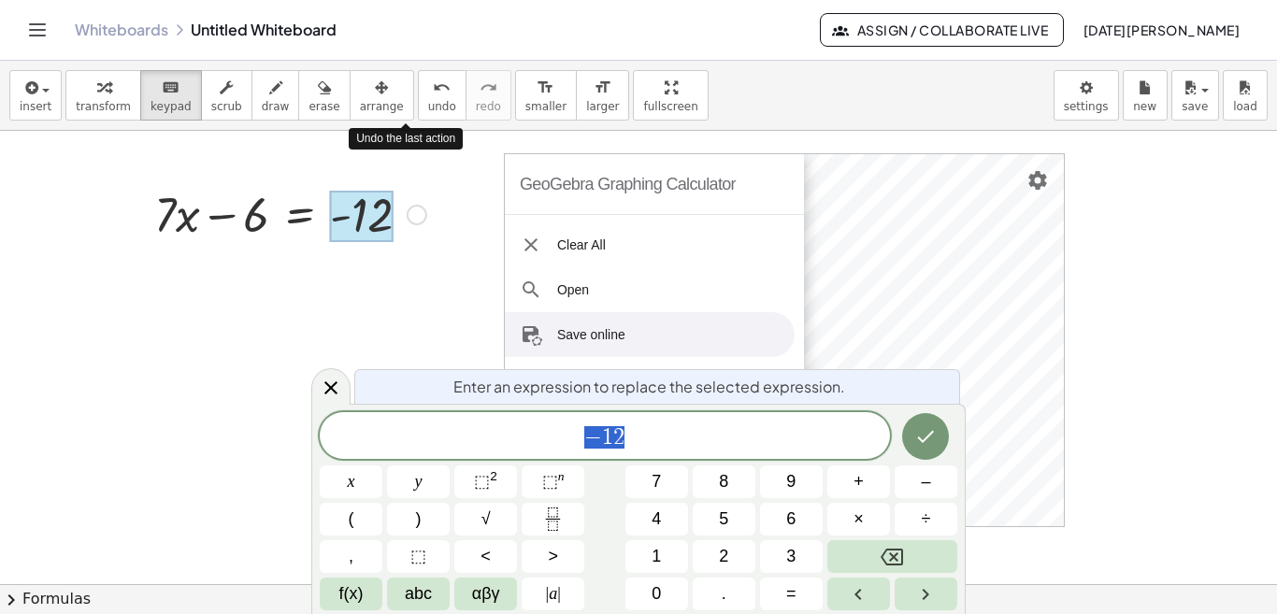
click at [1202, 407] on div at bounding box center [638, 584] width 1277 height 906
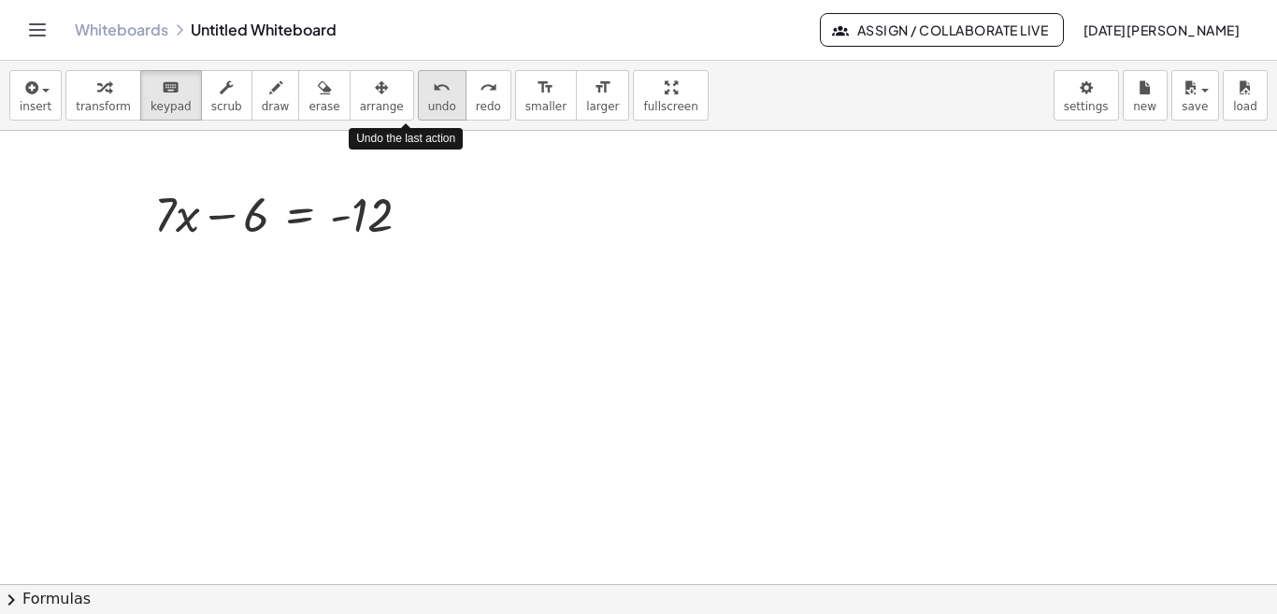
click at [433, 87] on icon "undo" at bounding box center [442, 88] width 18 height 22
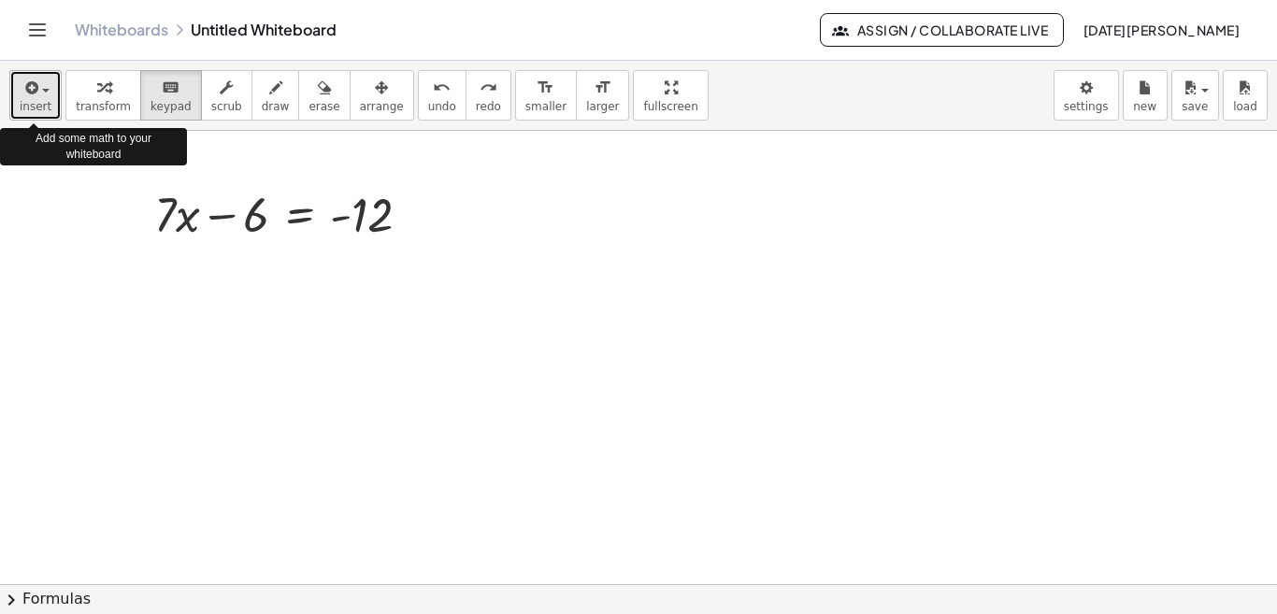
click at [40, 98] on button "insert" at bounding box center [35, 95] width 52 height 50
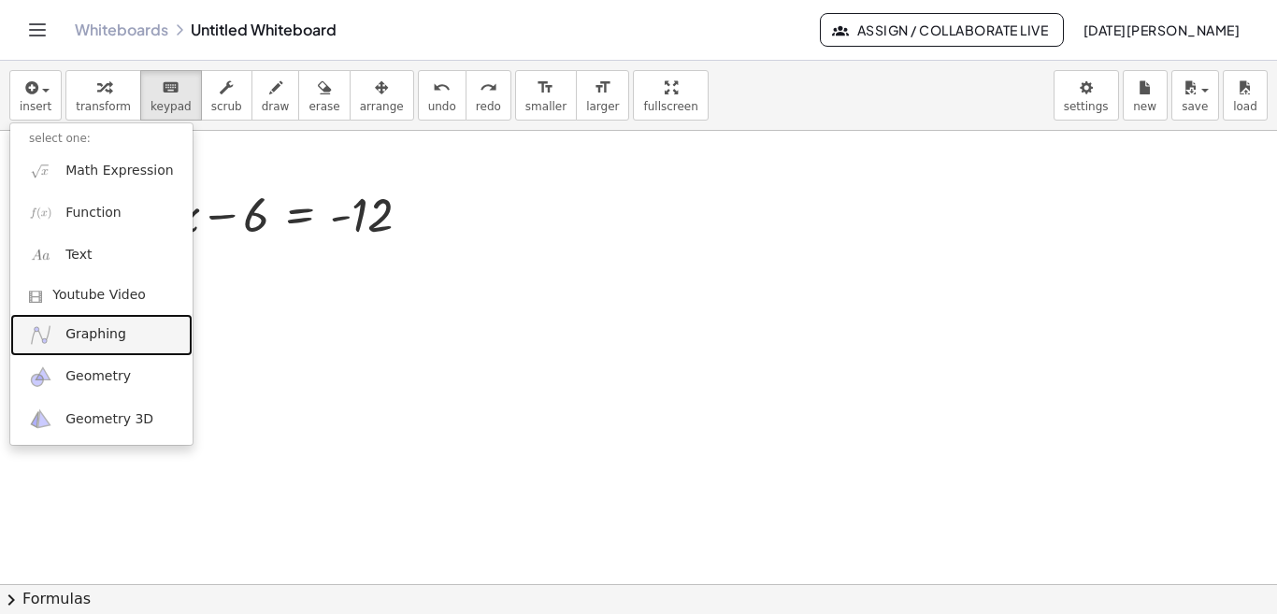
click at [111, 329] on span "Graphing" at bounding box center [95, 334] width 61 height 19
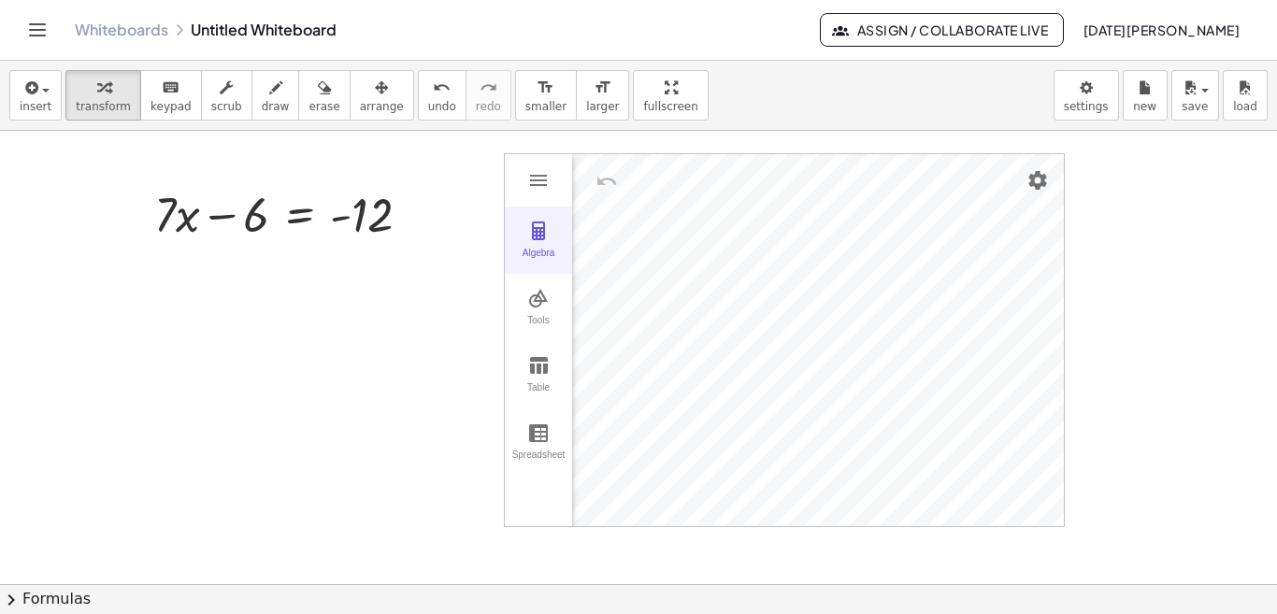
click at [538, 228] on img "Graphing Calculator" at bounding box center [538, 231] width 22 height 22
drag, startPoint x: 673, startPoint y: 339, endPoint x: 850, endPoint y: 325, distance: 178.1
click at [694, 171] on div "Input…" at bounding box center [707, 174] width 270 height 42
click at [694, 171] on div "Algebra" at bounding box center [738, 178] width 207 height 34
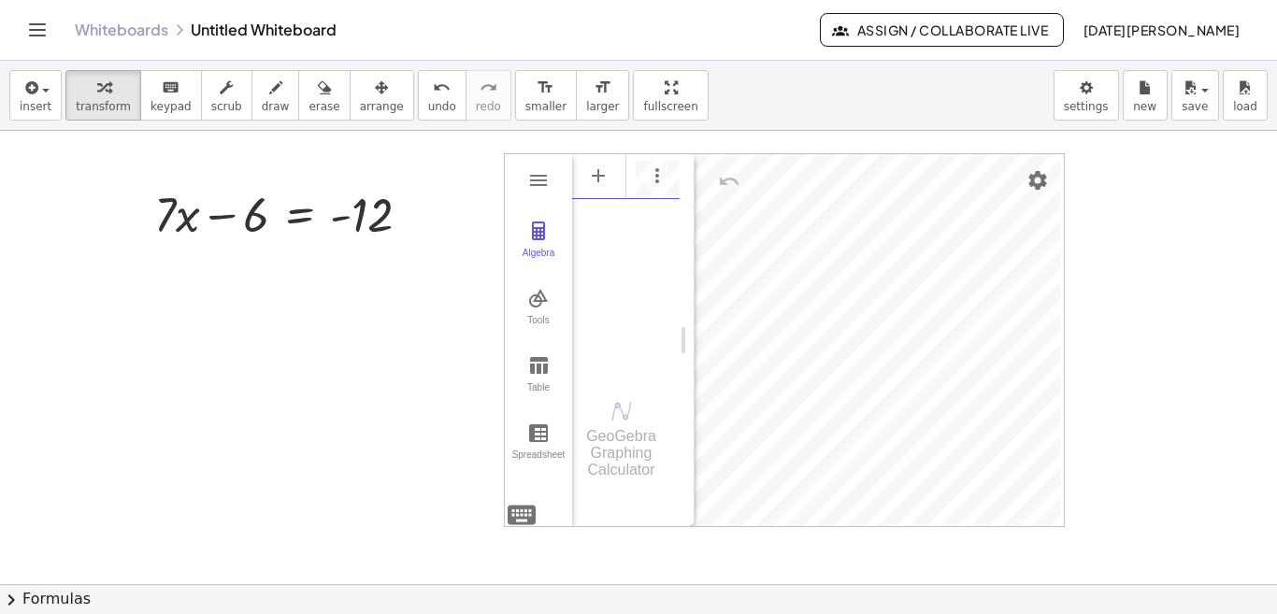
drag, startPoint x: 849, startPoint y: 333, endPoint x: 687, endPoint y: 353, distance: 163.9
click at [1116, 335] on div at bounding box center [638, 584] width 1277 height 906
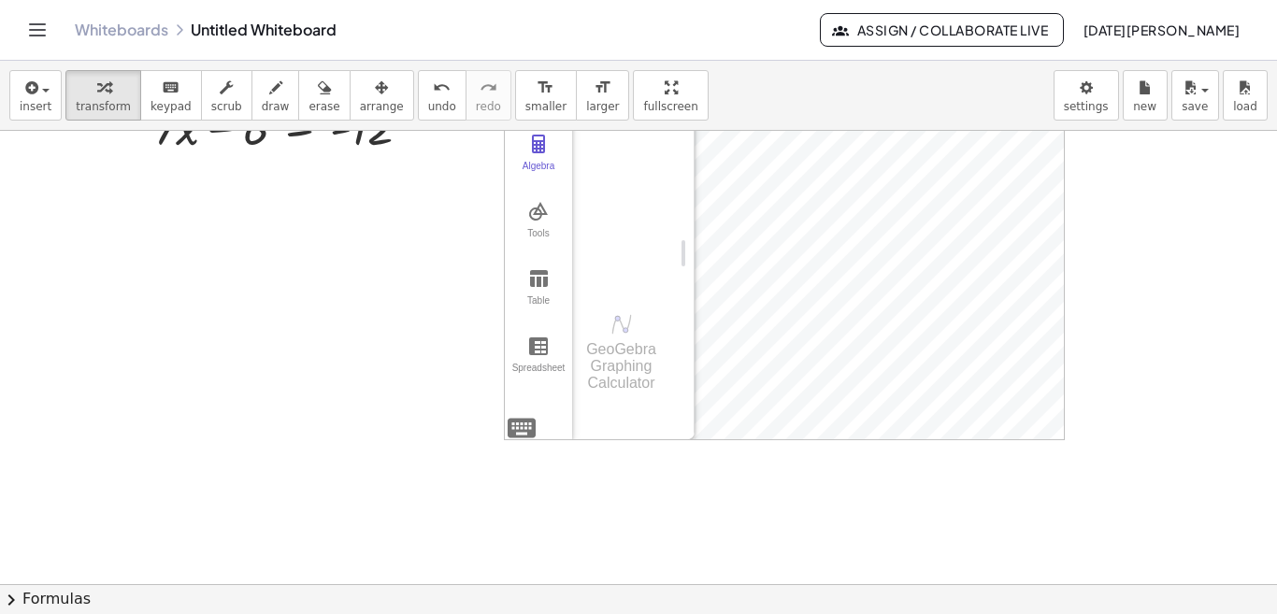
scroll to position [0, 0]
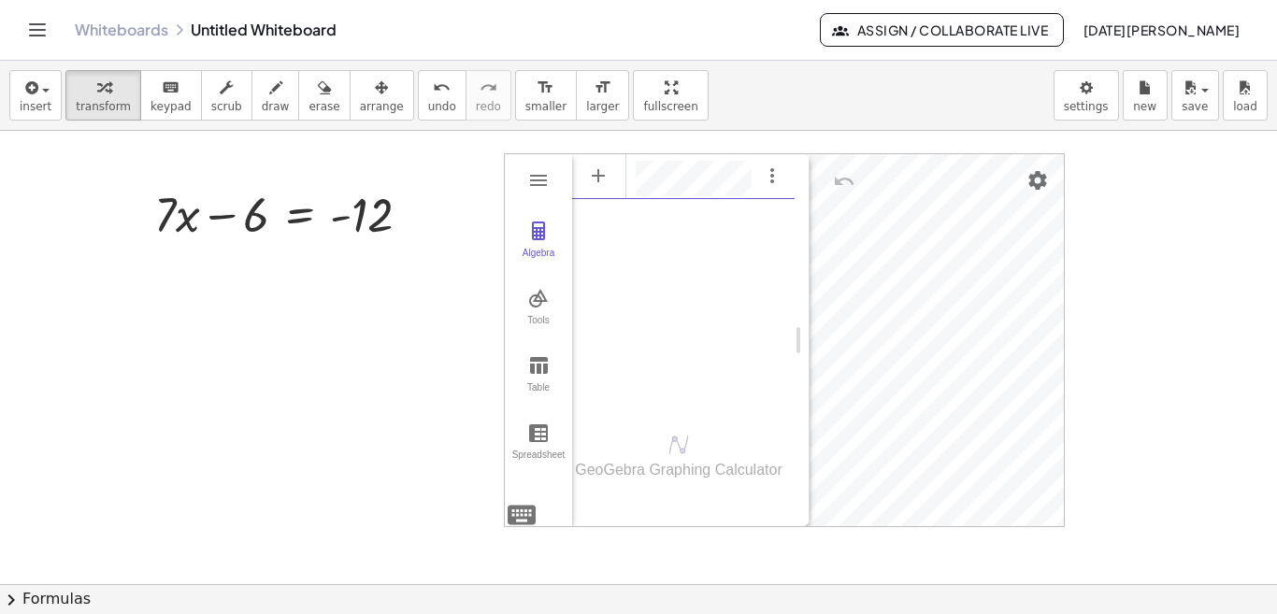
drag, startPoint x: 682, startPoint y: 335, endPoint x: 797, endPoint y: 336, distance: 114.9
click at [697, 347] on div "Algebra" at bounding box center [683, 279] width 222 height 254
drag, startPoint x: 799, startPoint y: 335, endPoint x: 627, endPoint y: 374, distance: 176.4
click at [564, 315] on div "Tools" at bounding box center [538, 328] width 60 height 26
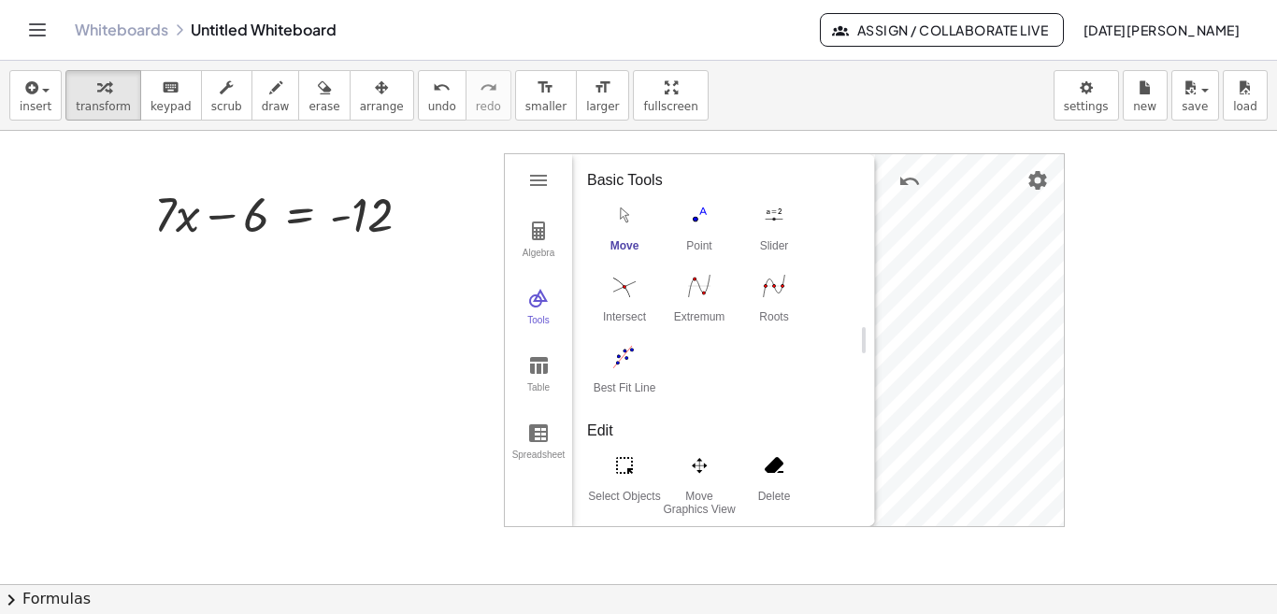
click at [1140, 277] on div at bounding box center [638, 584] width 1277 height 906
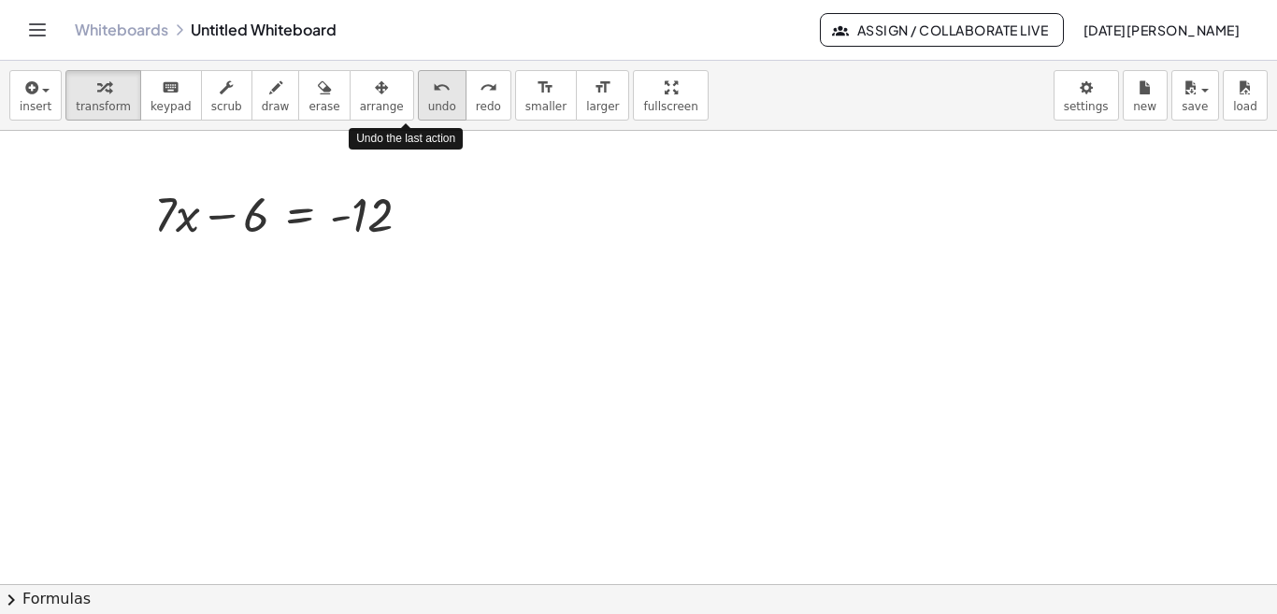
click at [433, 91] on icon "undo" at bounding box center [442, 88] width 18 height 22
click at [457, 405] on div at bounding box center [638, 584] width 1277 height 906
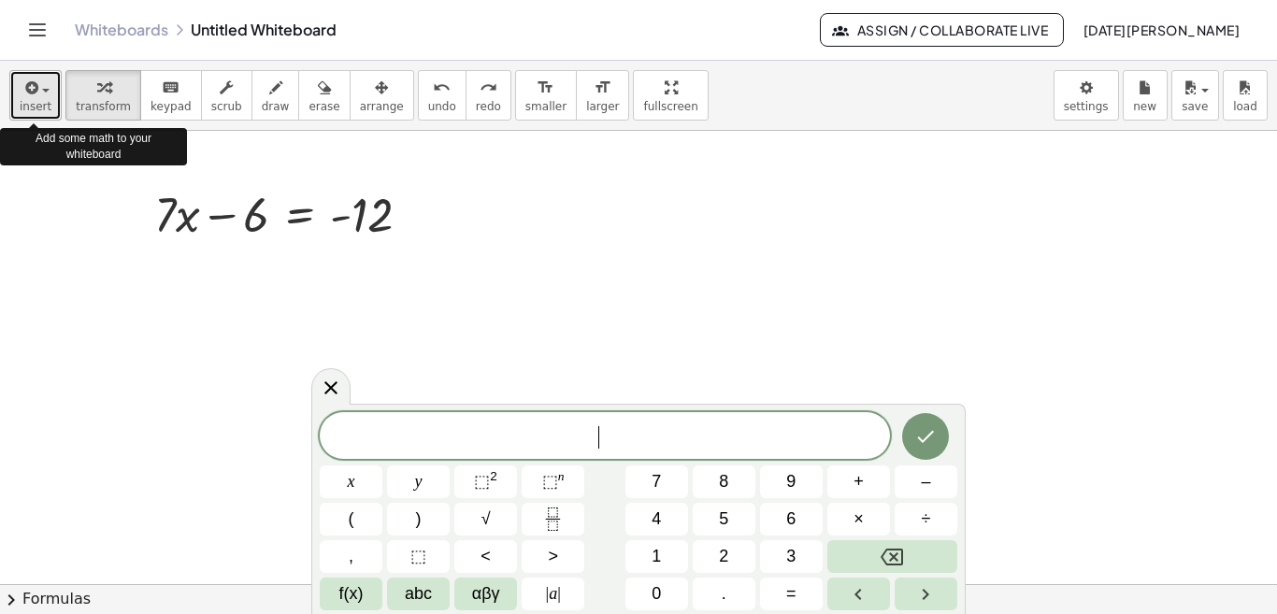
click at [42, 86] on div "button" at bounding box center [36, 87] width 32 height 22
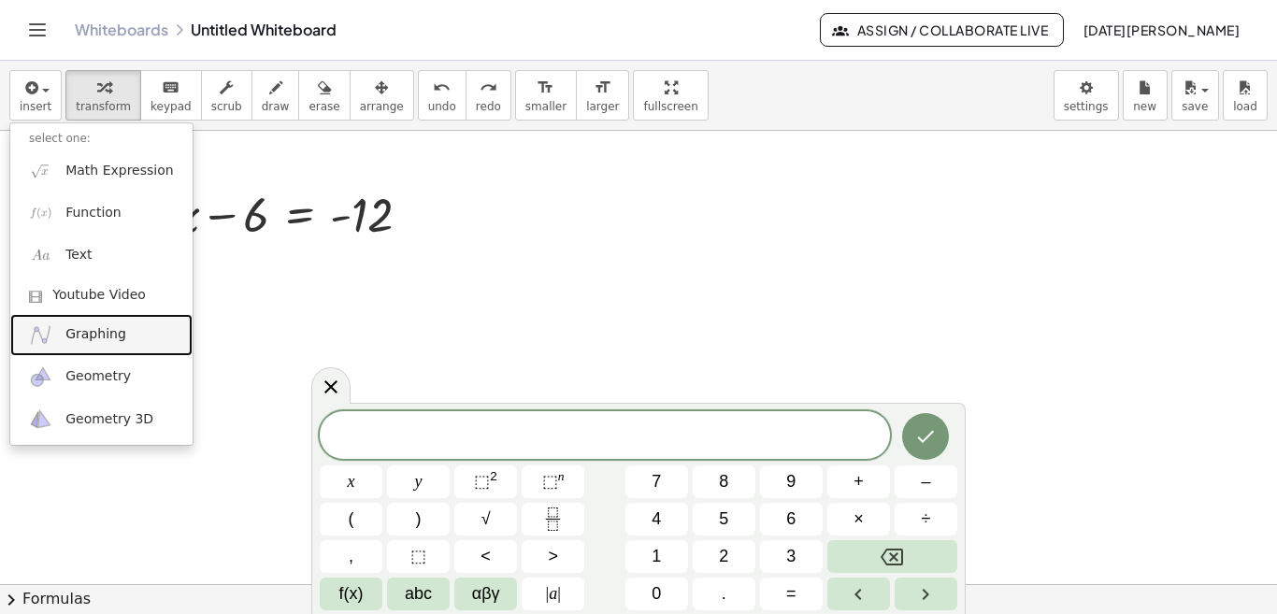
click at [96, 338] on span "Graphing" at bounding box center [95, 334] width 61 height 19
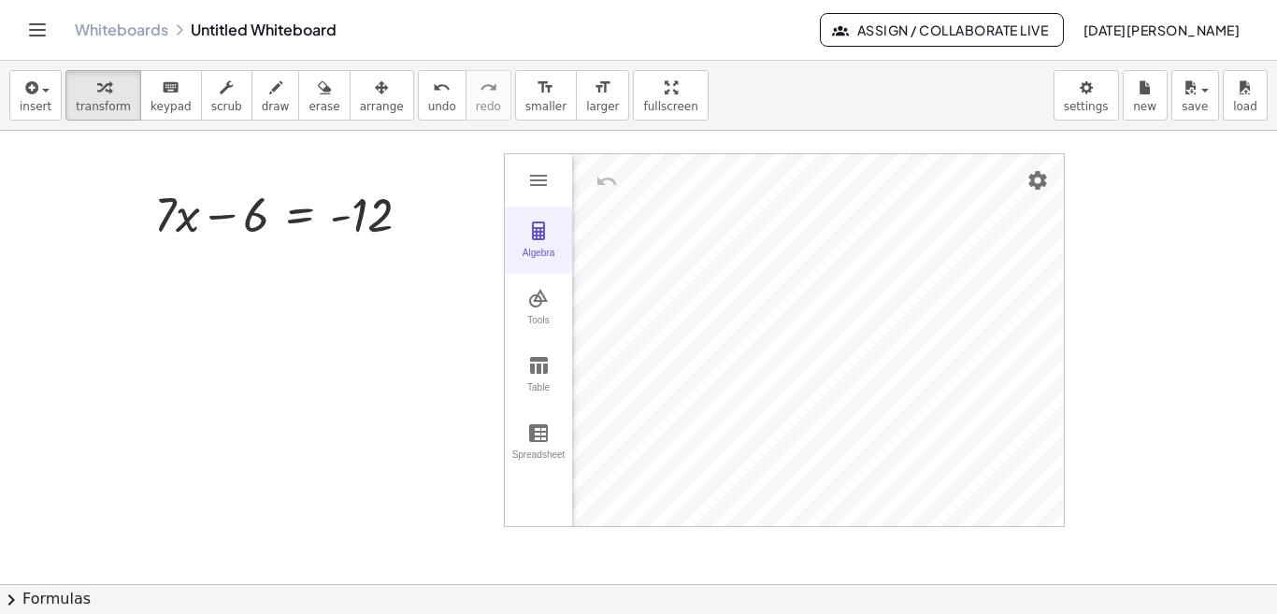
click at [544, 237] on img "Graphing Calculator" at bounding box center [538, 231] width 22 height 22
drag, startPoint x: 677, startPoint y: 323, endPoint x: 725, endPoint y: 321, distance: 48.6
drag, startPoint x: 466, startPoint y: 277, endPoint x: 531, endPoint y: 307, distance: 71.5
click at [531, 307] on div "+ · 7 · x − 6 = - 12 Algebra Tools Table Spreadsheet GeoGebra Graphing Calculat…" at bounding box center [638, 584] width 1277 height 906
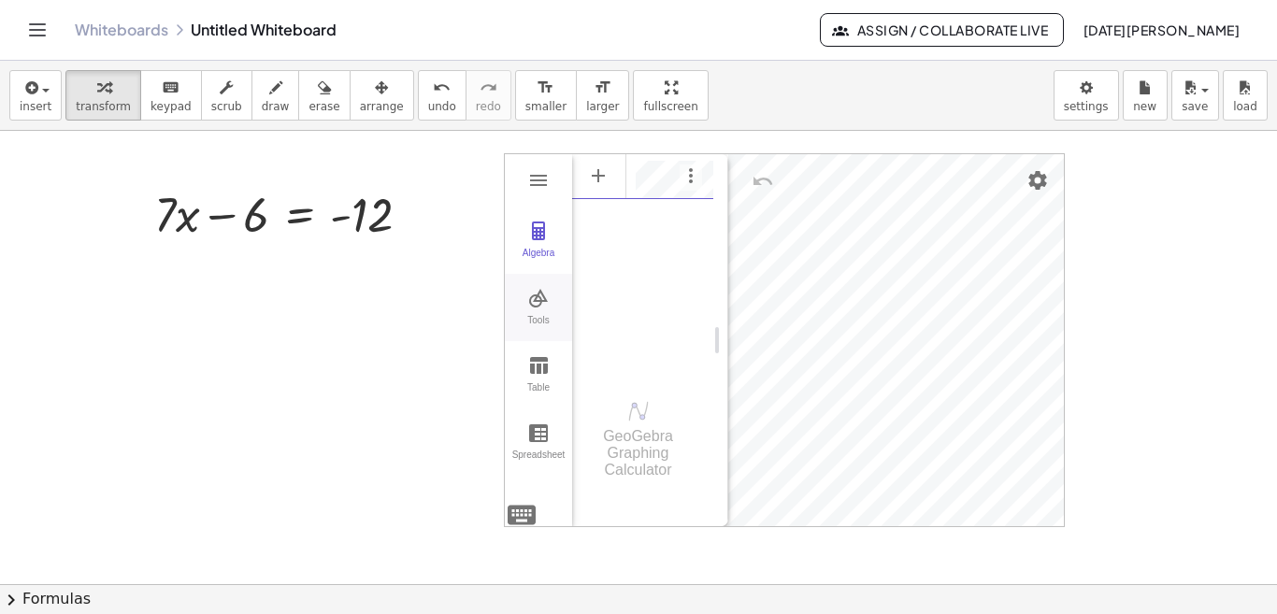
click at [531, 307] on img "Graphing Calculator" at bounding box center [538, 298] width 22 height 22
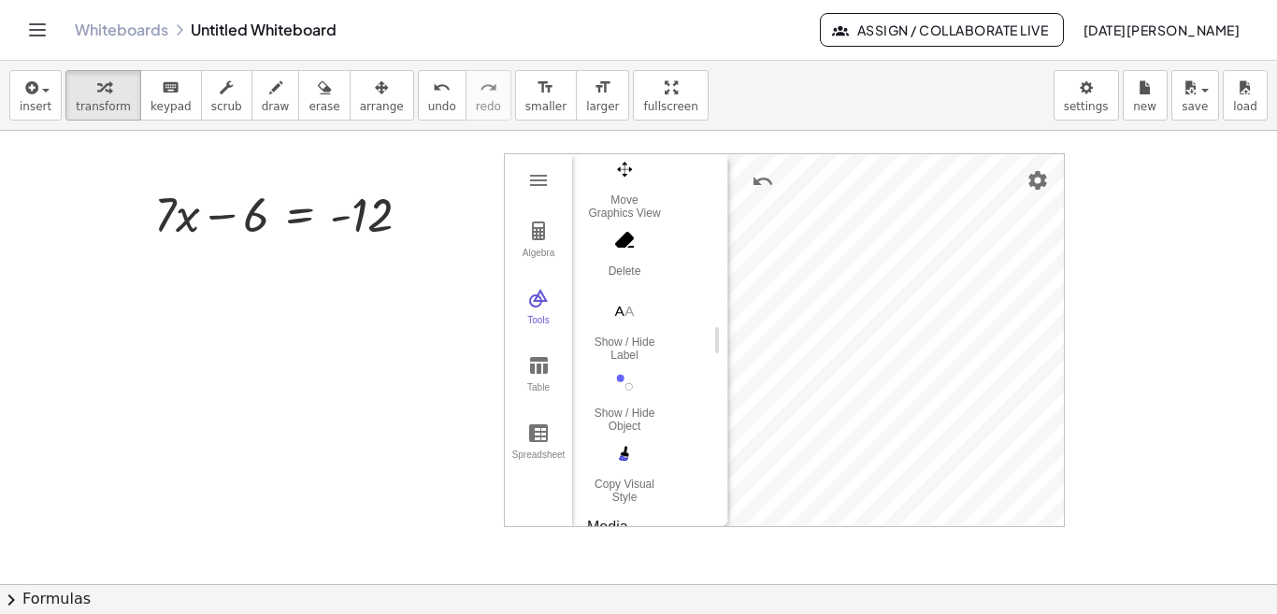
scroll to position [1302, 0]
drag, startPoint x: 707, startPoint y: 391, endPoint x: 707, endPoint y: 326, distance: 64.5
click at [707, 326] on div "Basic Tools Move Point Slider Intersect Extremum Roots Best Fit Line Edit Selec…" at bounding box center [642, 40] width 141 height 2376
drag, startPoint x: 714, startPoint y: 337, endPoint x: 712, endPoint y: 320, distance: 17.9
drag, startPoint x: 706, startPoint y: 370, endPoint x: 701, endPoint y: 299, distance: 71.2
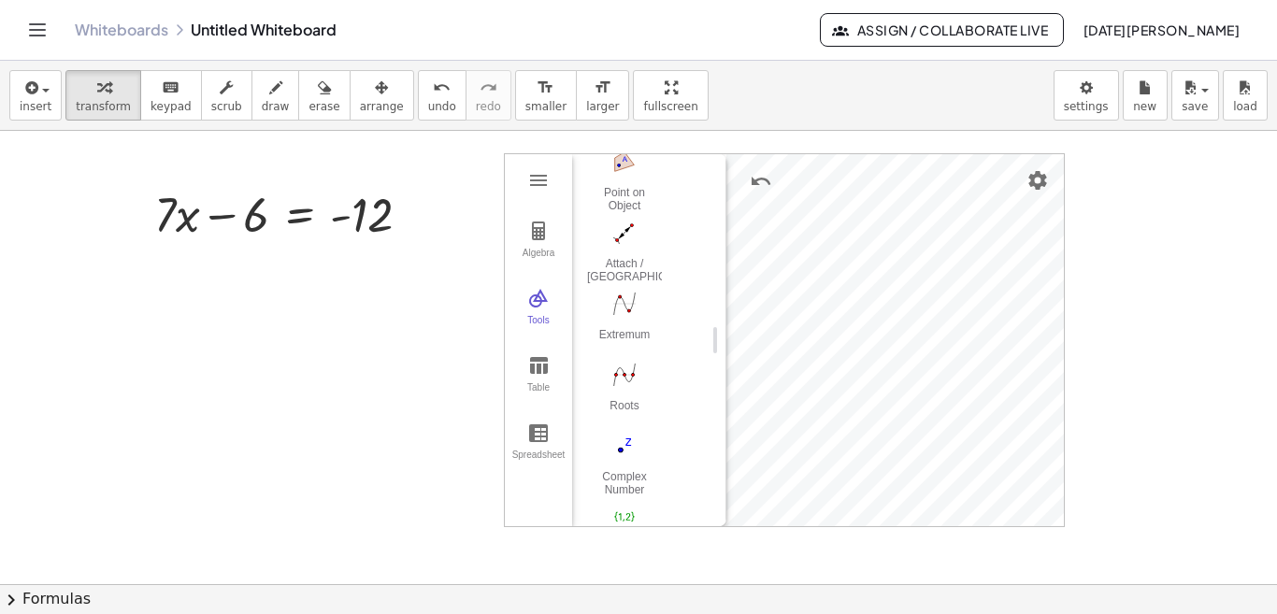
click at [701, 299] on div "Basic Tools Move Point Slider Intersect Extremum Roots Best Fit Line Edit Selec…" at bounding box center [641, 40] width 139 height 2376
click at [537, 235] on img "Graphing Calculator" at bounding box center [538, 231] width 22 height 22
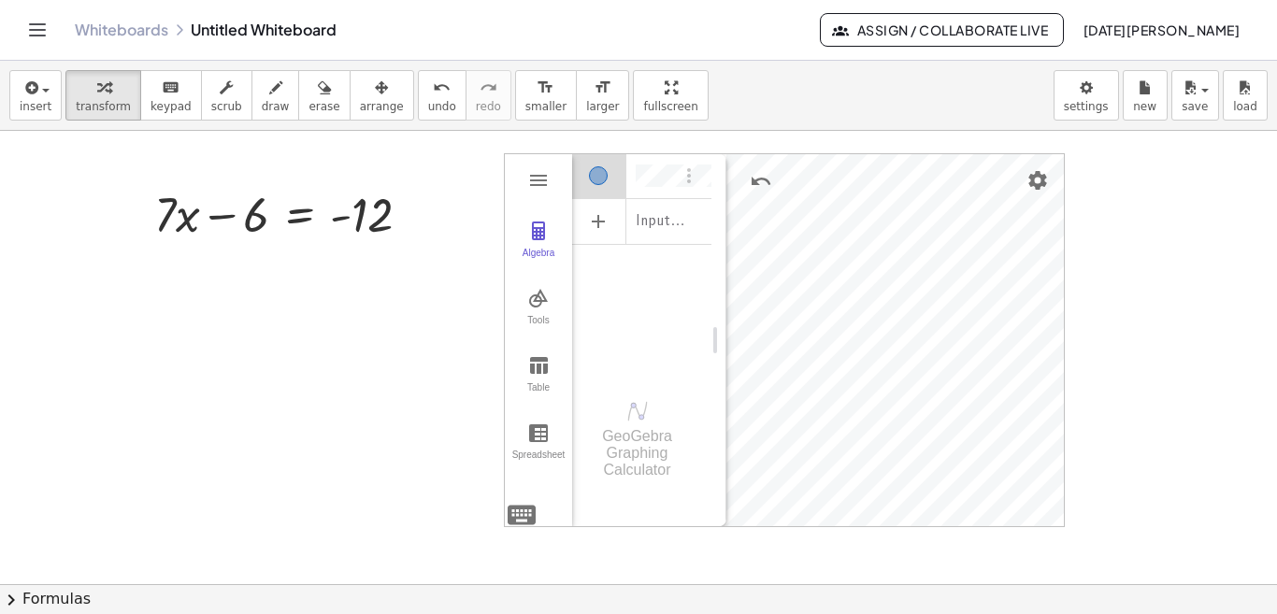
click at [704, 176] on div "Algebra" at bounding box center [695, 175] width 34 height 45
click at [692, 214] on div "Input…" at bounding box center [641, 220] width 139 height 42
click at [683, 326] on div "Algebra" at bounding box center [641, 262] width 139 height 221
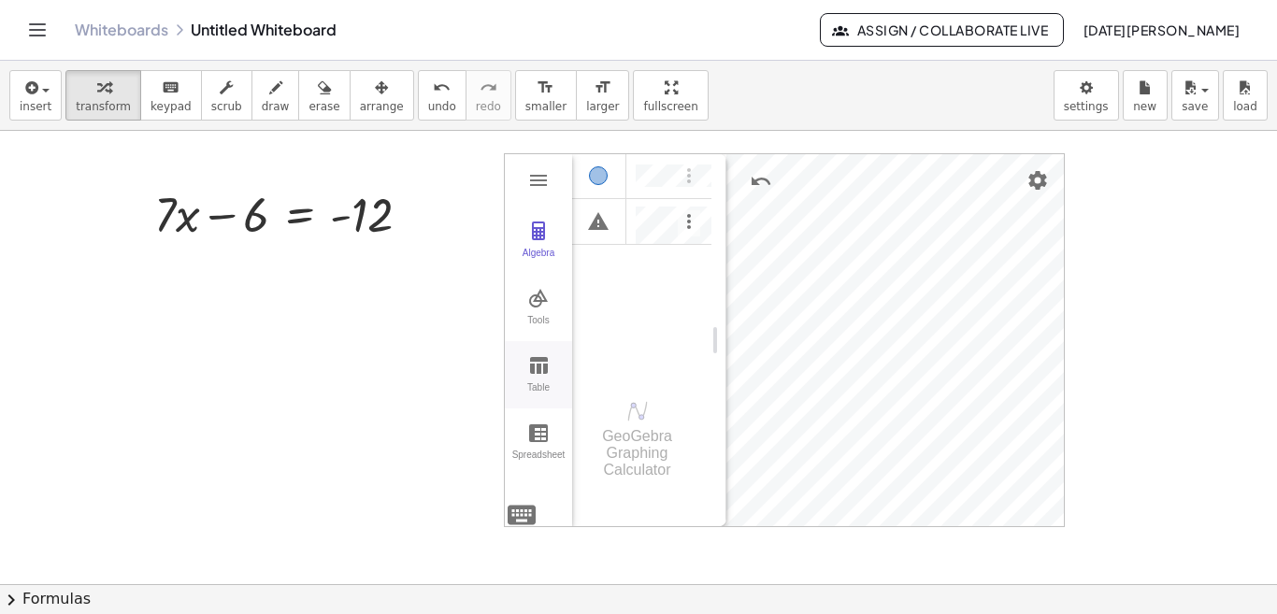
click at [532, 363] on img "Graphing Calculator" at bounding box center [538, 365] width 22 height 22
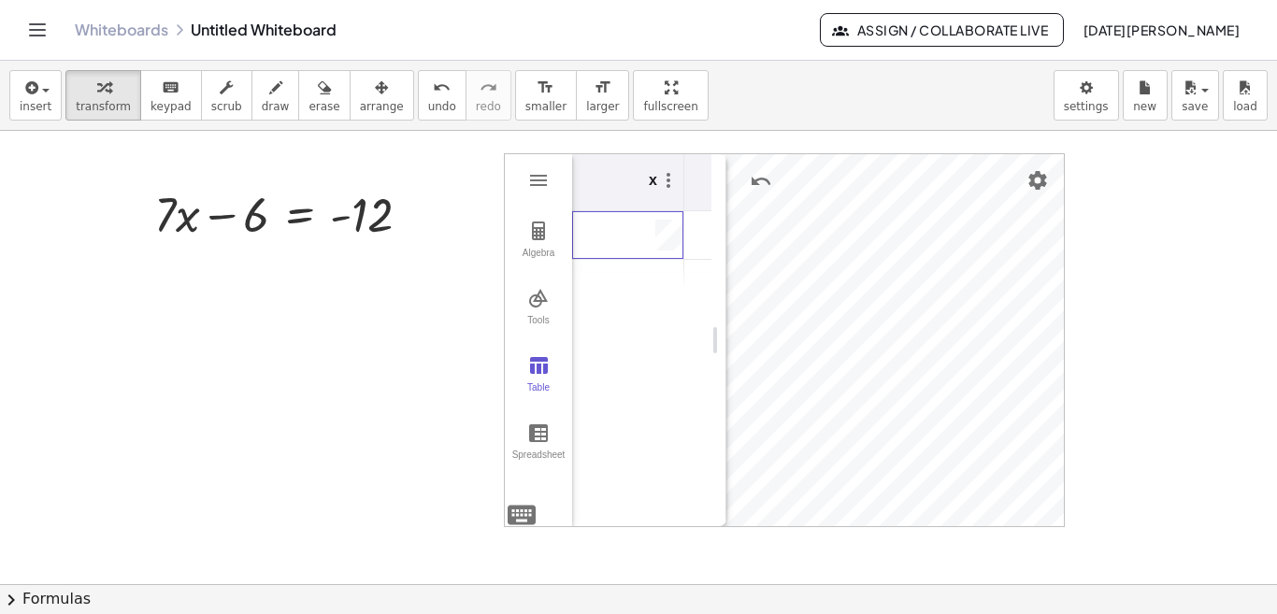
click at [635, 237] on td "Graphing Calculator" at bounding box center [628, 235] width 112 height 49
click at [535, 368] on img "Graphing Calculator" at bounding box center [538, 365] width 22 height 22
click at [644, 230] on td "Graphing Calculator" at bounding box center [628, 235] width 112 height 49
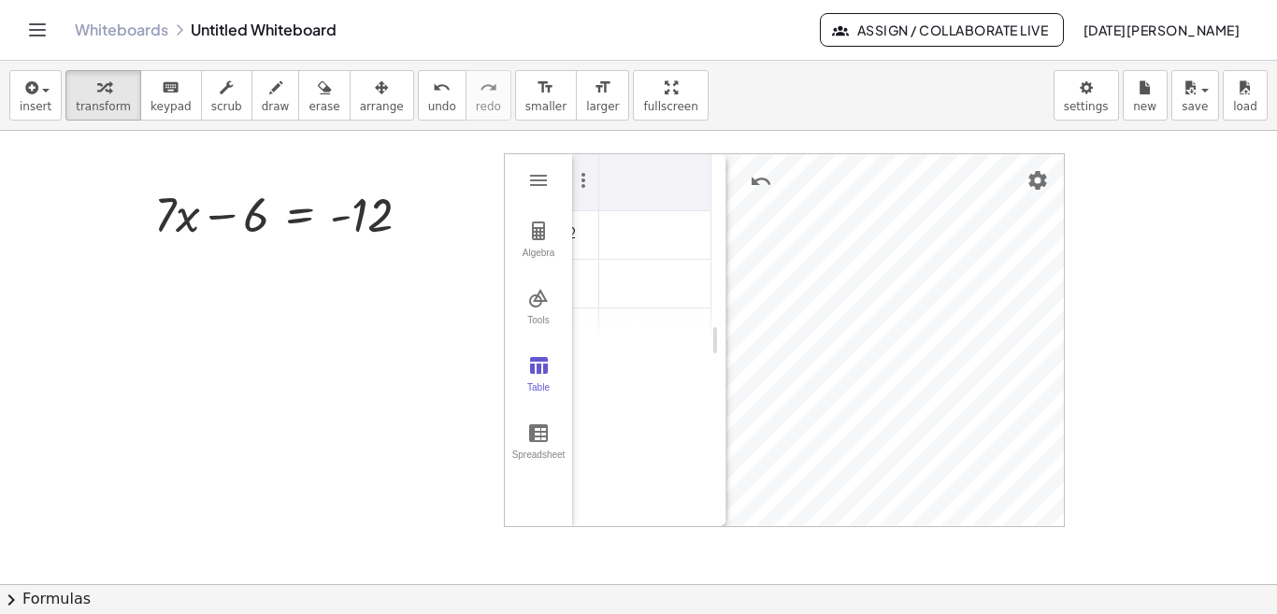
click at [677, 185] on th "Graphing Calculator" at bounding box center [655, 182] width 112 height 57
click at [662, 240] on td "Graphing Calculator" at bounding box center [655, 235] width 112 height 49
click at [680, 392] on div "x 2" at bounding box center [641, 340] width 139 height 372
click at [1176, 456] on div at bounding box center [638, 584] width 1277 height 906
click at [534, 366] on img "Graphing Calculator" at bounding box center [538, 365] width 22 height 22
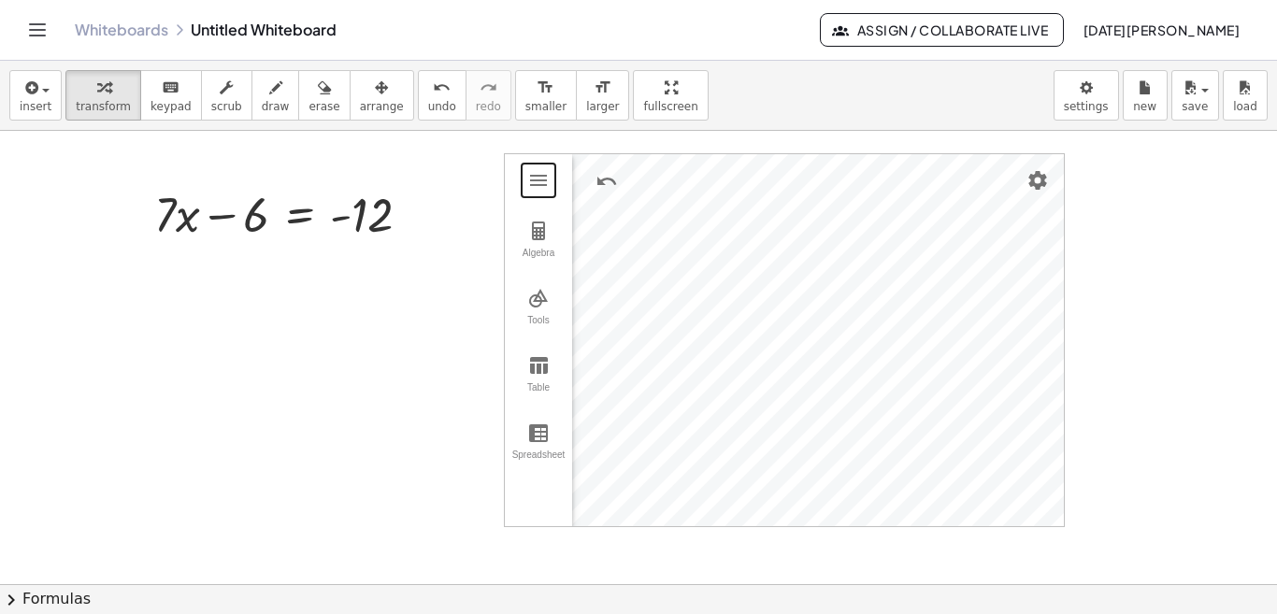
click at [409, 283] on div at bounding box center [638, 584] width 1277 height 906
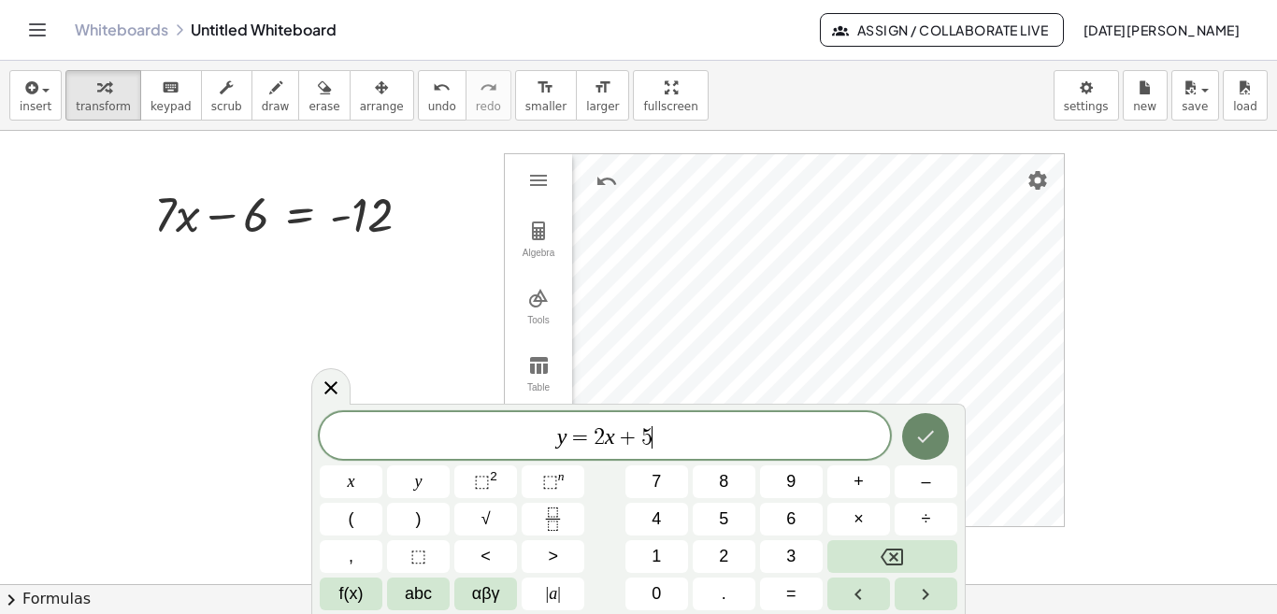
click at [924, 442] on icon "Done" at bounding box center [925, 436] width 22 height 22
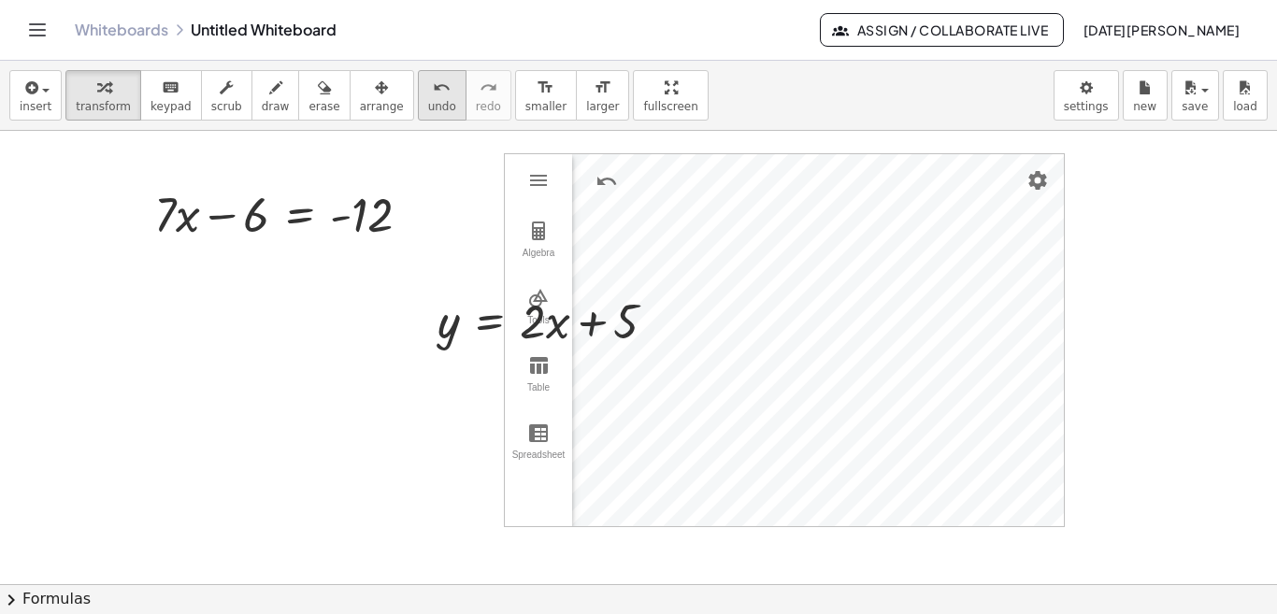
click at [433, 91] on icon "undo" at bounding box center [442, 88] width 18 height 22
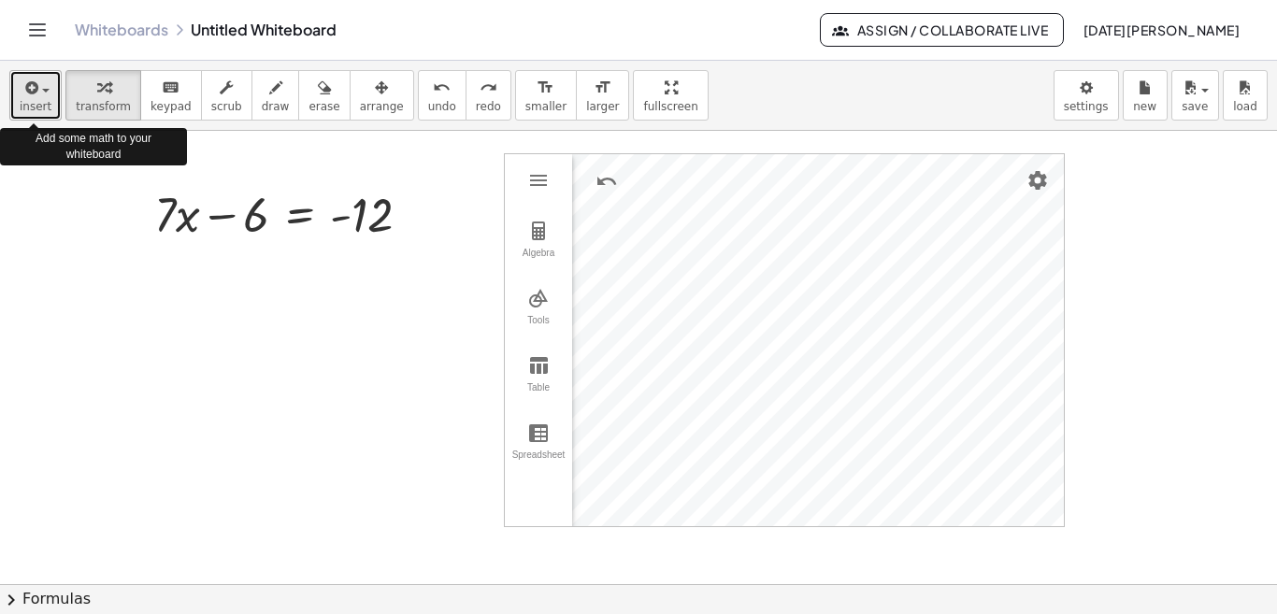
click at [31, 107] on span "insert" at bounding box center [36, 106] width 32 height 13
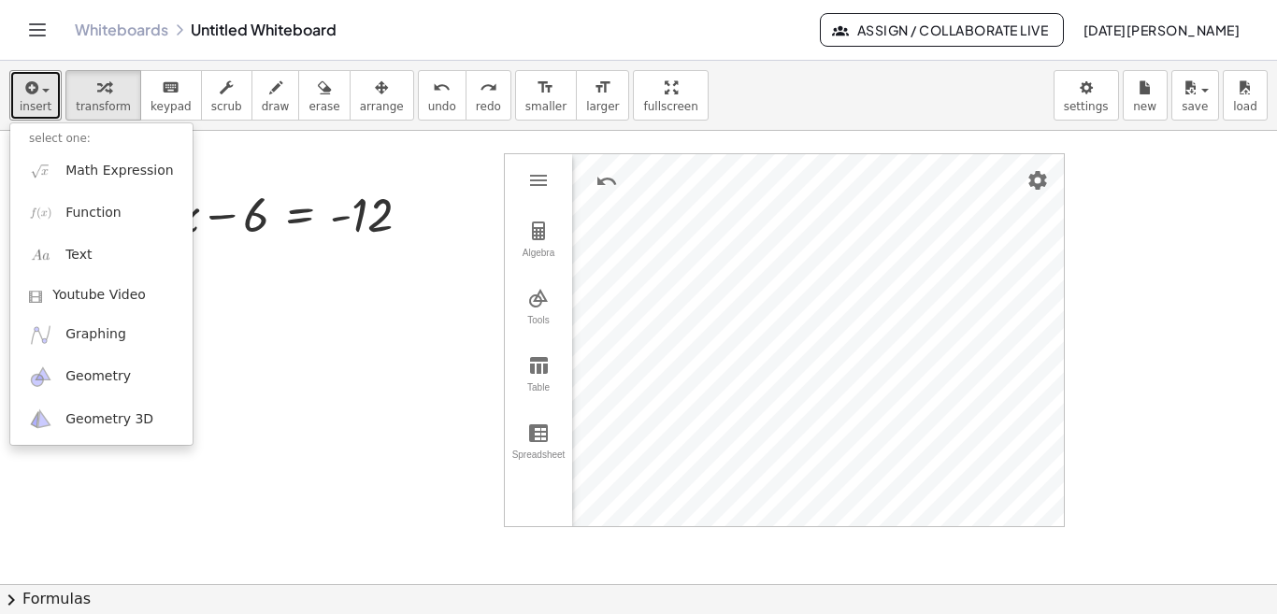
click at [244, 401] on div at bounding box center [638, 584] width 1277 height 906
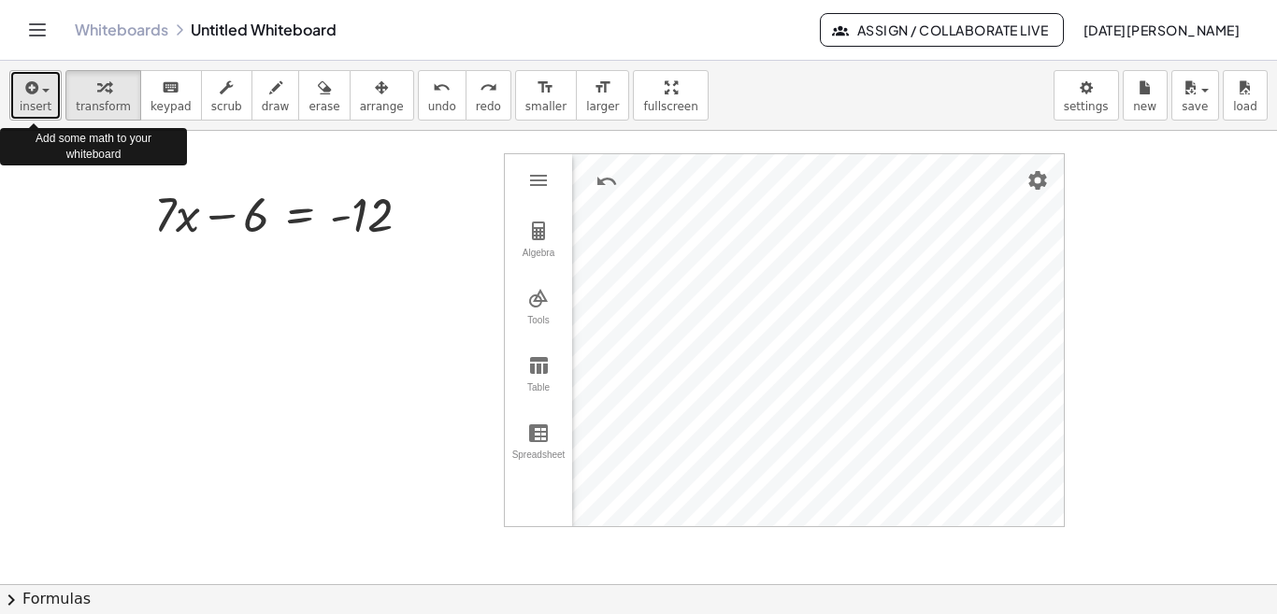
click at [43, 89] on span "button" at bounding box center [45, 91] width 7 height 4
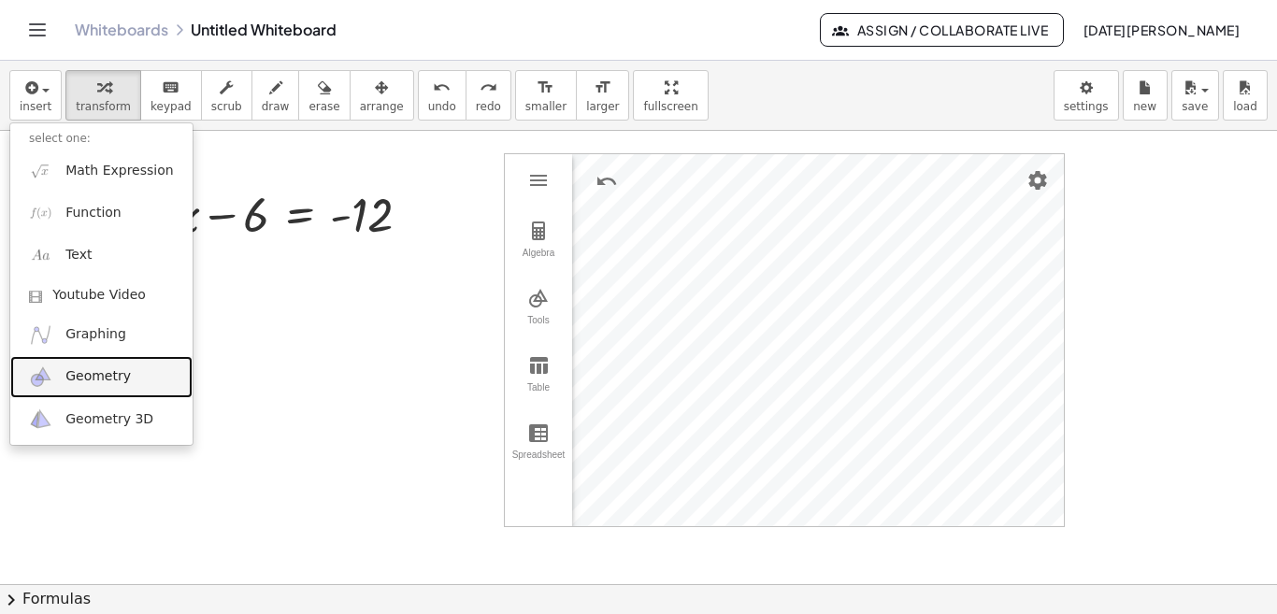
click at [101, 376] on span "Geometry" at bounding box center [97, 376] width 65 height 19
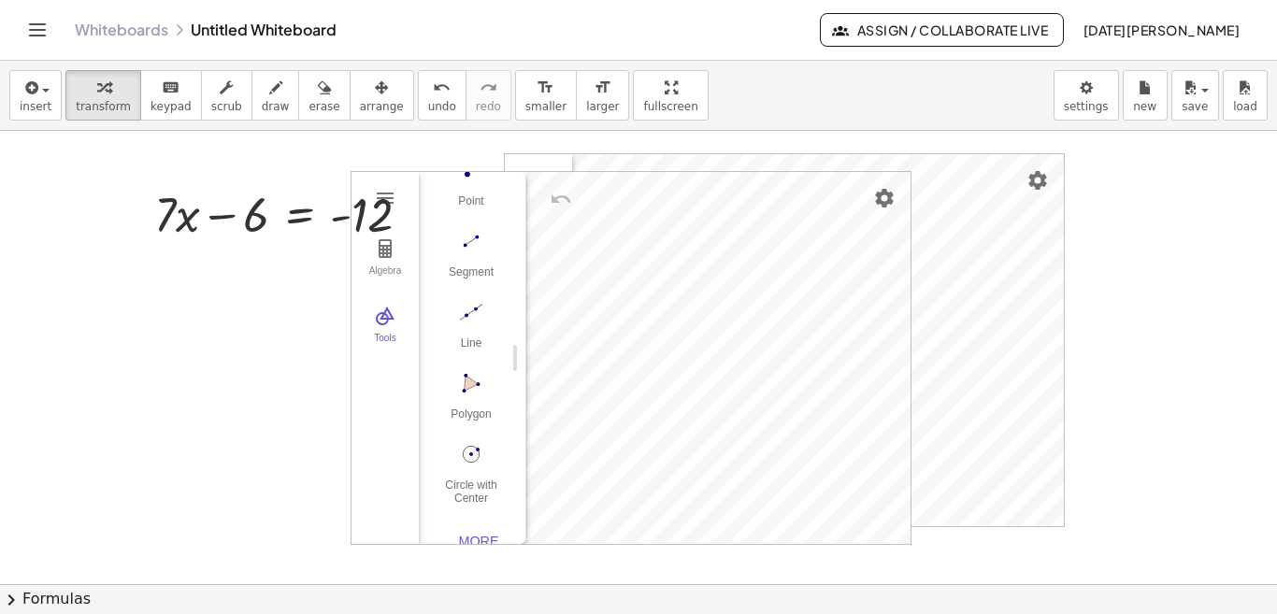
scroll to position [157, 0]
click at [476, 406] on button "Polygon" at bounding box center [471, 399] width 75 height 67
click at [472, 507] on img "Move. Drag or select object" at bounding box center [477, 510] width 45 height 45
click at [460, 383] on img "Polygon. Select all vertices, then first vertex again" at bounding box center [471, 382] width 75 height 30
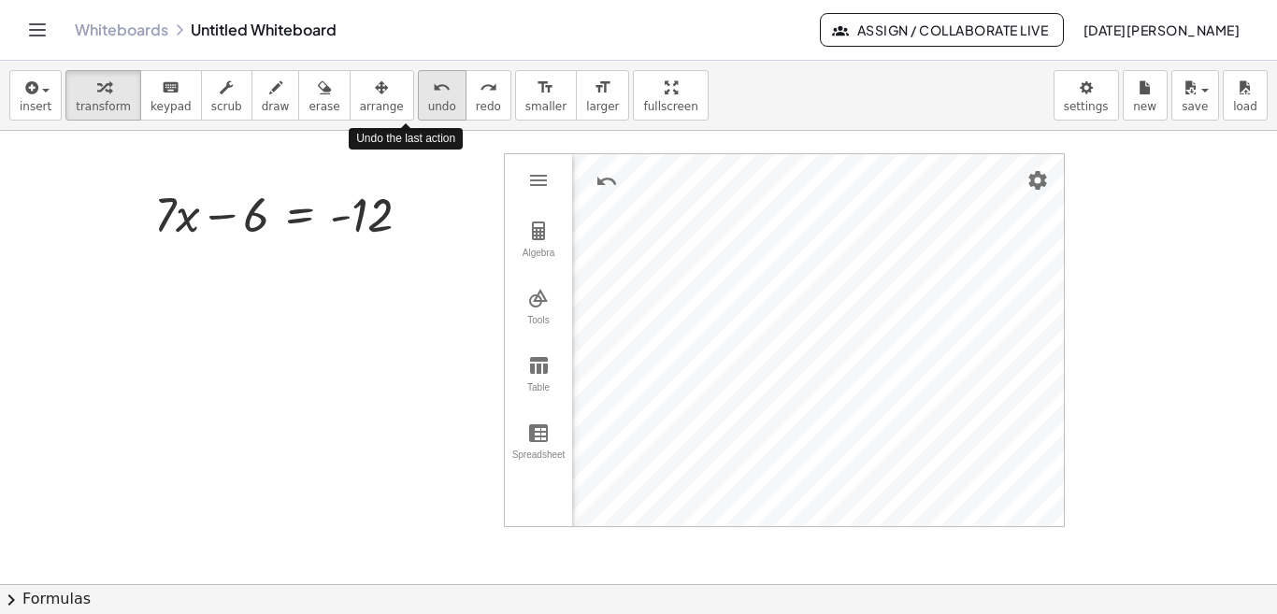
click at [433, 93] on icon "undo" at bounding box center [442, 88] width 18 height 22
click at [303, 307] on div at bounding box center [638, 584] width 1277 height 906
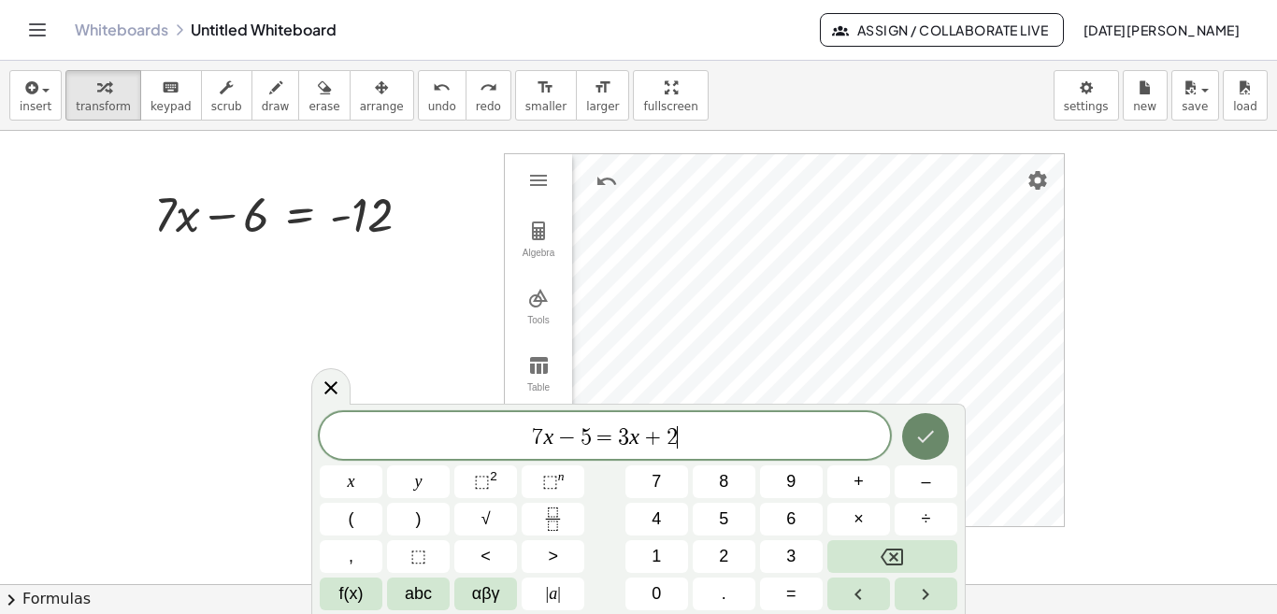
click at [915, 430] on icon "Done" at bounding box center [925, 436] width 22 height 22
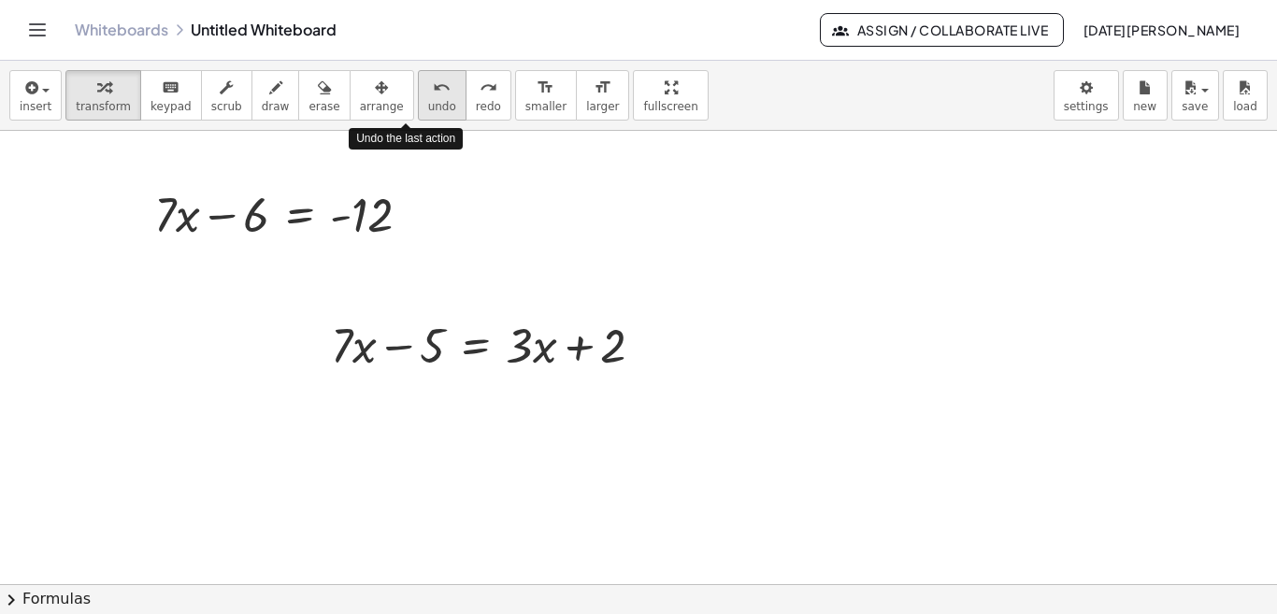
click at [433, 83] on icon "undo" at bounding box center [442, 88] width 18 height 22
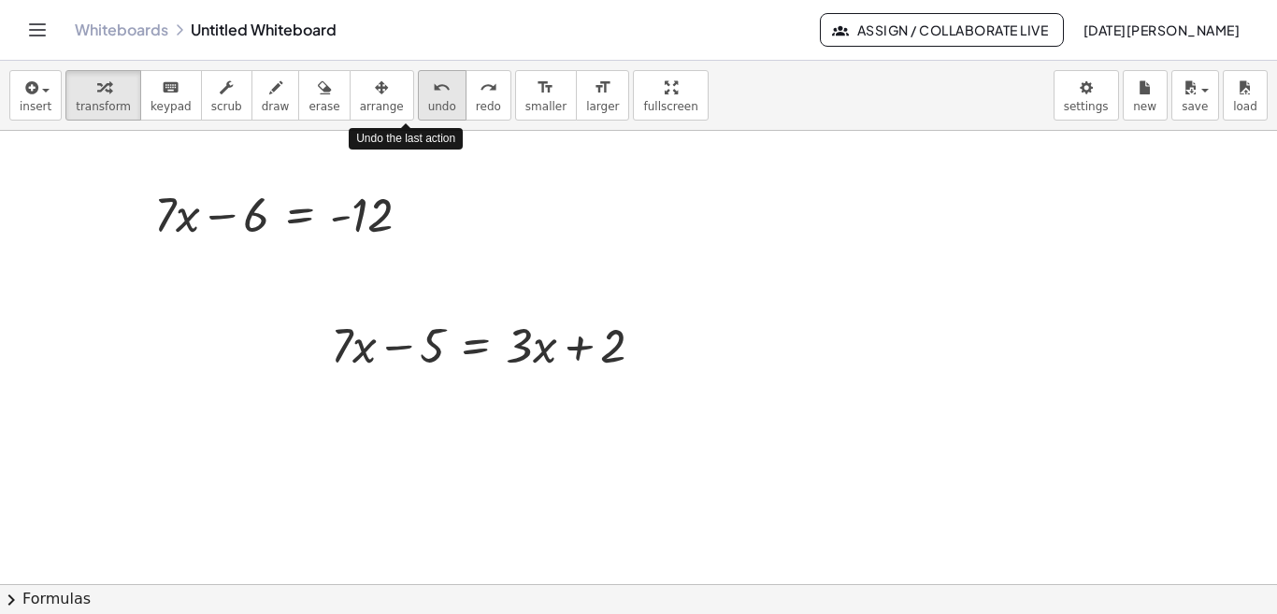
click at [433, 83] on icon "undo" at bounding box center [442, 88] width 18 height 22
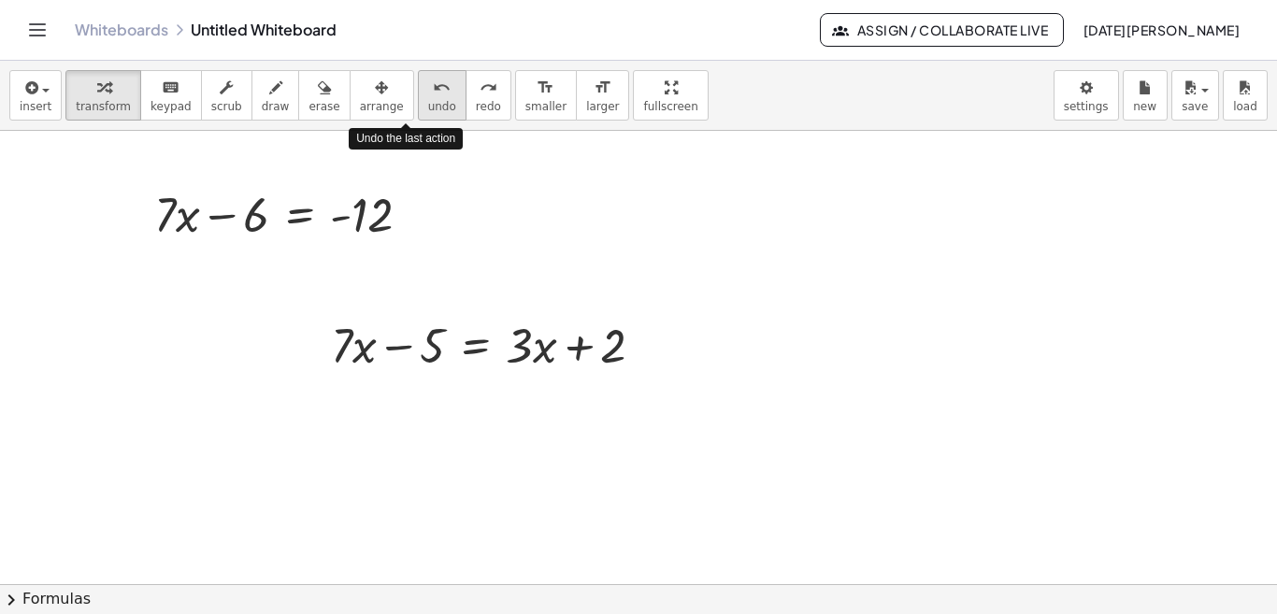
click at [428, 101] on span "undo" at bounding box center [442, 106] width 28 height 13
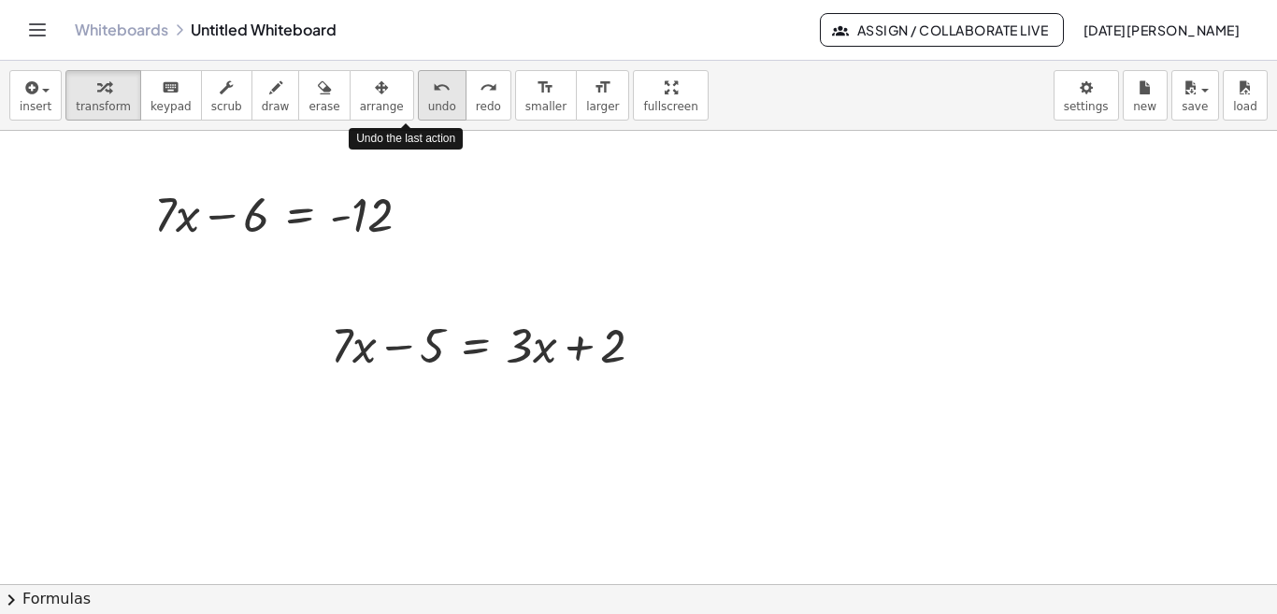
click at [428, 101] on span "undo" at bounding box center [442, 106] width 28 height 13
click at [611, 382] on div at bounding box center [638, 584] width 1277 height 906
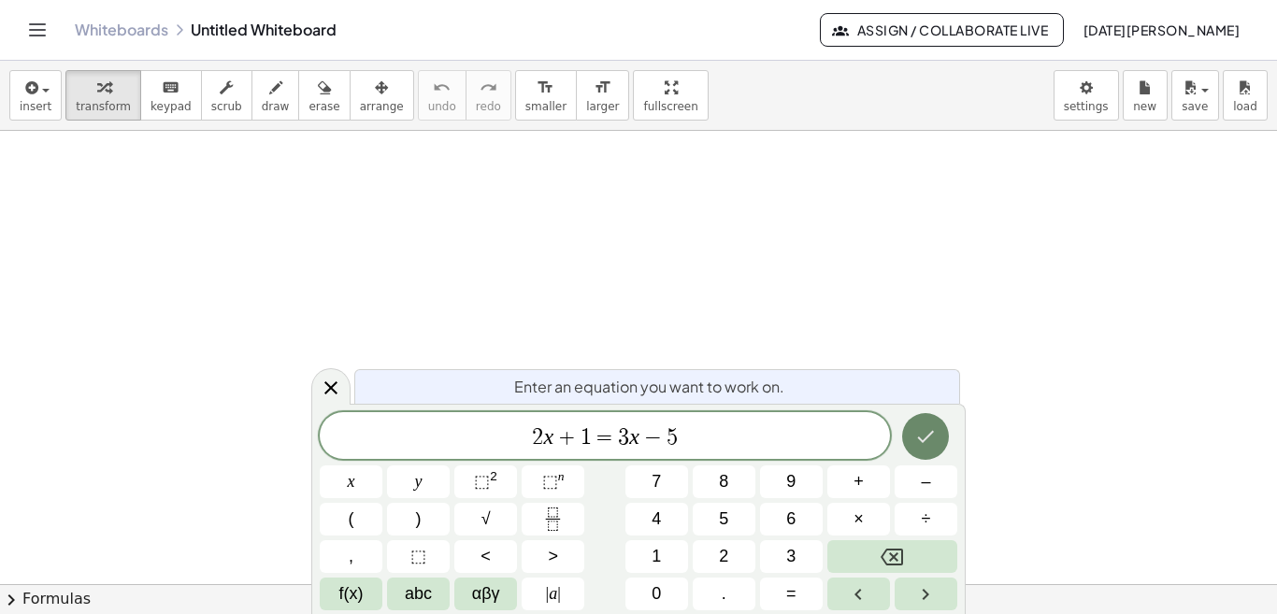
click at [937, 430] on button "Done" at bounding box center [925, 436] width 47 height 47
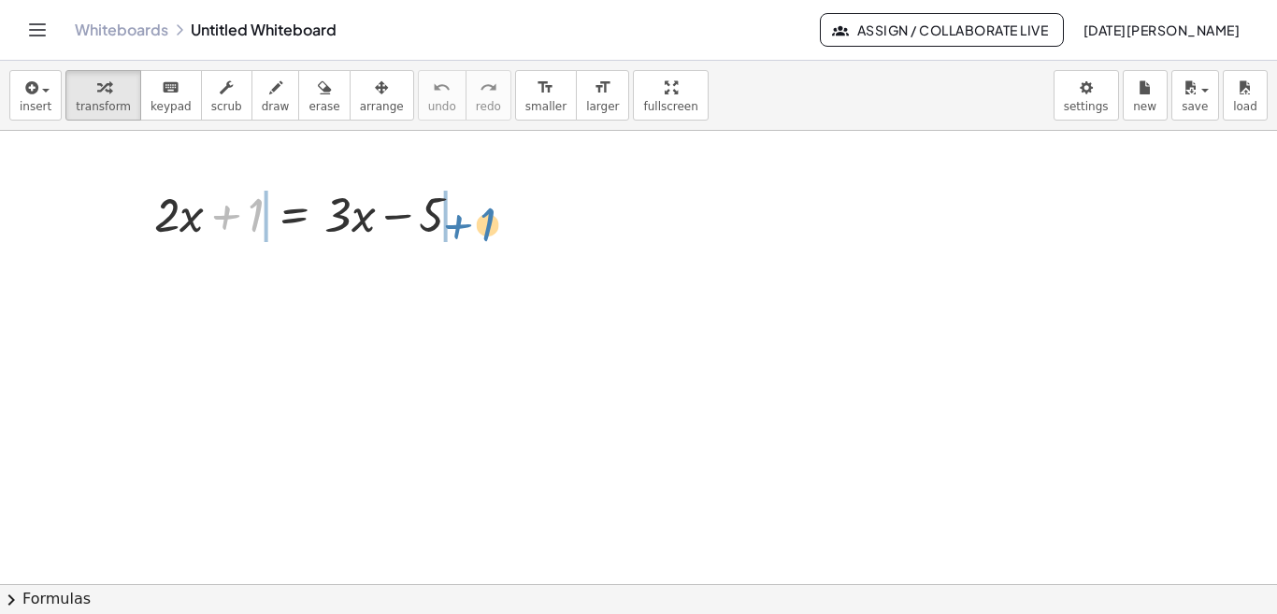
drag, startPoint x: 405, startPoint y: 191, endPoint x: 485, endPoint y: 220, distance: 85.4
click at [485, 220] on div at bounding box center [315, 213] width 341 height 64
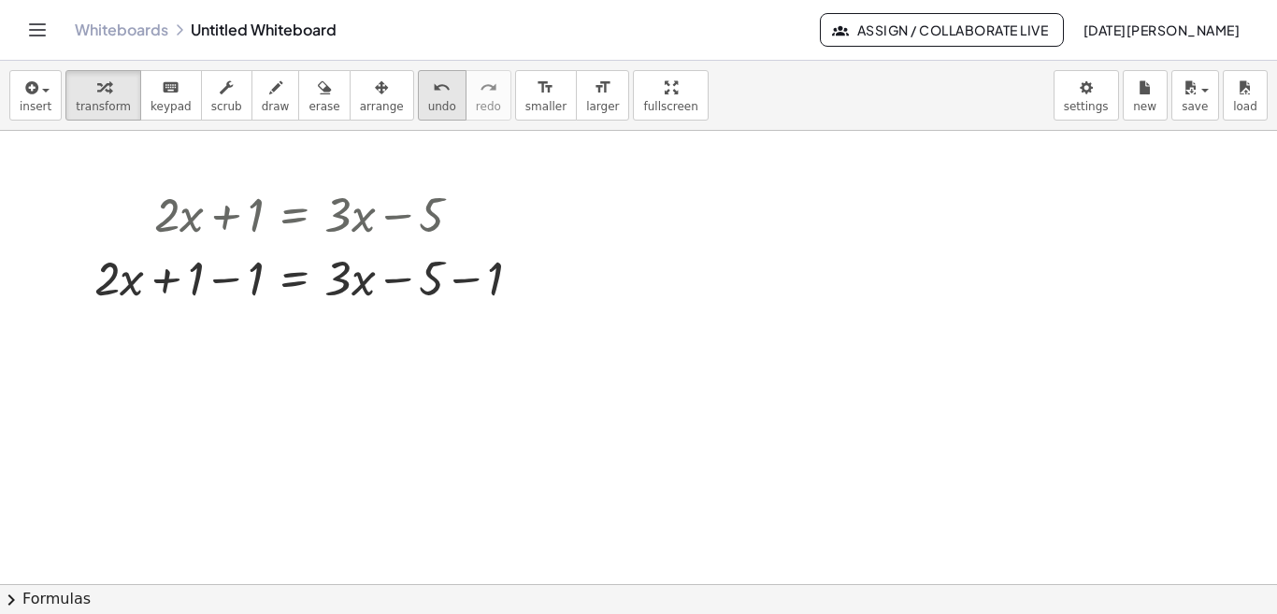
click at [433, 96] on icon "undo" at bounding box center [442, 88] width 18 height 22
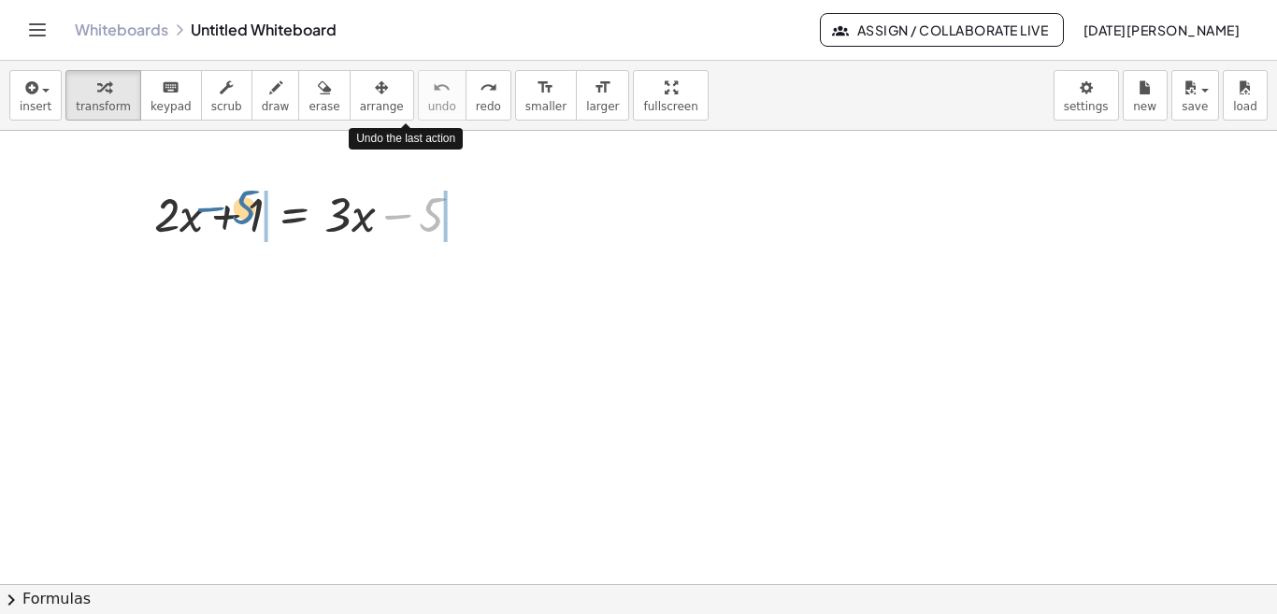
drag, startPoint x: 434, startPoint y: 206, endPoint x: 245, endPoint y: 201, distance: 188.8
click at [245, 201] on div at bounding box center [315, 213] width 341 height 64
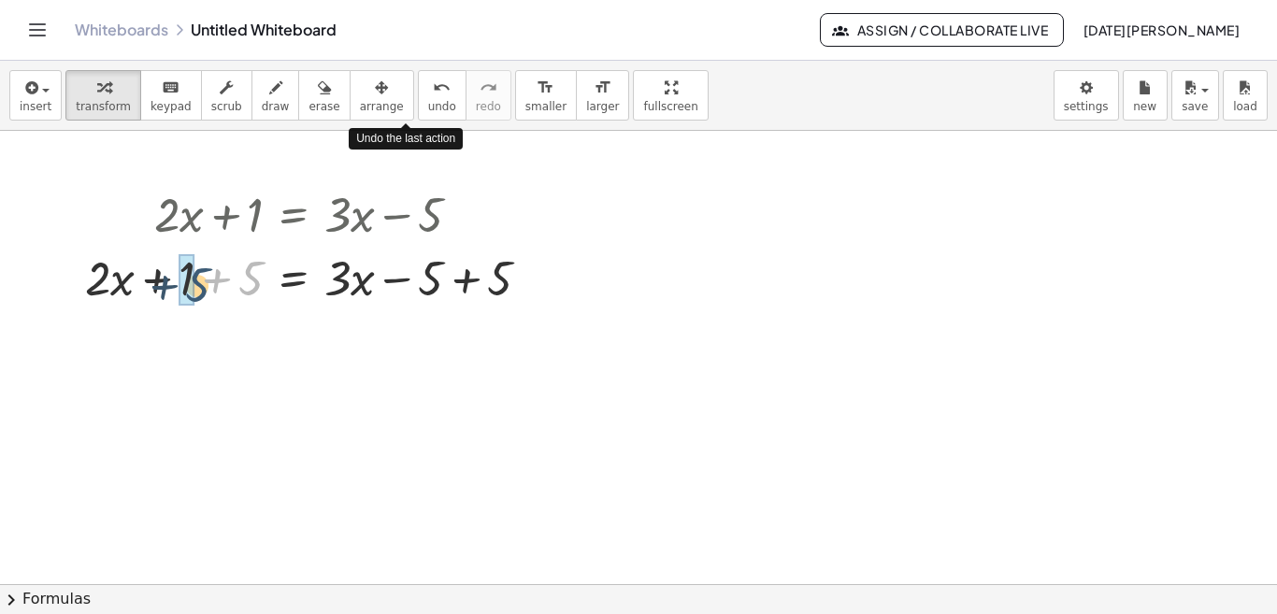
drag, startPoint x: 252, startPoint y: 286, endPoint x: 198, endPoint y: 293, distance: 54.6
click at [198, 293] on div at bounding box center [315, 277] width 478 height 64
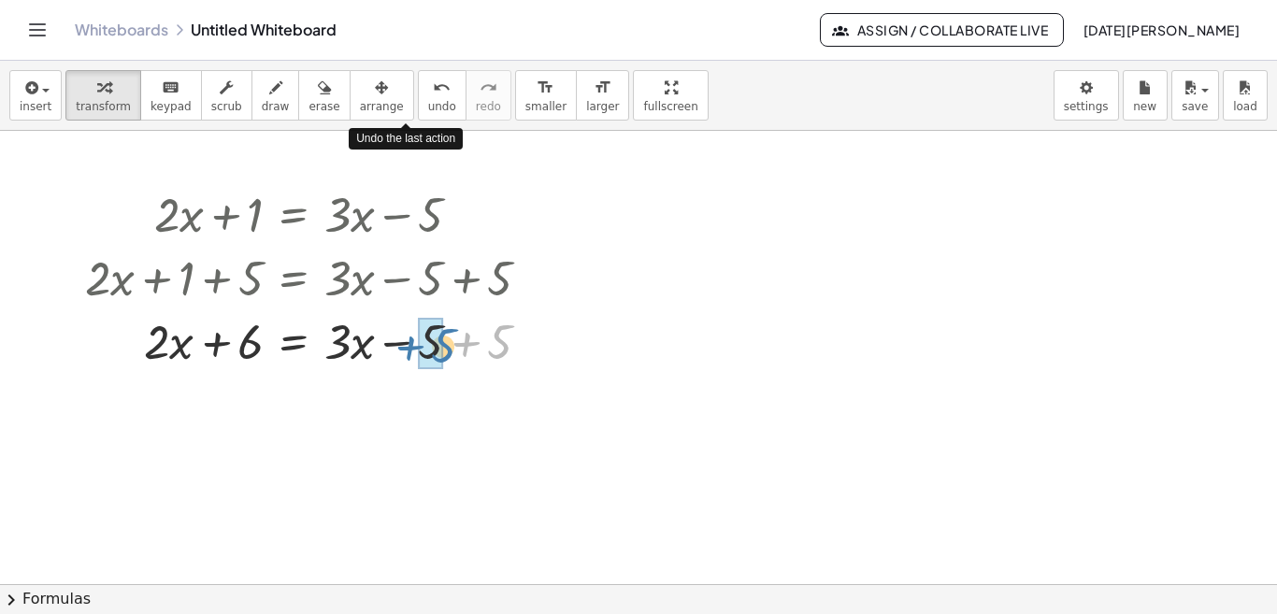
drag, startPoint x: 496, startPoint y: 346, endPoint x: 438, endPoint y: 350, distance: 58.1
click at [349, 349] on div at bounding box center [315, 340] width 478 height 64
drag, startPoint x: 172, startPoint y: 350, endPoint x: 160, endPoint y: 341, distance: 15.3
click at [160, 341] on div at bounding box center [315, 340] width 478 height 64
drag, startPoint x: 361, startPoint y: 341, endPoint x: 157, endPoint y: 358, distance: 204.4
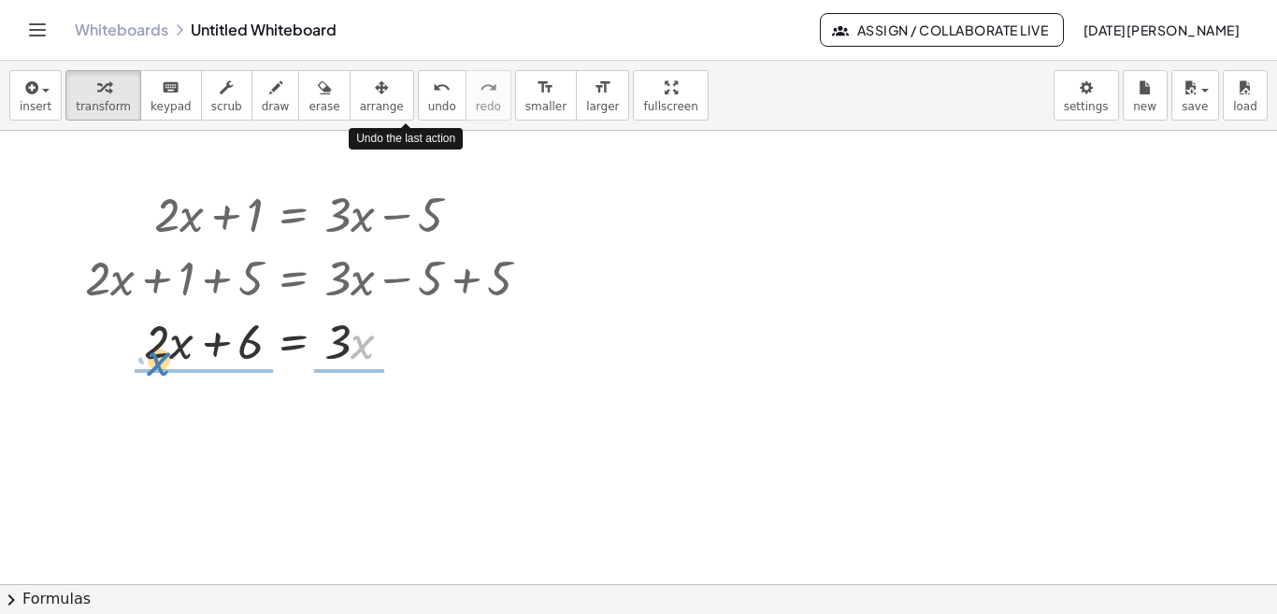
click at [157, 358] on div at bounding box center [315, 340] width 478 height 64
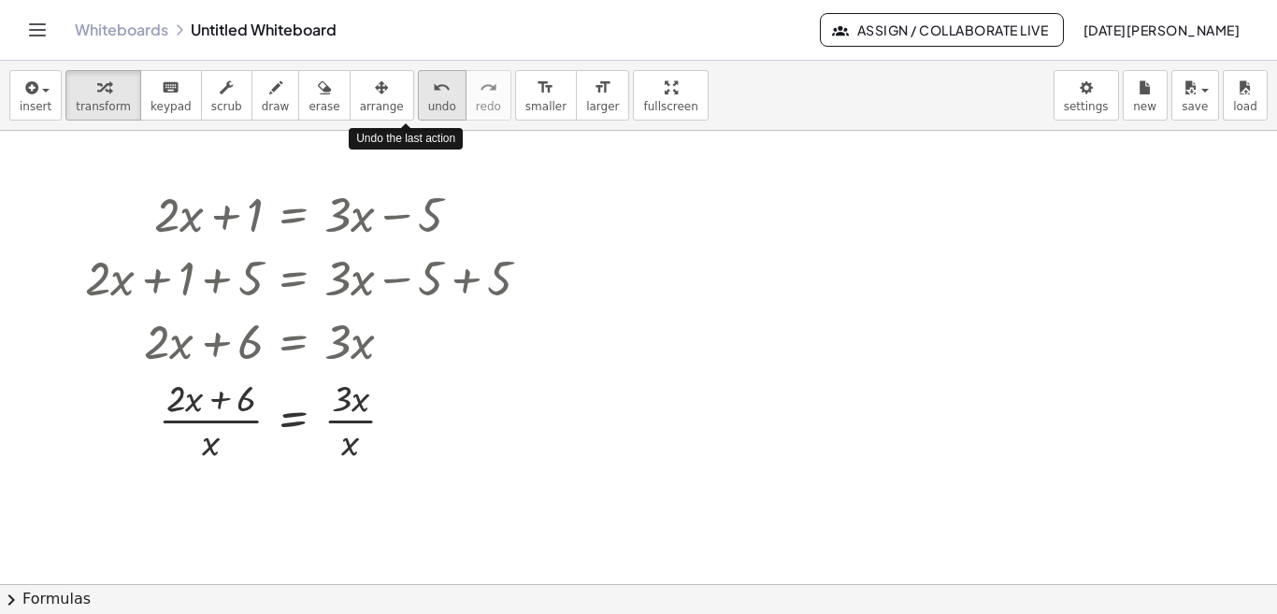
click at [433, 94] on icon "undo" at bounding box center [442, 88] width 18 height 22
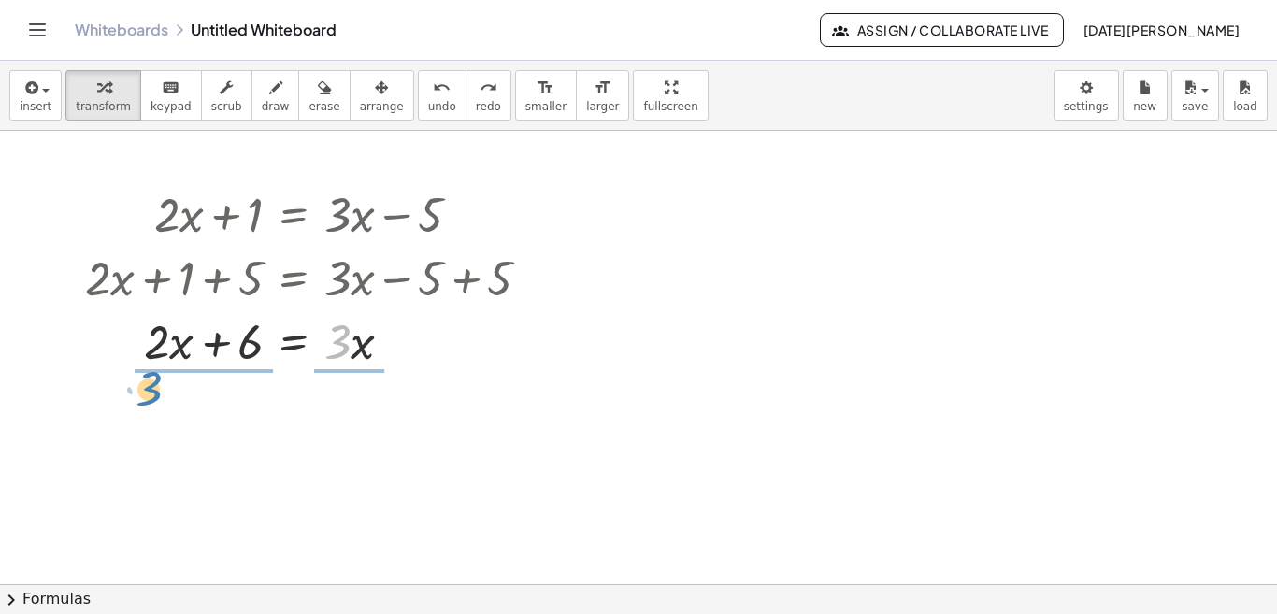
drag, startPoint x: 335, startPoint y: 348, endPoint x: 150, endPoint y: 398, distance: 190.9
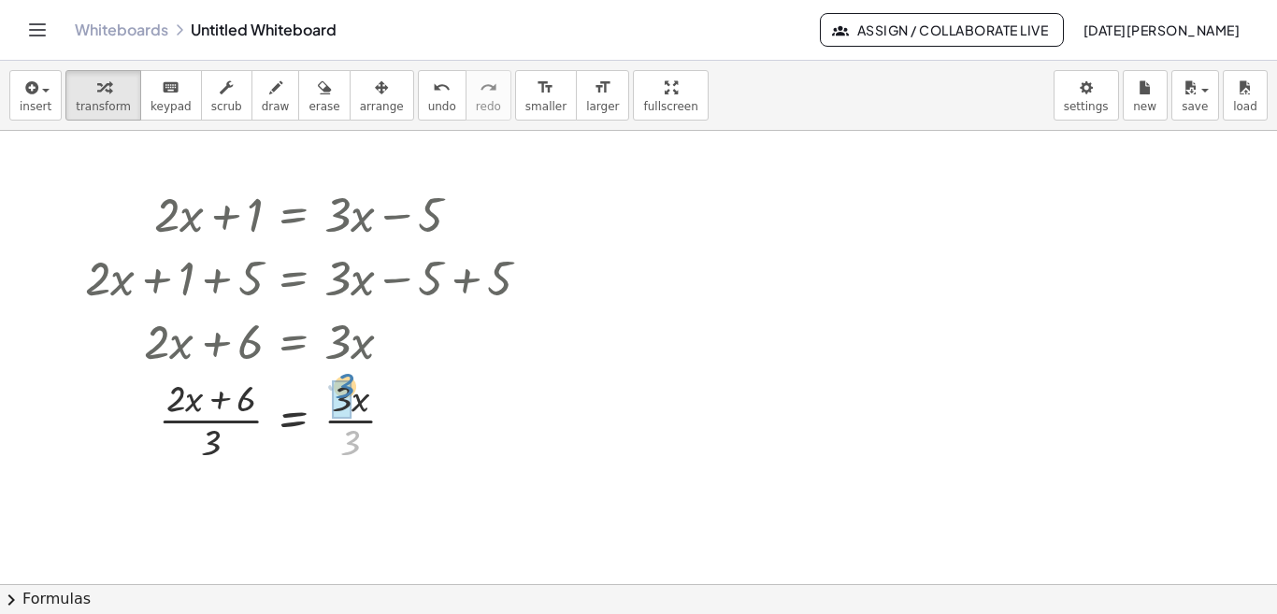
drag, startPoint x: 350, startPoint y: 455, endPoint x: 345, endPoint y: 401, distance: 54.5
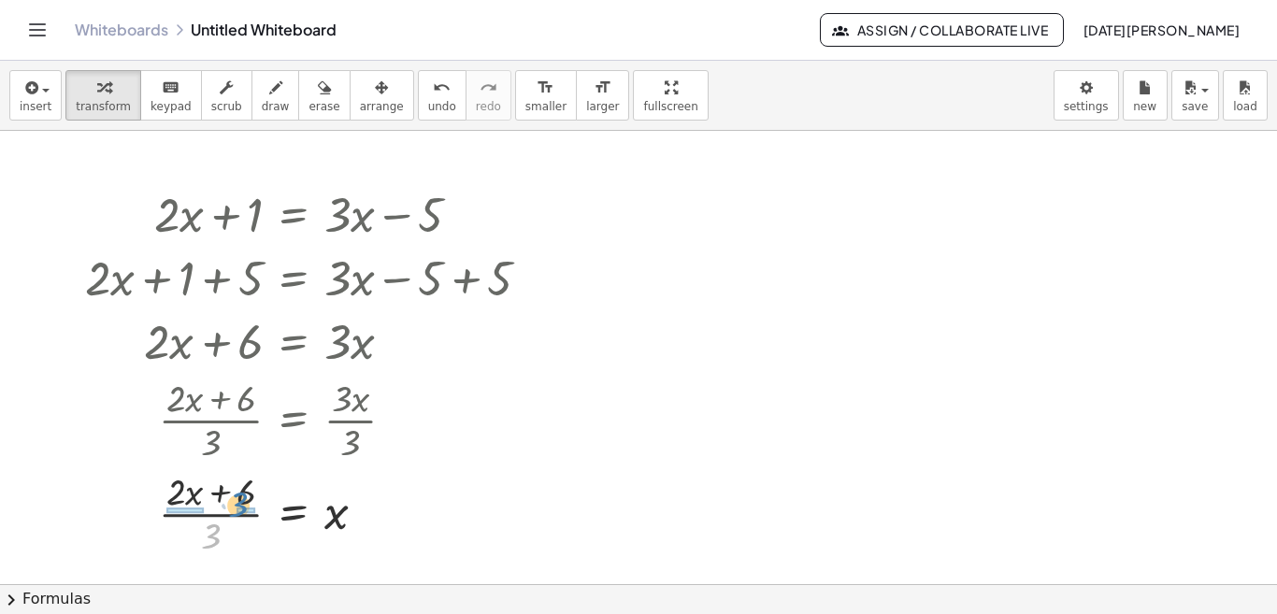
drag, startPoint x: 212, startPoint y: 535, endPoint x: 240, endPoint y: 504, distance: 42.4
click at [240, 504] on div at bounding box center [315, 511] width 478 height 93
drag, startPoint x: 243, startPoint y: 538, endPoint x: 243, endPoint y: 499, distance: 39.2
drag, startPoint x: 167, startPoint y: 535, endPoint x: 155, endPoint y: 495, distance: 41.1
click at [155, 495] on div at bounding box center [315, 511] width 478 height 93
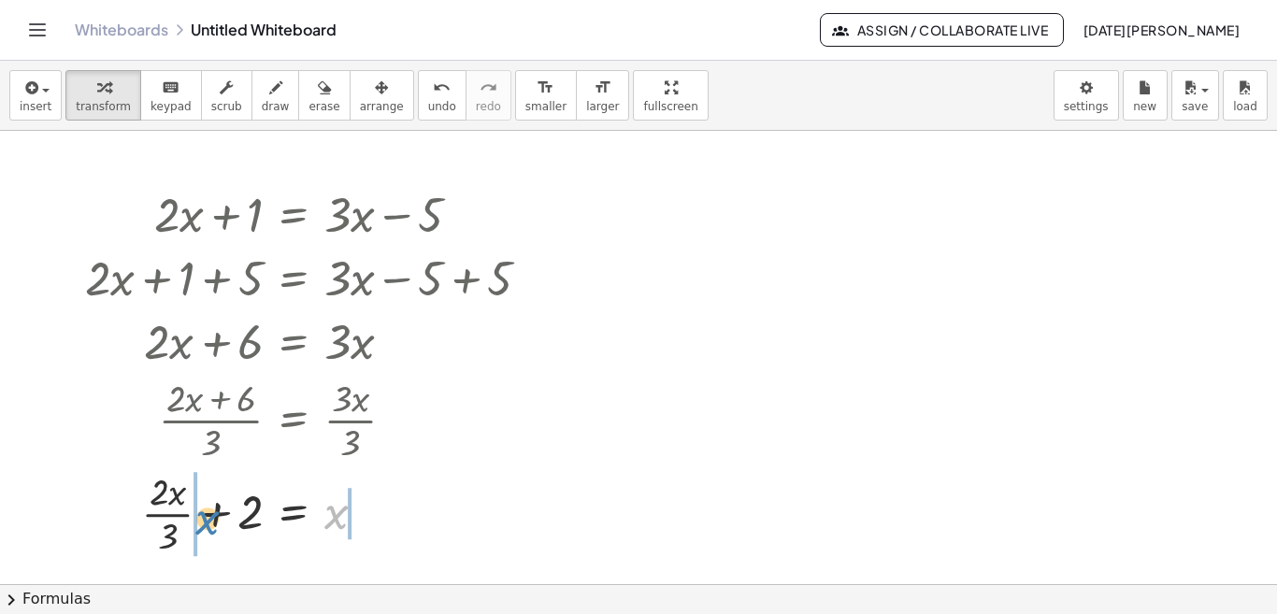
drag, startPoint x: 335, startPoint y: 516, endPoint x: 207, endPoint y: 521, distance: 129.1
click at [207, 521] on div at bounding box center [315, 511] width 478 height 93
drag, startPoint x: 407, startPoint y: 520, endPoint x: 339, endPoint y: 521, distance: 67.3
drag, startPoint x: 181, startPoint y: 517, endPoint x: 109, endPoint y: 513, distance: 72.1
click at [109, 513] on div at bounding box center [309, 511] width 490 height 93
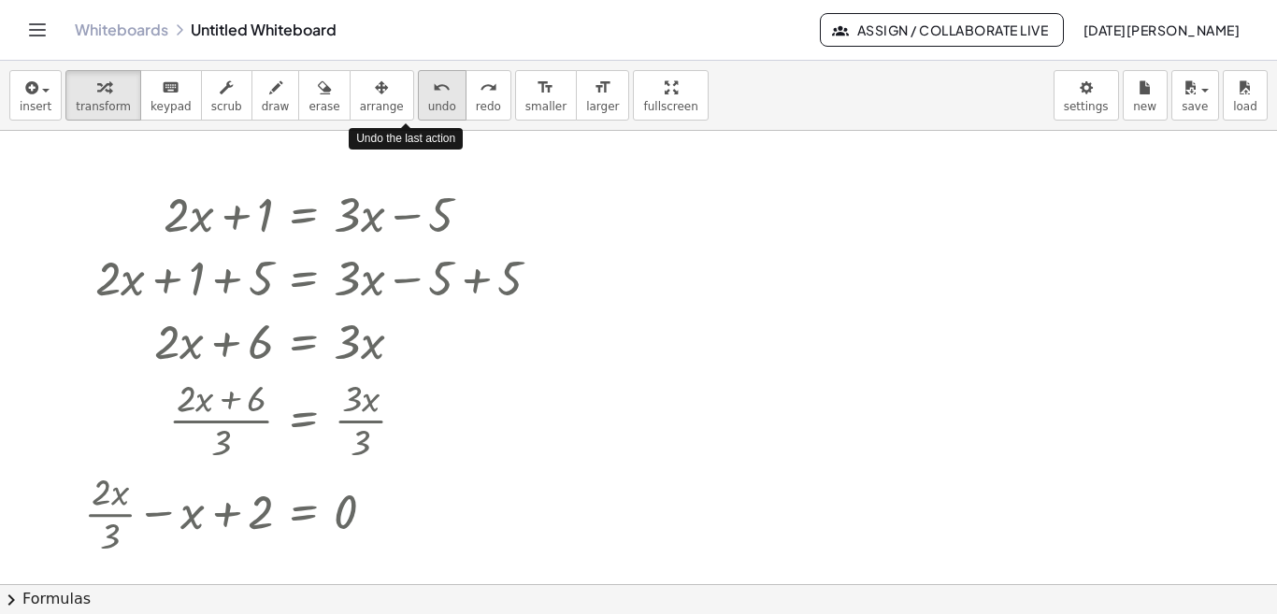
click at [428, 107] on span "undo" at bounding box center [442, 106] width 28 height 13
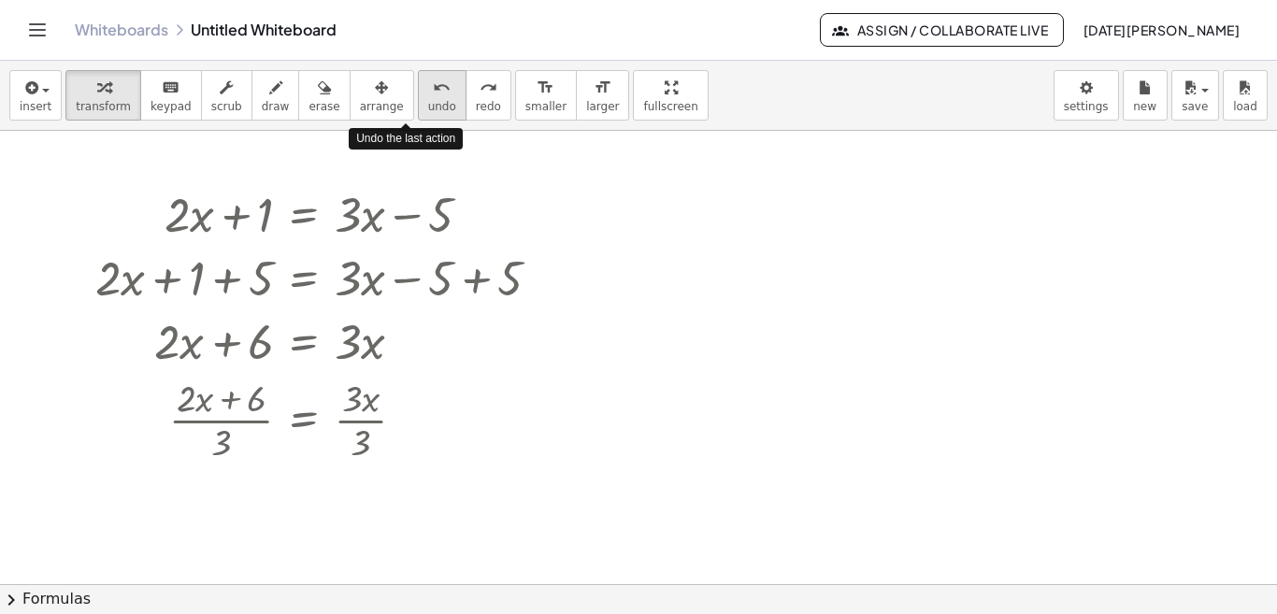
click at [428, 107] on span "undo" at bounding box center [442, 106] width 28 height 13
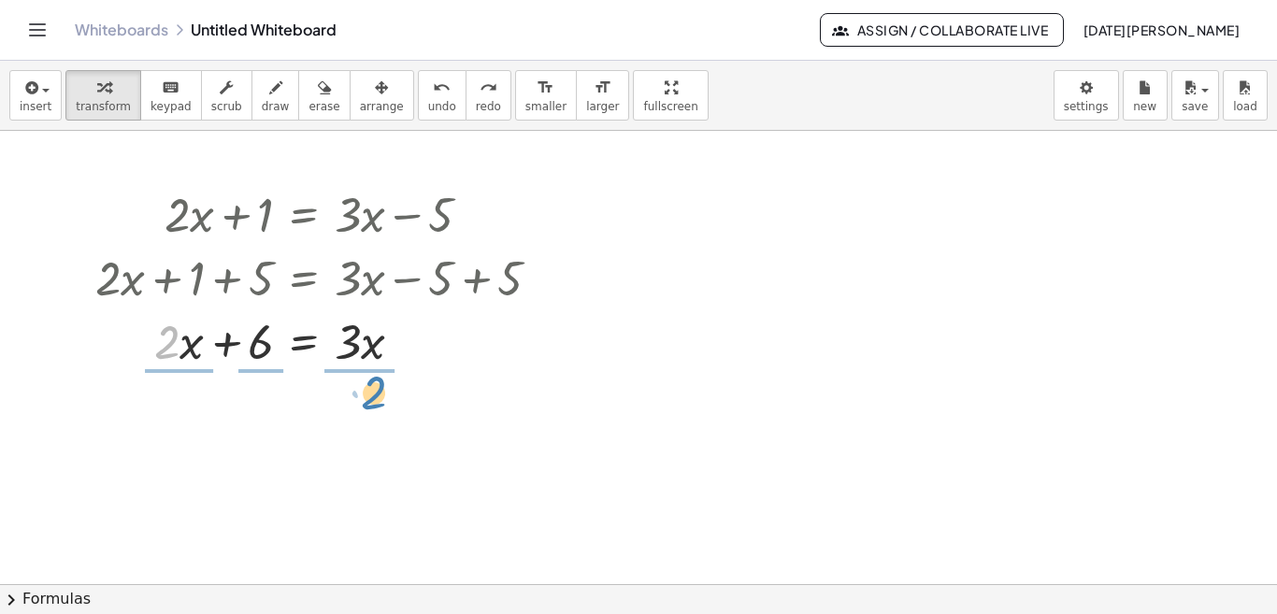
drag, startPoint x: 171, startPoint y: 343, endPoint x: 378, endPoint y: 393, distance: 212.6
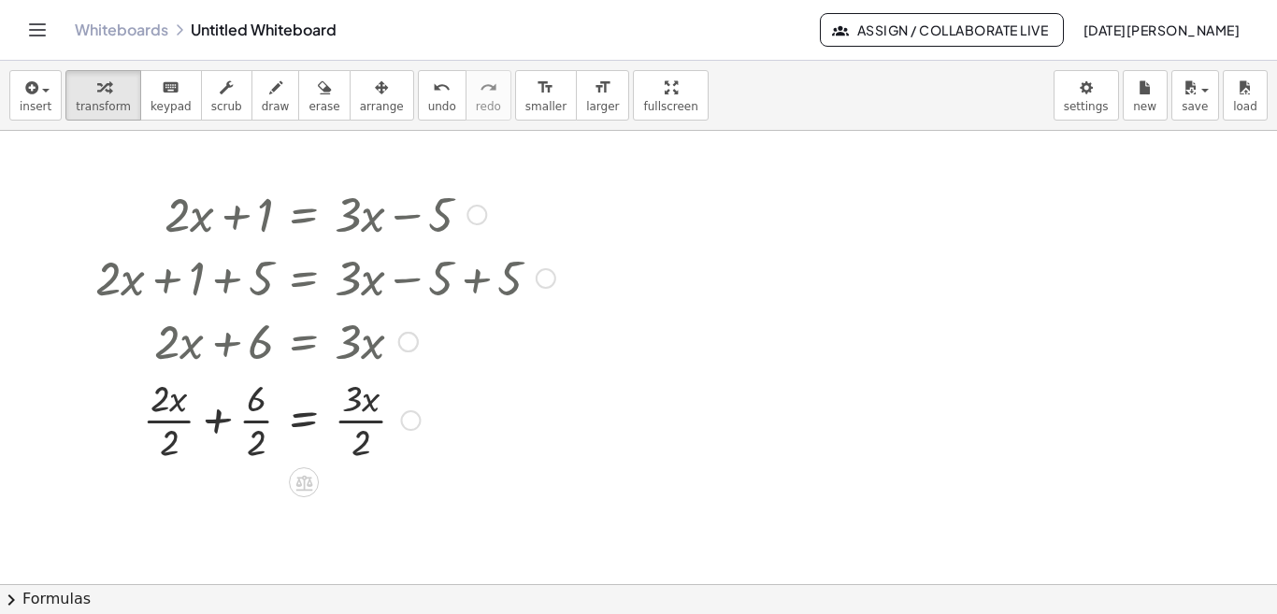
click at [378, 393] on div at bounding box center [325, 418] width 478 height 93
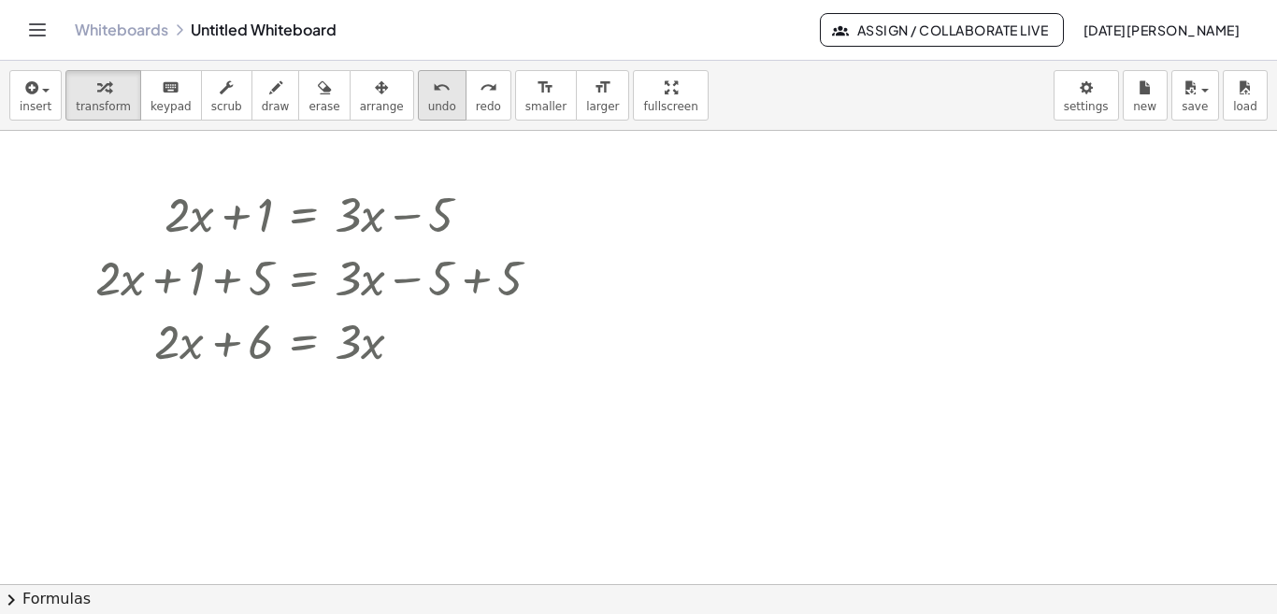
click at [428, 108] on span "undo" at bounding box center [442, 106] width 28 height 13
drag, startPoint x: 163, startPoint y: 345, endPoint x: 133, endPoint y: 408, distance: 70.2
click at [169, 337] on div at bounding box center [329, 340] width 464 height 64
click at [186, 344] on div at bounding box center [329, 340] width 464 height 64
drag, startPoint x: 163, startPoint y: 339, endPoint x: 134, endPoint y: 354, distance: 32.6
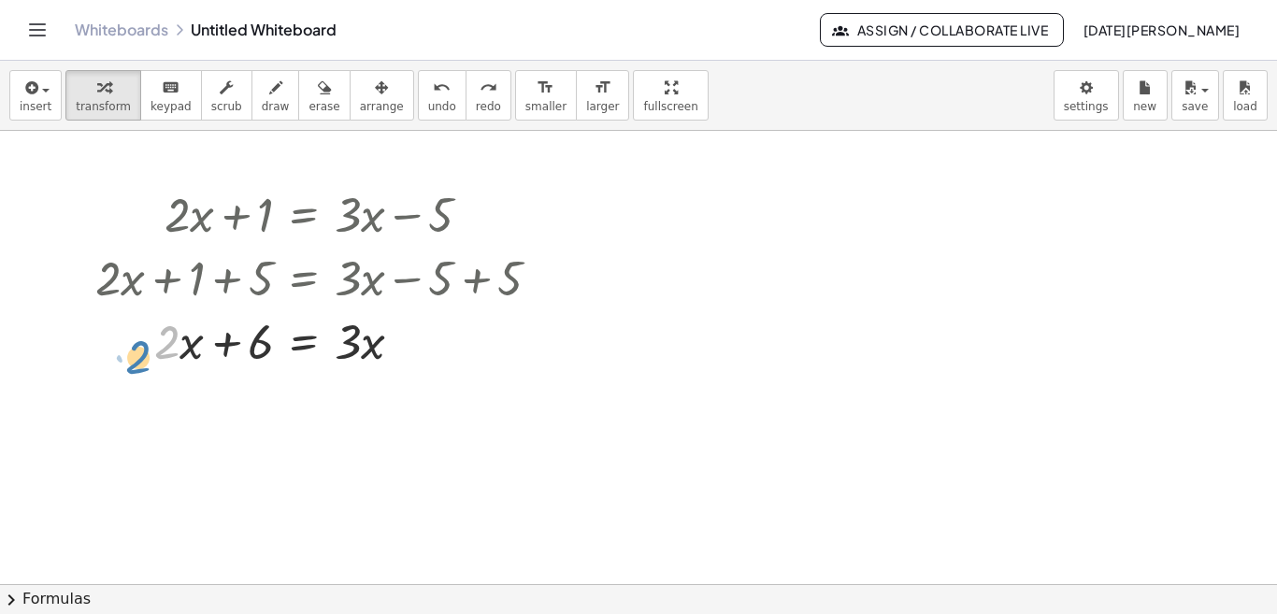
click at [134, 354] on div at bounding box center [329, 340] width 464 height 64
drag, startPoint x: 256, startPoint y: 342, endPoint x: 439, endPoint y: 334, distance: 183.4
click at [439, 334] on div at bounding box center [329, 340] width 464 height 64
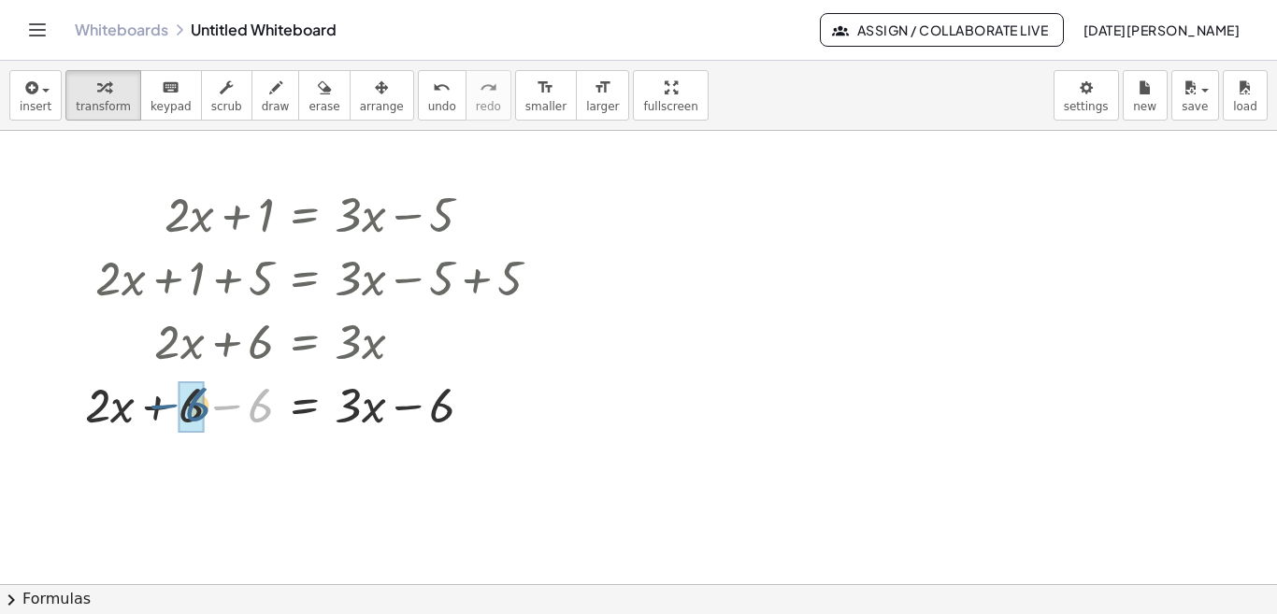
drag, startPoint x: 255, startPoint y: 406, endPoint x: 186, endPoint y: 405, distance: 69.2
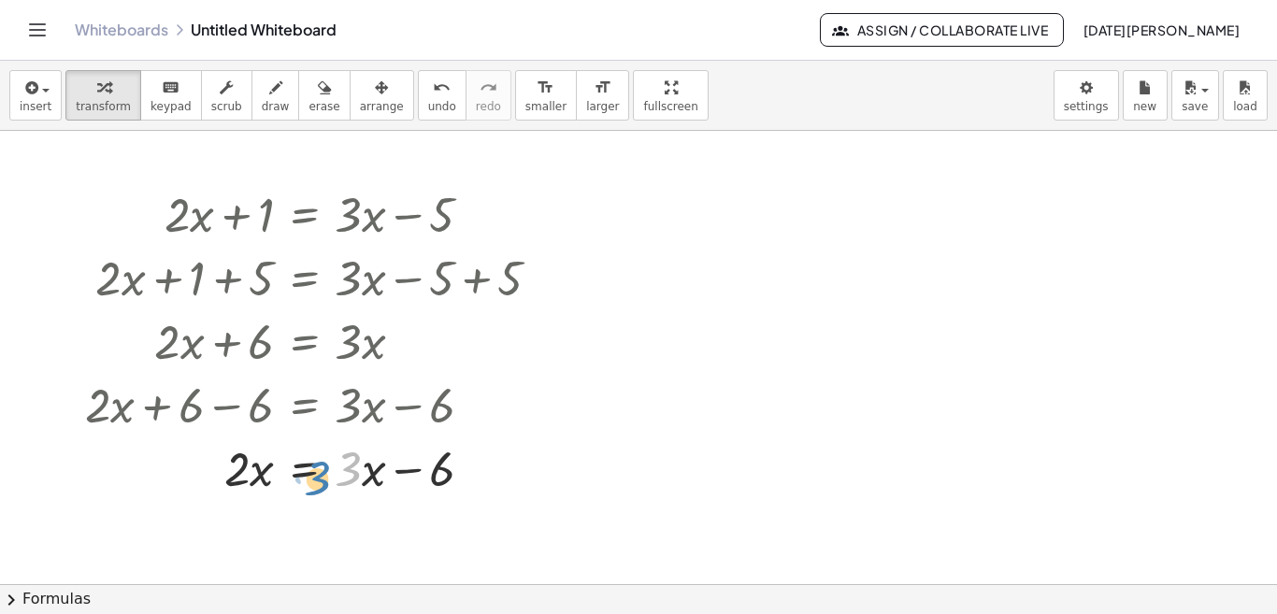
drag, startPoint x: 347, startPoint y: 474, endPoint x: 316, endPoint y: 483, distance: 32.2
click at [316, 483] on div at bounding box center [320, 467] width 489 height 64
drag, startPoint x: 366, startPoint y: 476, endPoint x: 340, endPoint y: 466, distance: 27.8
click at [340, 466] on div at bounding box center [320, 467] width 489 height 64
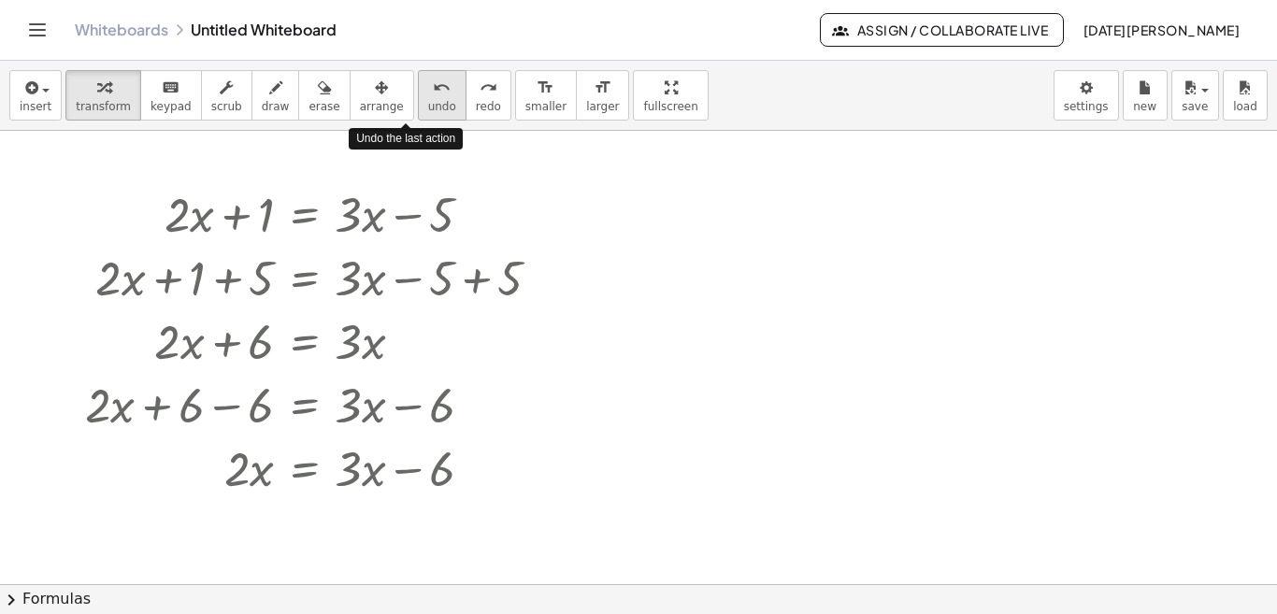
click at [428, 91] on div "undo" at bounding box center [442, 87] width 28 height 22
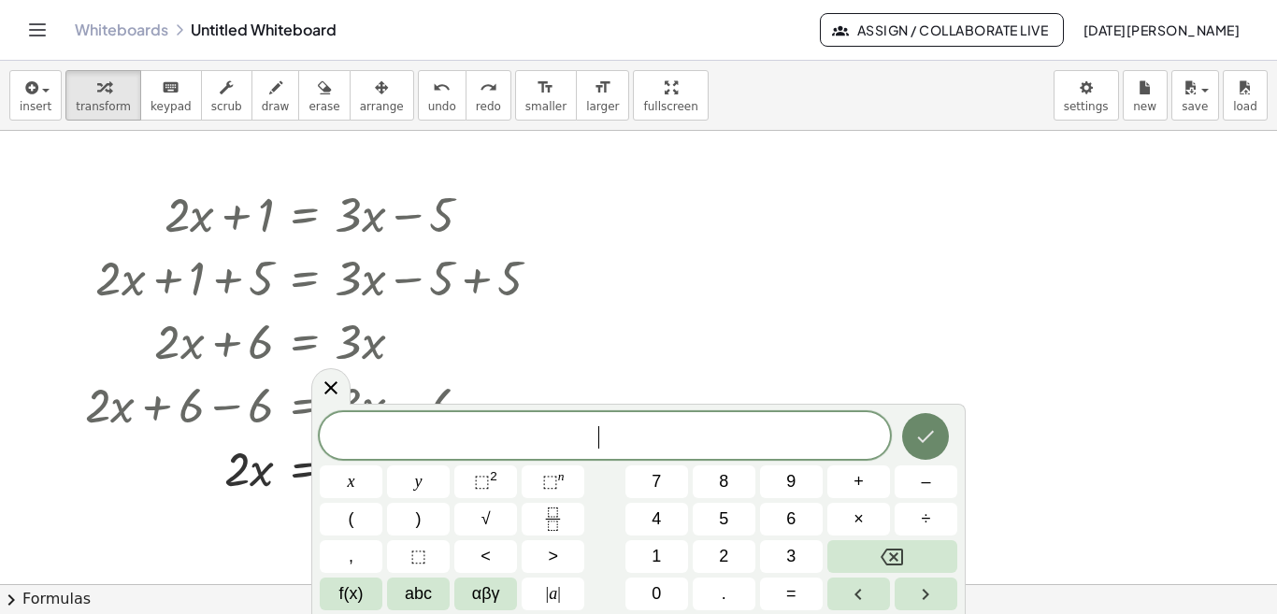
click at [920, 432] on icon "Done" at bounding box center [925, 436] width 22 height 22
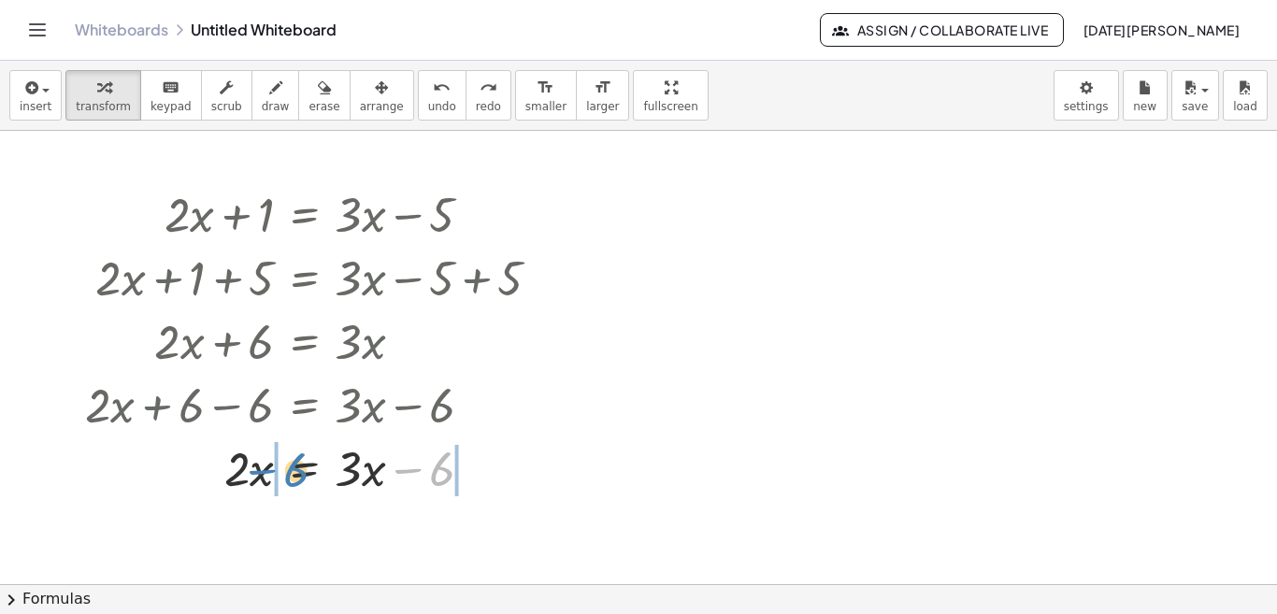
drag, startPoint x: 445, startPoint y: 470, endPoint x: 299, endPoint y: 470, distance: 145.8
click at [299, 470] on div at bounding box center [320, 467] width 489 height 64
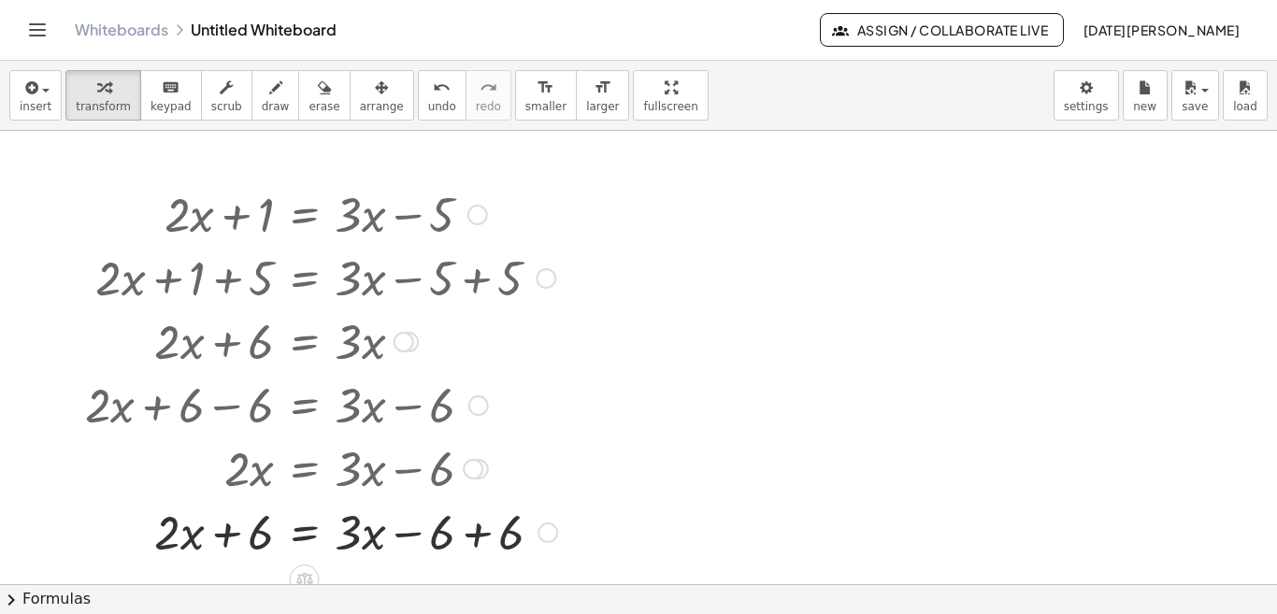
click at [472, 533] on div at bounding box center [321, 531] width 491 height 64
drag, startPoint x: 184, startPoint y: 535, endPoint x: 428, endPoint y: 533, distance: 243.9
click at [428, 533] on div at bounding box center [320, 531] width 489 height 64
click at [91, 534] on div at bounding box center [307, 531] width 513 height 64
click at [148, 531] on div at bounding box center [307, 531] width 513 height 64
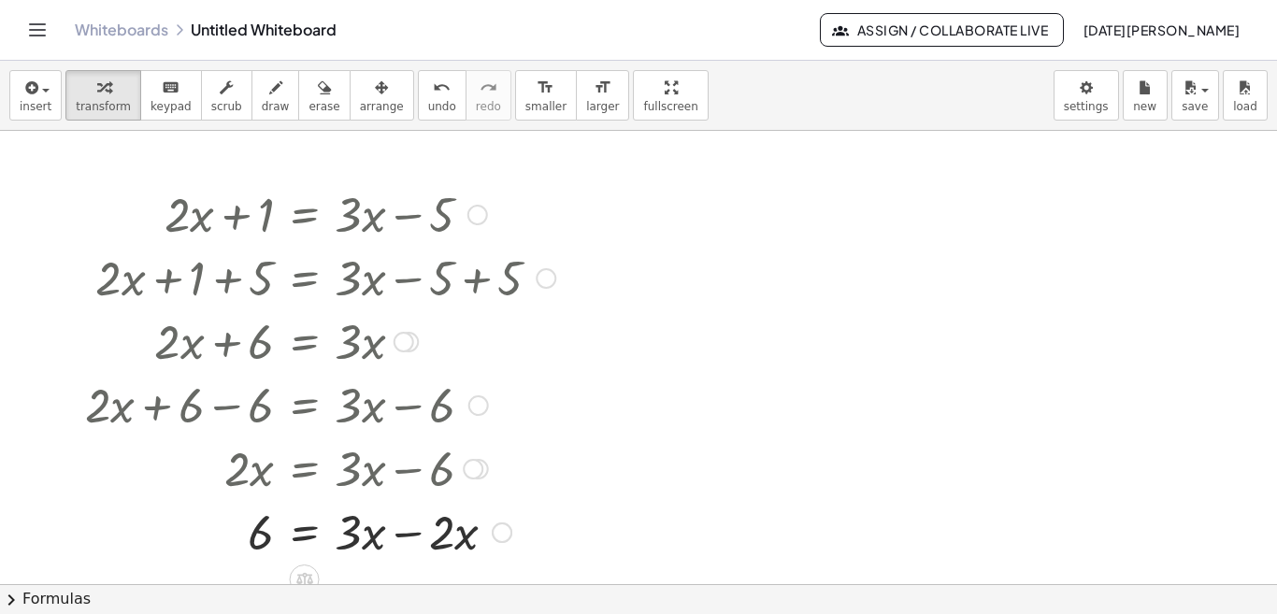
click at [412, 536] on div at bounding box center [320, 531] width 489 height 64
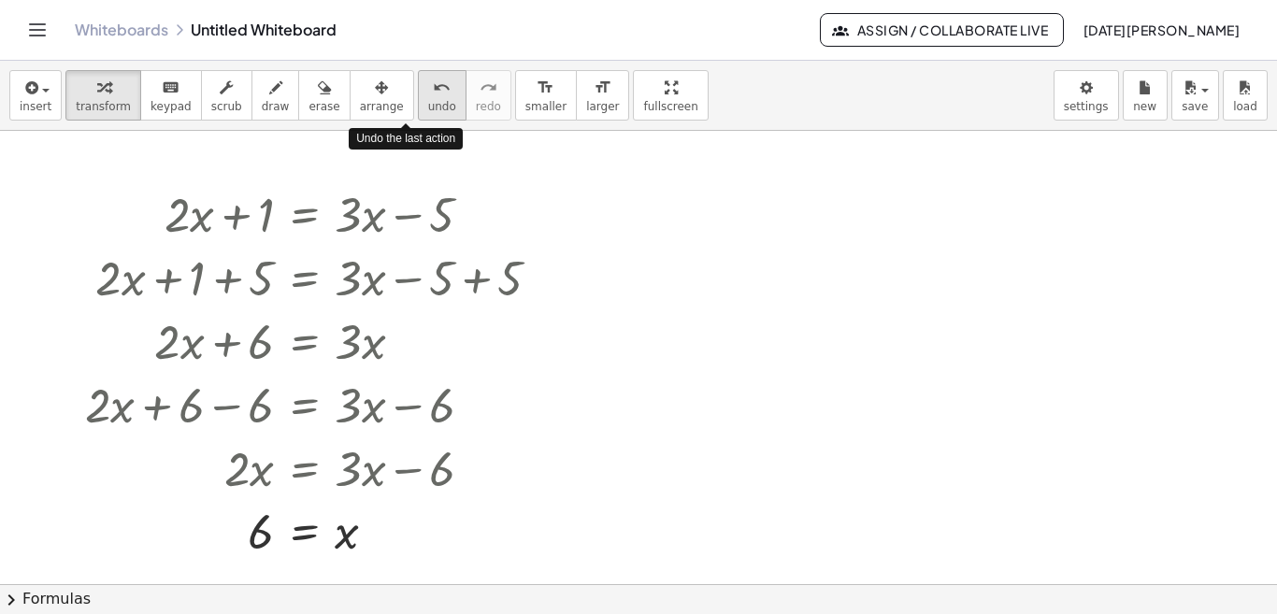
click at [428, 100] on span "undo" at bounding box center [442, 106] width 28 height 13
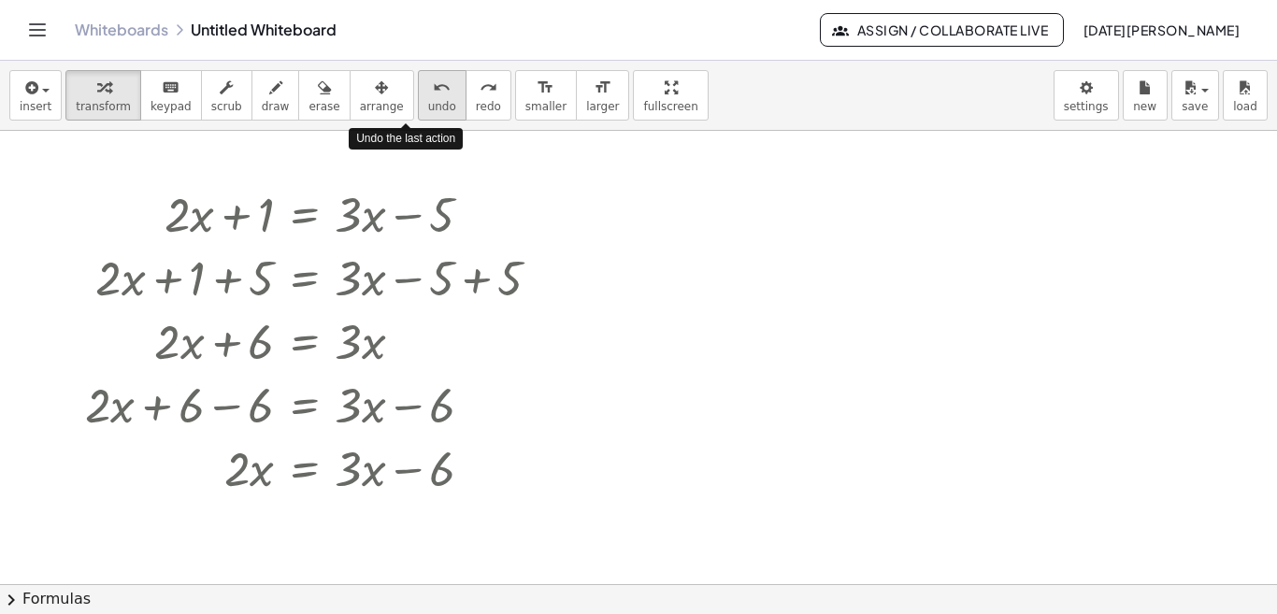
click at [428, 100] on span "undo" at bounding box center [442, 106] width 28 height 13
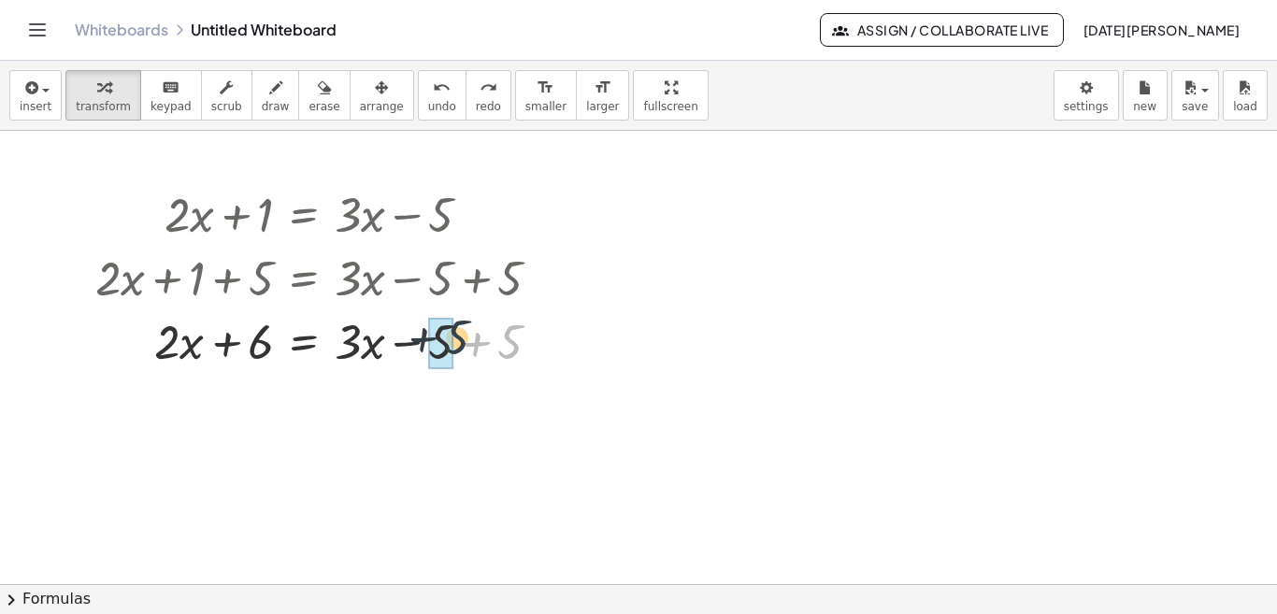
drag, startPoint x: 509, startPoint y: 351, endPoint x: 446, endPoint y: 344, distance: 64.0
click at [360, 355] on div at bounding box center [325, 340] width 478 height 64
drag, startPoint x: 261, startPoint y: 347, endPoint x: 443, endPoint y: 350, distance: 182.3
click at [443, 350] on div at bounding box center [325, 340] width 478 height 64
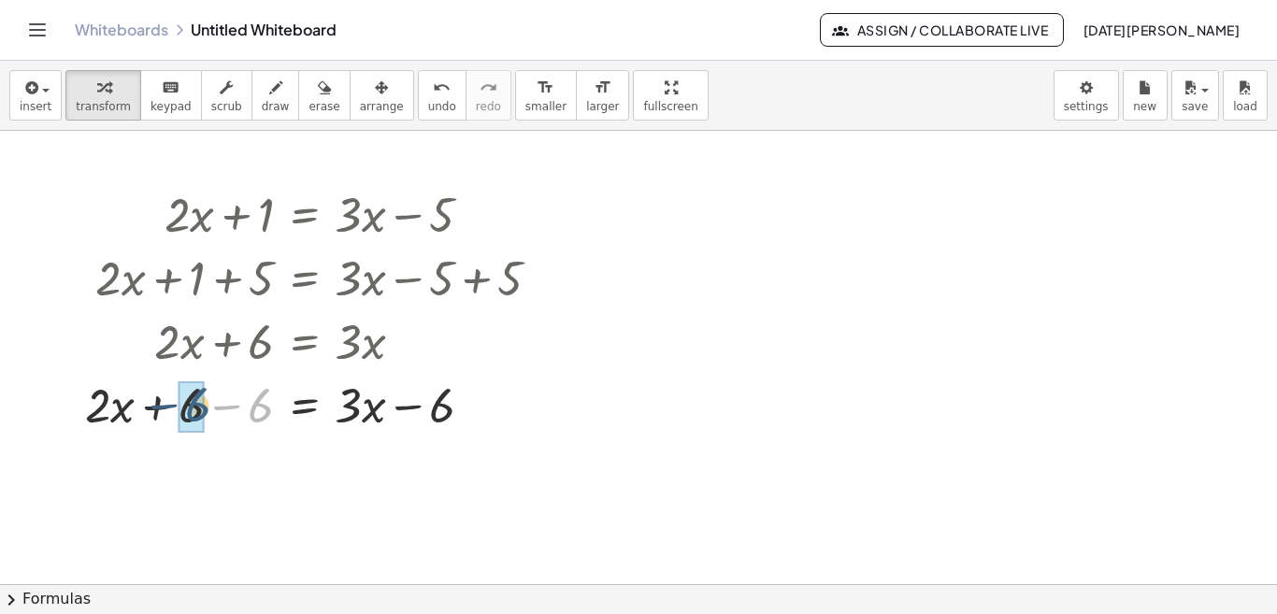
drag, startPoint x: 260, startPoint y: 409, endPoint x: 196, endPoint y: 408, distance: 63.6
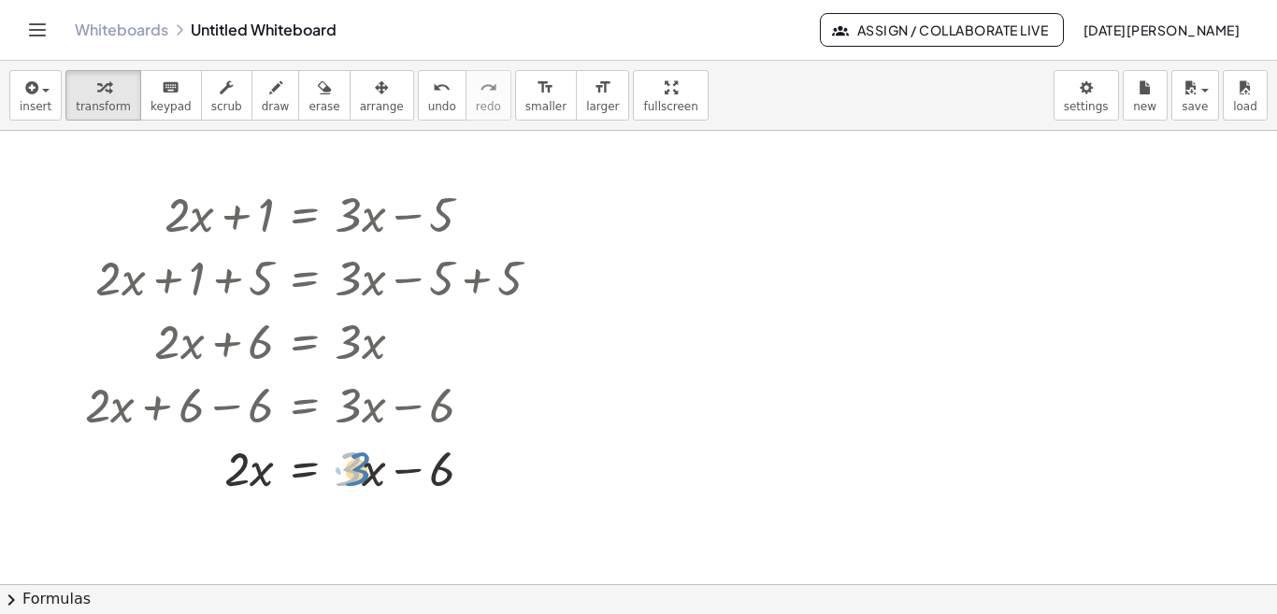
click at [365, 478] on div at bounding box center [320, 467] width 489 height 64
drag, startPoint x: 362, startPoint y: 479, endPoint x: 372, endPoint y: 465, distance: 17.4
click at [372, 467] on div at bounding box center [320, 467] width 489 height 64
drag, startPoint x: 362, startPoint y: 467, endPoint x: 190, endPoint y: 464, distance: 172.0
click at [190, 464] on div at bounding box center [320, 467] width 489 height 64
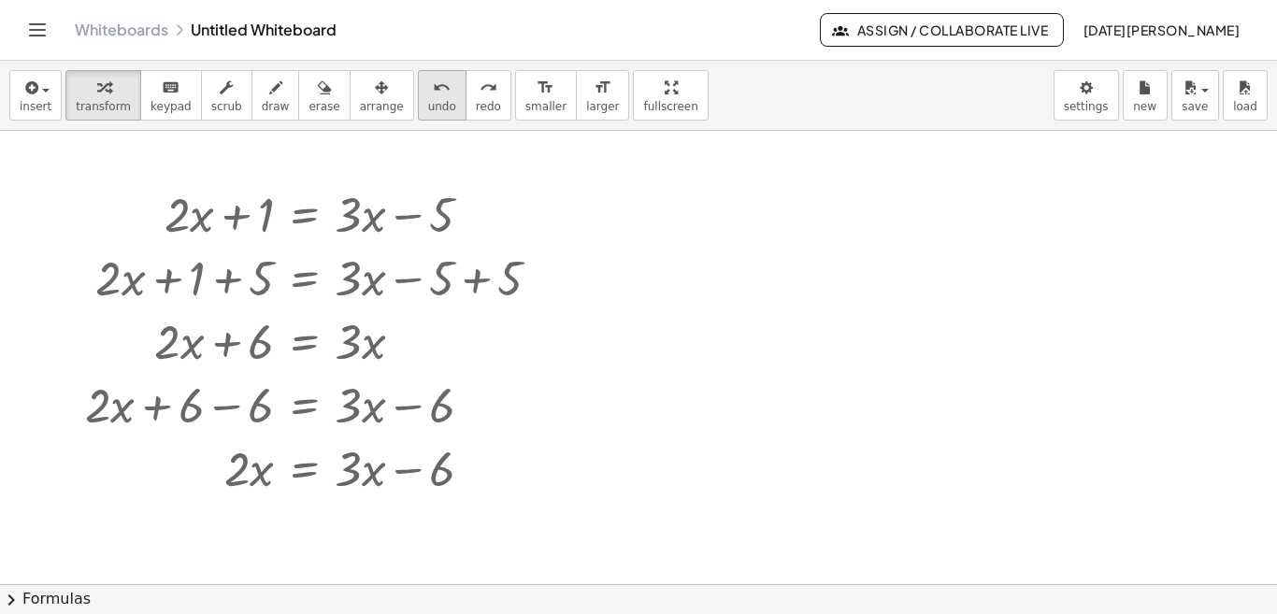
click at [418, 96] on button "undo undo" at bounding box center [442, 95] width 49 height 50
drag, startPoint x: 365, startPoint y: 466, endPoint x: 376, endPoint y: 464, distance: 10.4
click at [376, 464] on div at bounding box center [315, 467] width 475 height 64
drag, startPoint x: 361, startPoint y: 465, endPoint x: 183, endPoint y: 462, distance: 177.6
click at [183, 462] on div at bounding box center [315, 467] width 475 height 64
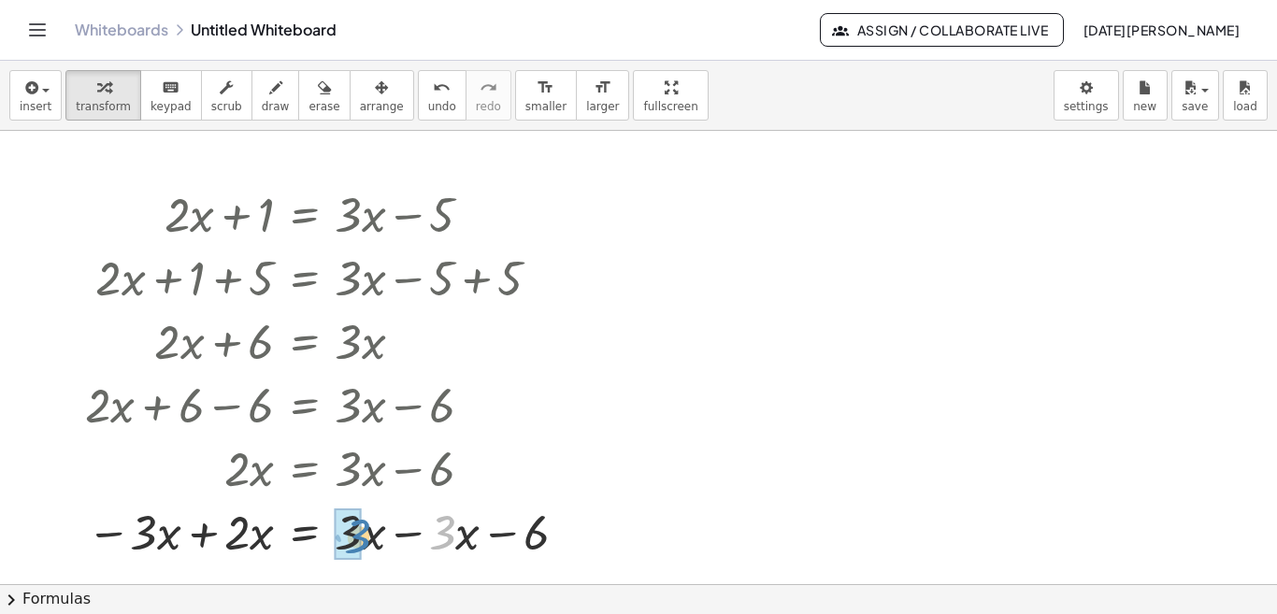
drag, startPoint x: 454, startPoint y: 534, endPoint x: 364, endPoint y: 536, distance: 89.8
click at [364, 536] on div at bounding box center [329, 531] width 507 height 64
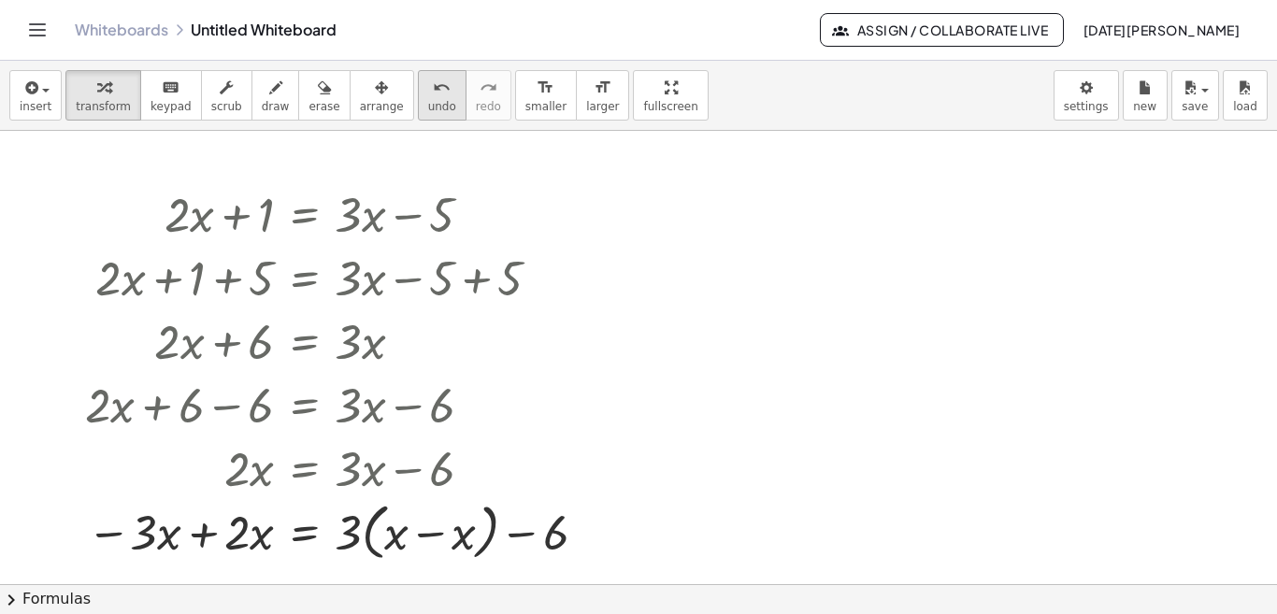
click at [428, 101] on span "undo" at bounding box center [442, 106] width 28 height 13
click at [449, 543] on div at bounding box center [329, 531] width 507 height 64
click at [446, 543] on div at bounding box center [329, 531] width 507 height 64
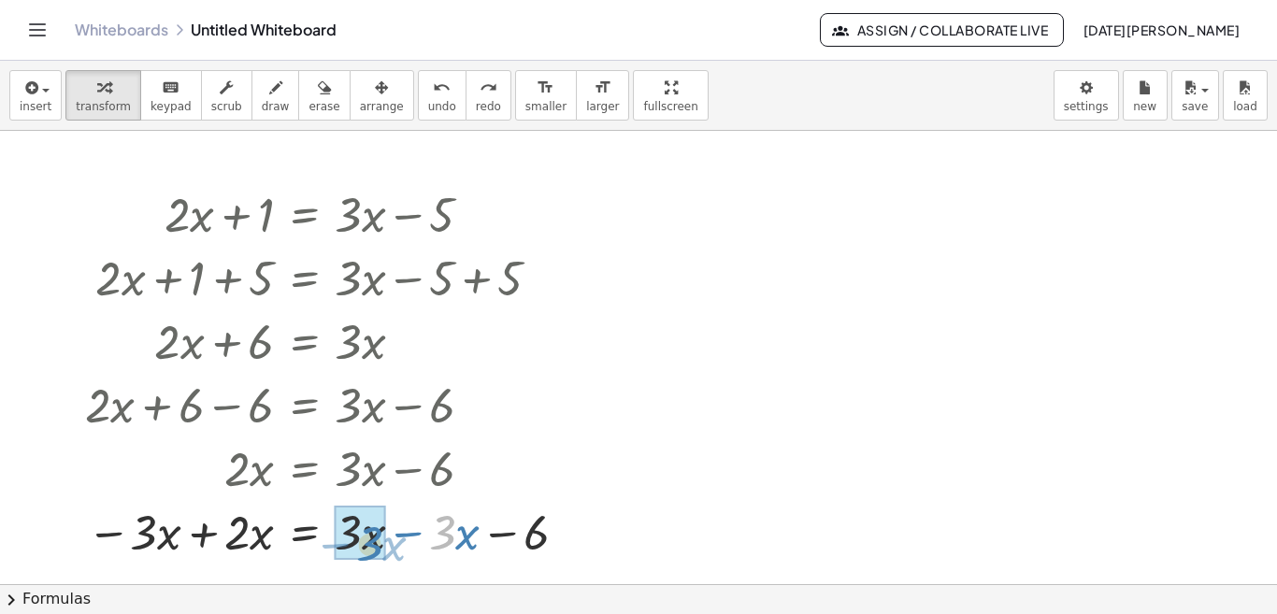
drag, startPoint x: 454, startPoint y: 546, endPoint x: 382, endPoint y: 557, distance: 72.8
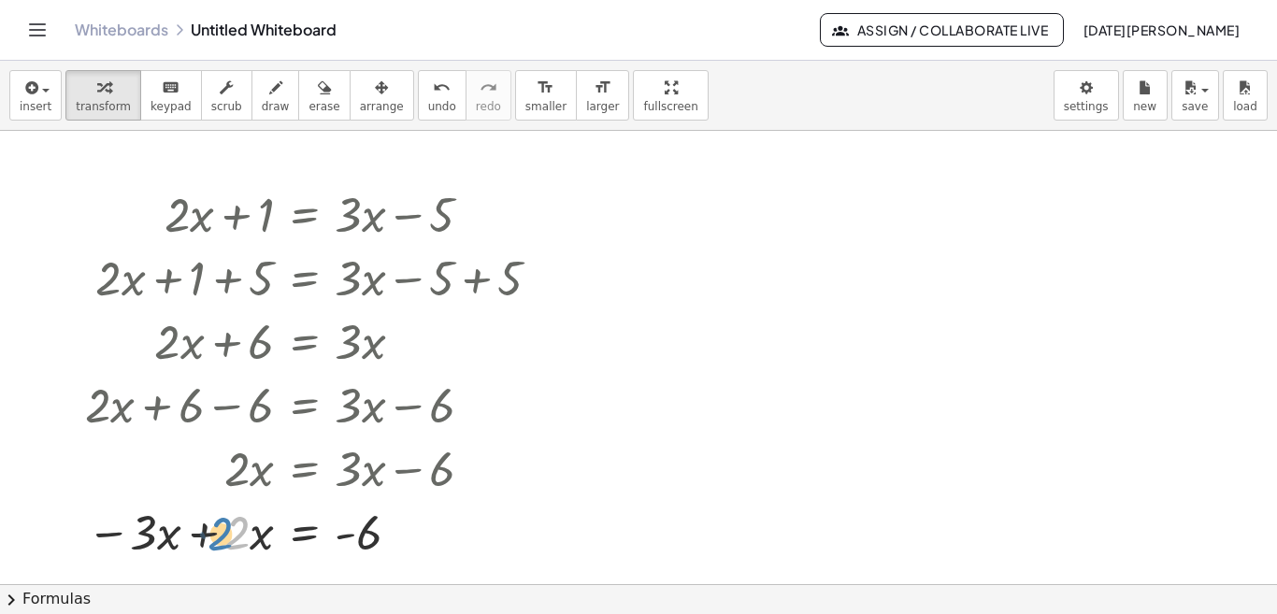
click at [246, 550] on div at bounding box center [320, 531] width 489 height 64
drag, startPoint x: 254, startPoint y: 550, endPoint x: 238, endPoint y: 549, distance: 15.9
click at [238, 549] on div at bounding box center [320, 531] width 489 height 64
drag, startPoint x: 245, startPoint y: 544, endPoint x: 144, endPoint y: 547, distance: 101.0
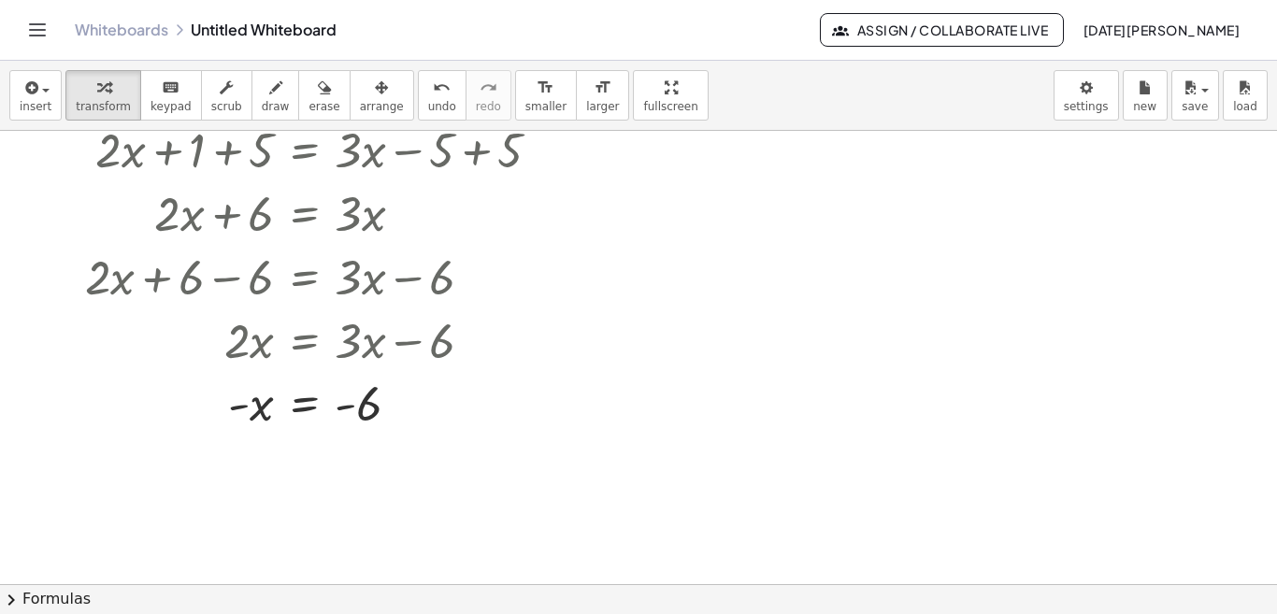
scroll to position [136, 0]
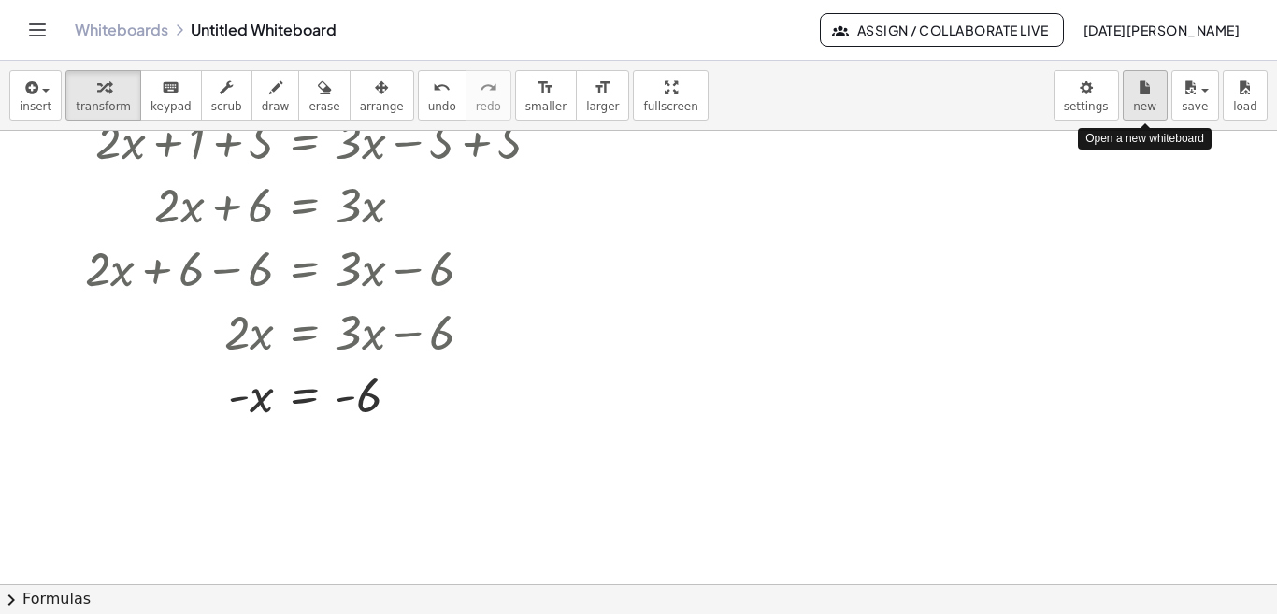
click at [1139, 95] on icon "button" at bounding box center [1144, 88] width 13 height 22
click at [1147, 88] on icon "button" at bounding box center [1144, 88] width 13 height 22
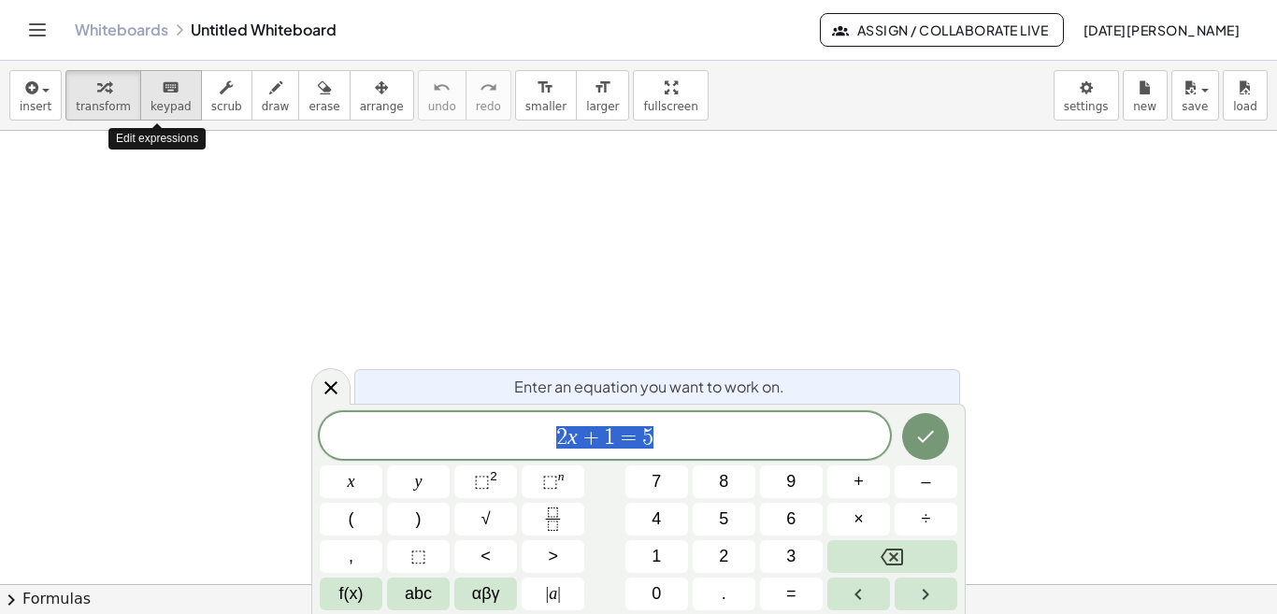
click at [153, 107] on span "keypad" at bounding box center [170, 106] width 41 height 13
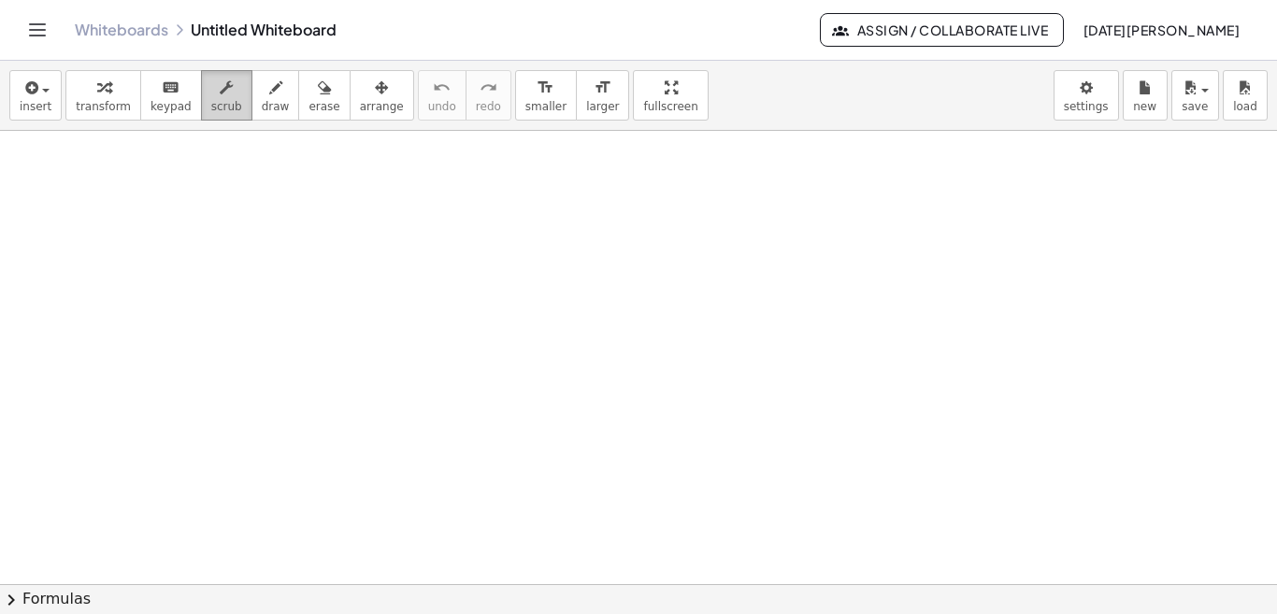
click at [211, 81] on div "button" at bounding box center [226, 87] width 31 height 22
click at [271, 105] on button "draw" at bounding box center [275, 95] width 49 height 50
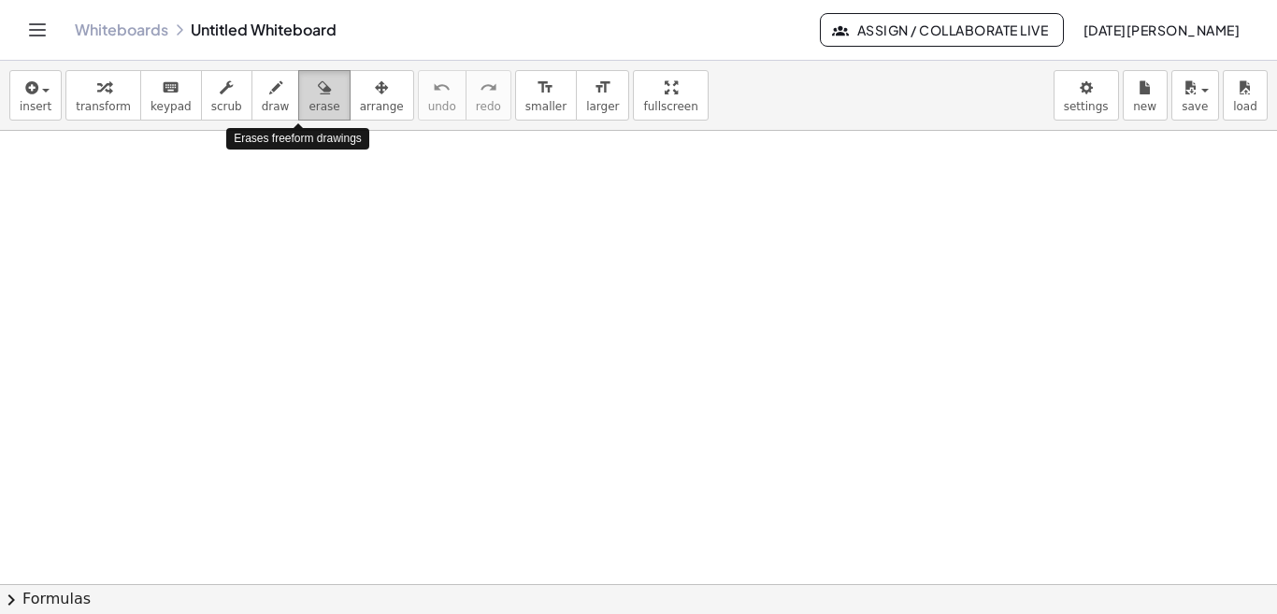
click at [308, 104] on span "erase" at bounding box center [323, 106] width 31 height 13
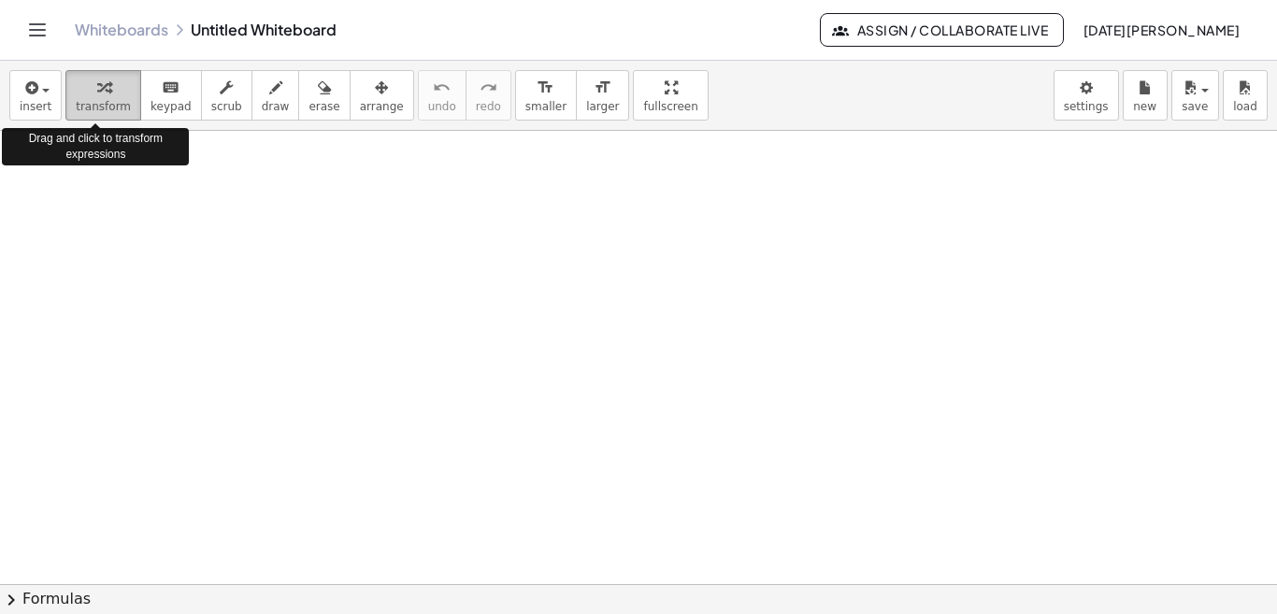
click at [88, 93] on div "button" at bounding box center [103, 87] width 55 height 22
click at [36, 86] on icon "button" at bounding box center [29, 88] width 17 height 22
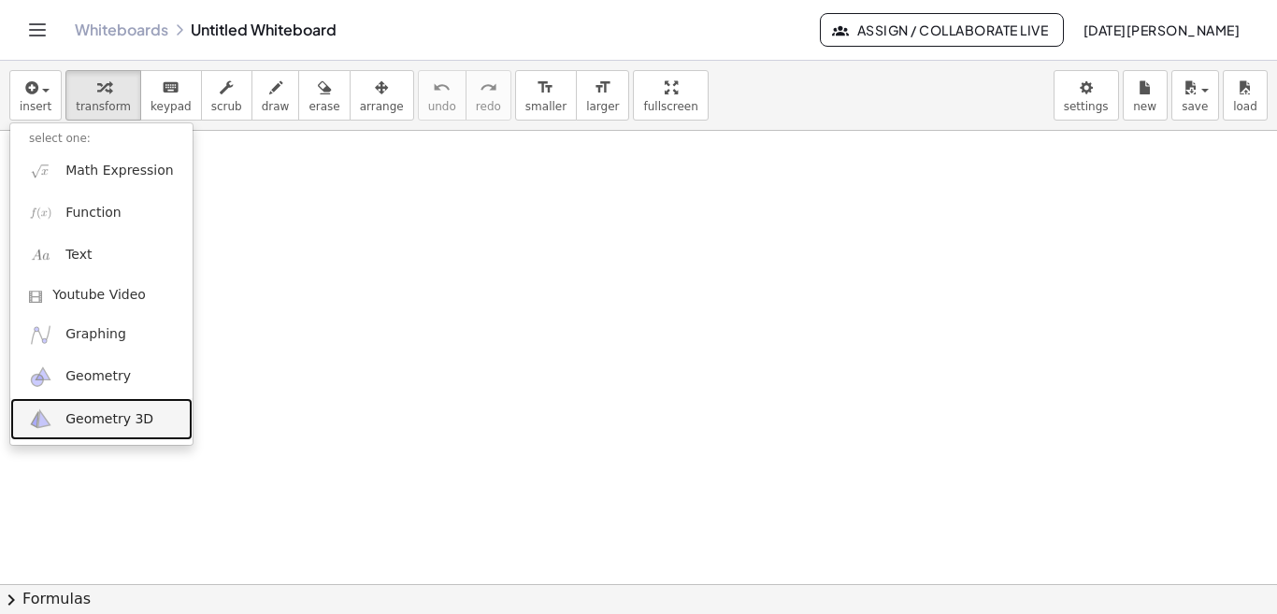
click at [120, 417] on span "Geometry 3D" at bounding box center [109, 419] width 88 height 19
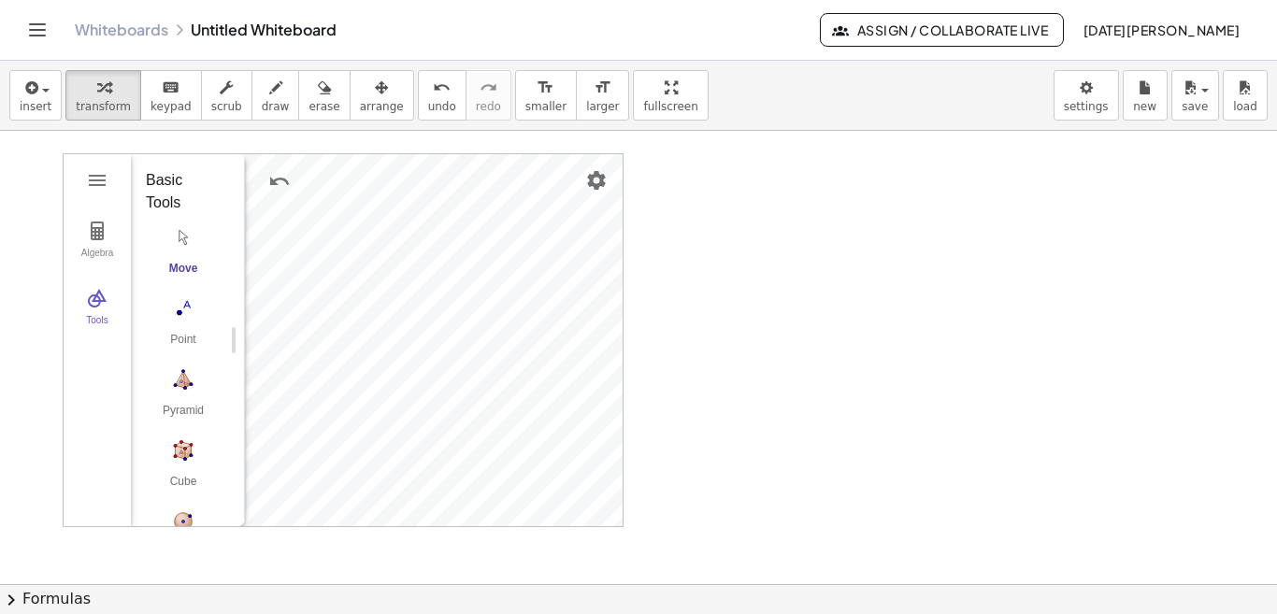
drag, startPoint x: 224, startPoint y: 349, endPoint x: 231, endPoint y: 376, distance: 27.9
click at [190, 453] on img "Cube. Select two points or other corresponding objects" at bounding box center [183, 450] width 75 height 30
click at [46, 109] on span "insert" at bounding box center [36, 106] width 32 height 13
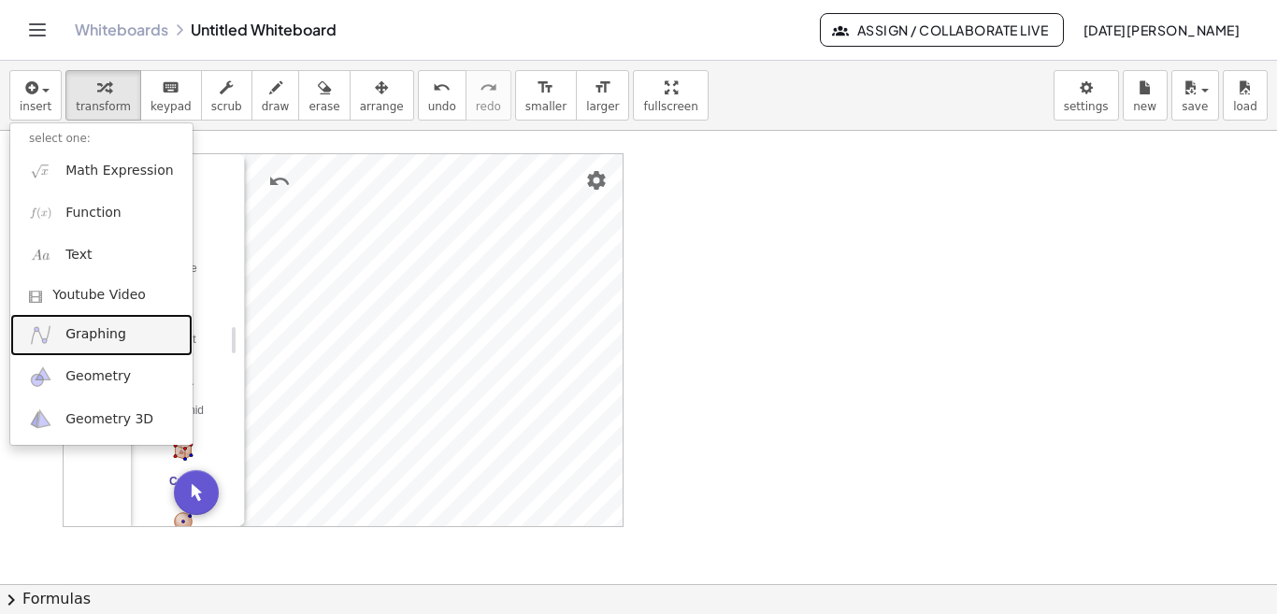
click at [99, 330] on span "Graphing" at bounding box center [95, 334] width 61 height 19
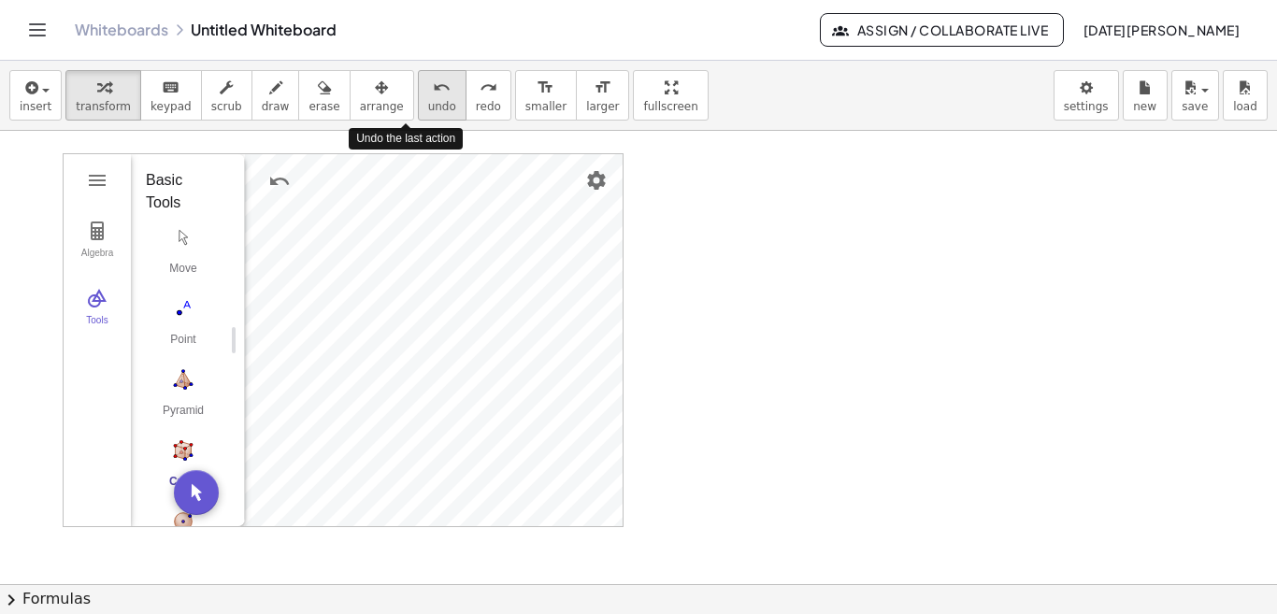
click at [433, 92] on icon "undo" at bounding box center [442, 88] width 18 height 22
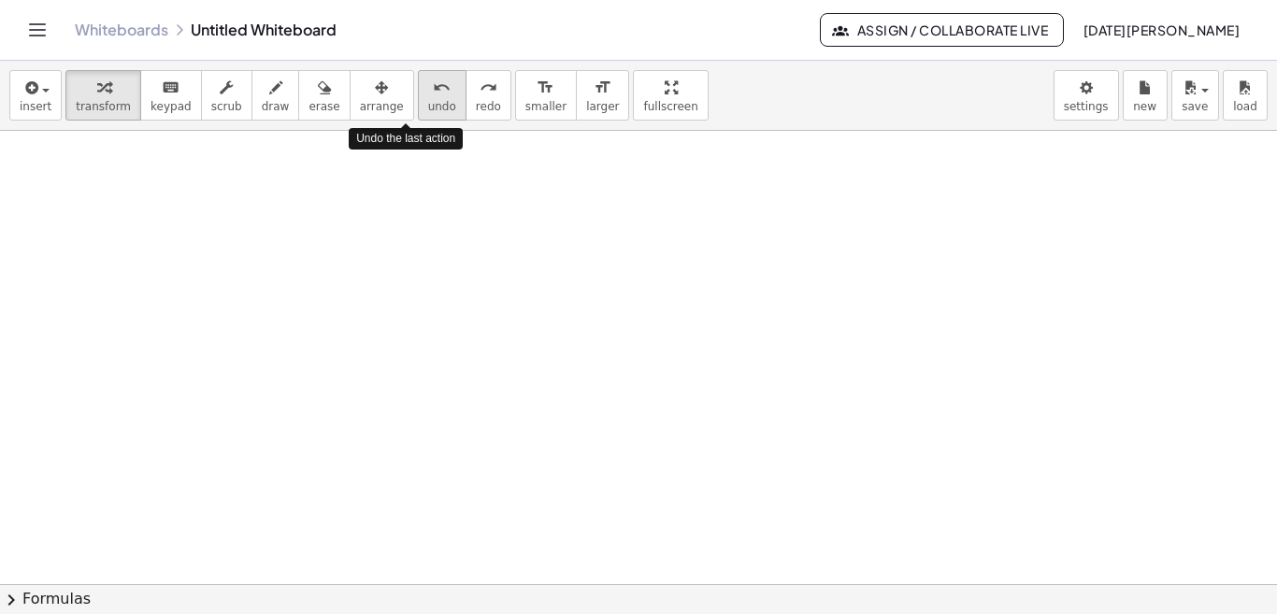
click at [433, 92] on icon "undo" at bounding box center [442, 88] width 18 height 22
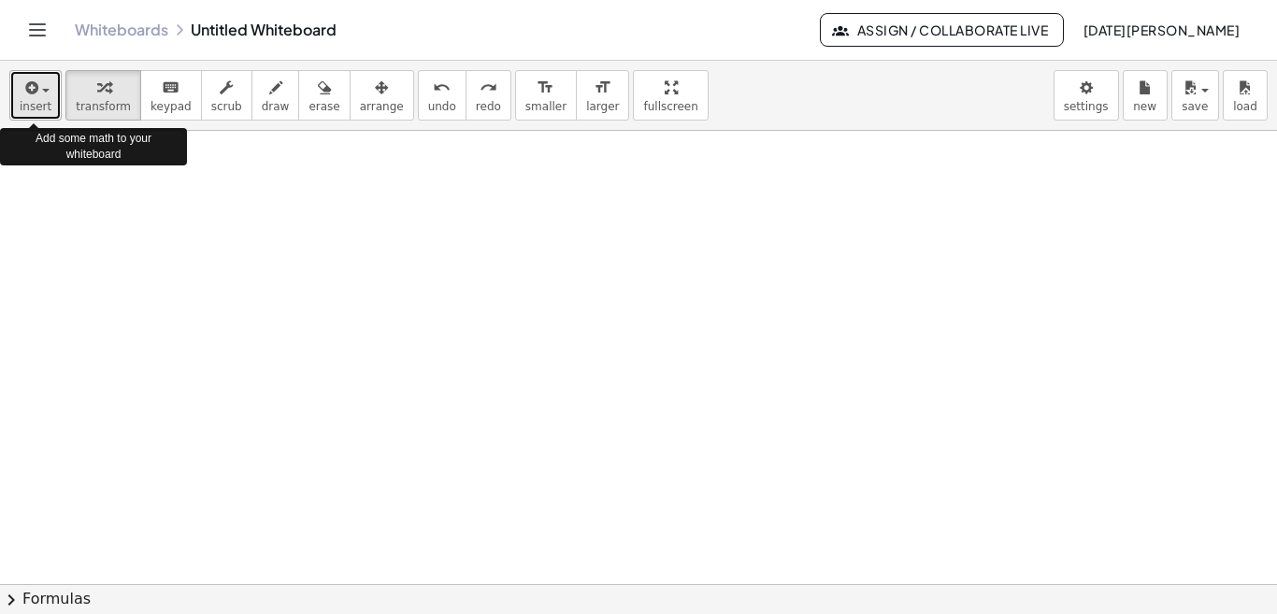
click at [38, 80] on div "button" at bounding box center [36, 87] width 32 height 22
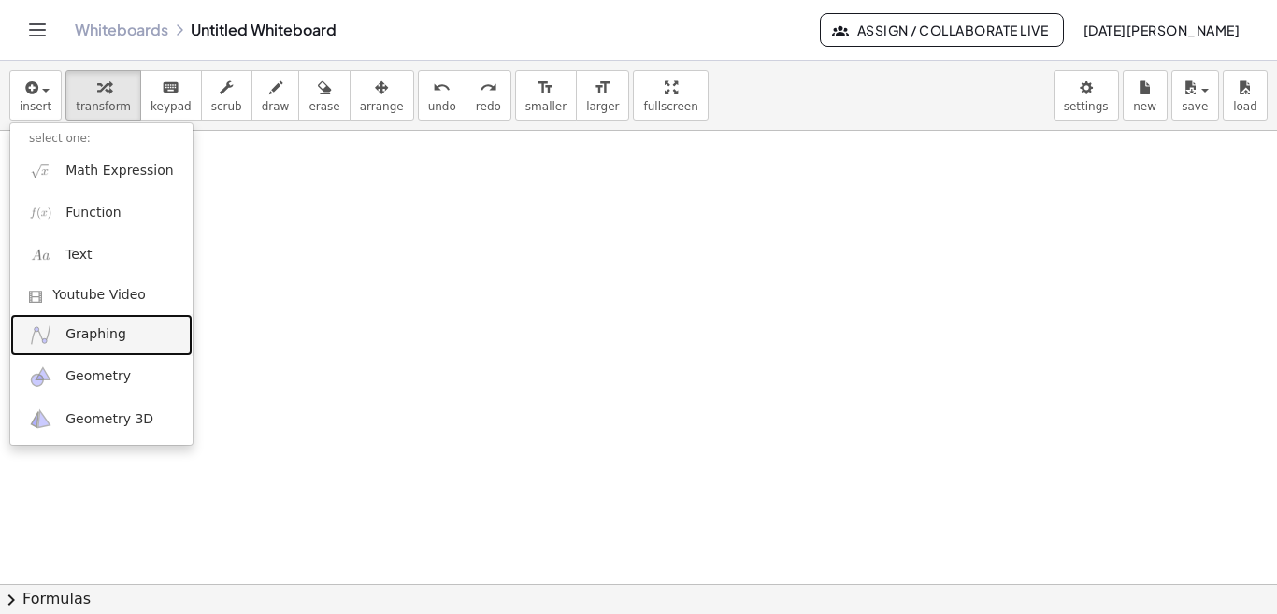
click at [96, 345] on link "Graphing" at bounding box center [101, 335] width 182 height 42
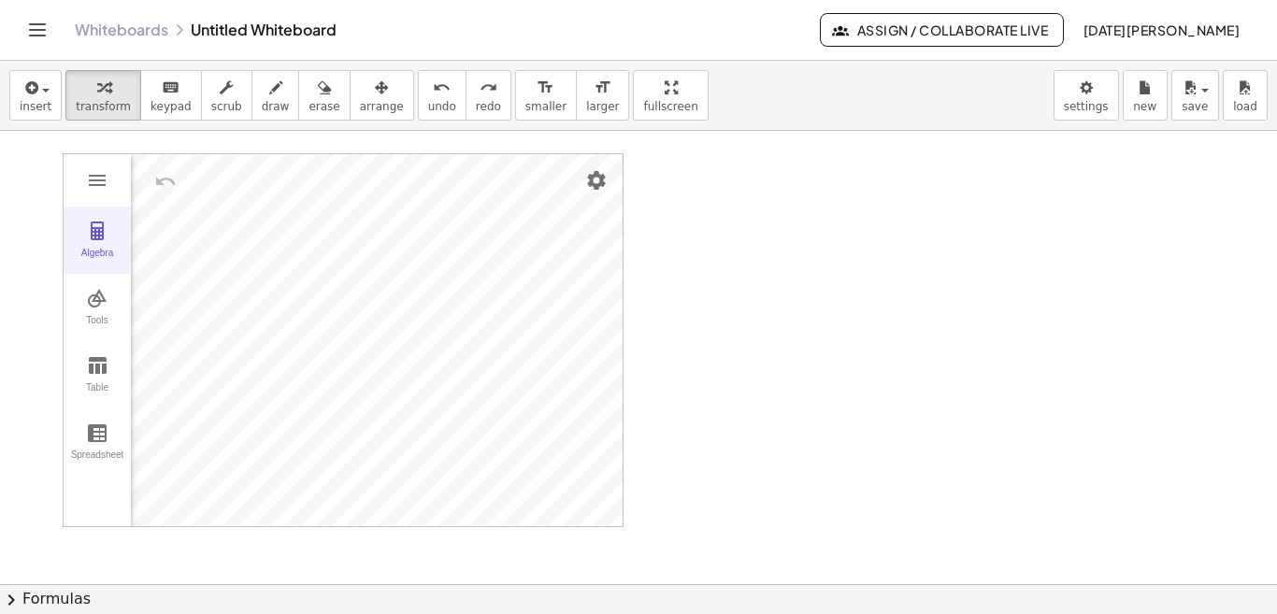
click at [96, 237] on img "Graphing Calculator" at bounding box center [97, 231] width 22 height 22
drag, startPoint x: 235, startPoint y: 306, endPoint x: 350, endPoint y: 267, distance: 121.2
click at [80, 503] on img "Graphing Calculator" at bounding box center [81, 515] width 34 height 34
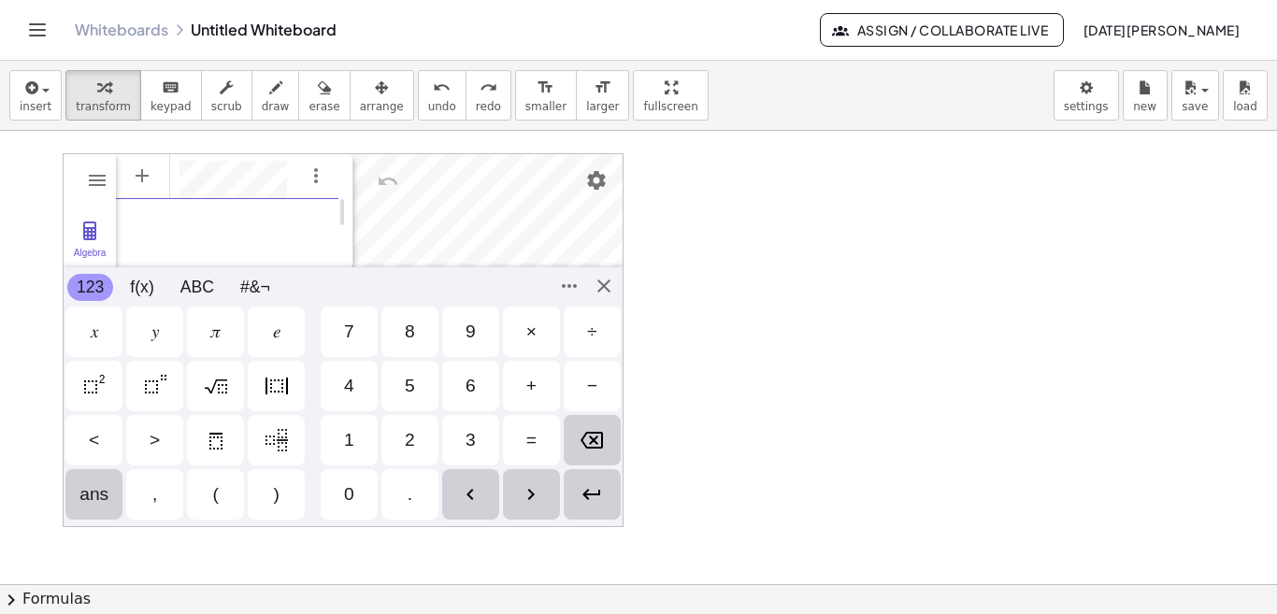
click at [159, 326] on div "𝑦" at bounding box center [154, 332] width 7 height 22
click at [158, 326] on div "𝑦" at bounding box center [154, 332] width 7 height 22
click at [535, 441] on div "=" at bounding box center [531, 440] width 10 height 22
click at [407, 382] on div "5" at bounding box center [410, 386] width 10 height 22
click at [100, 335] on div "𝑥" at bounding box center [93, 332] width 57 height 50
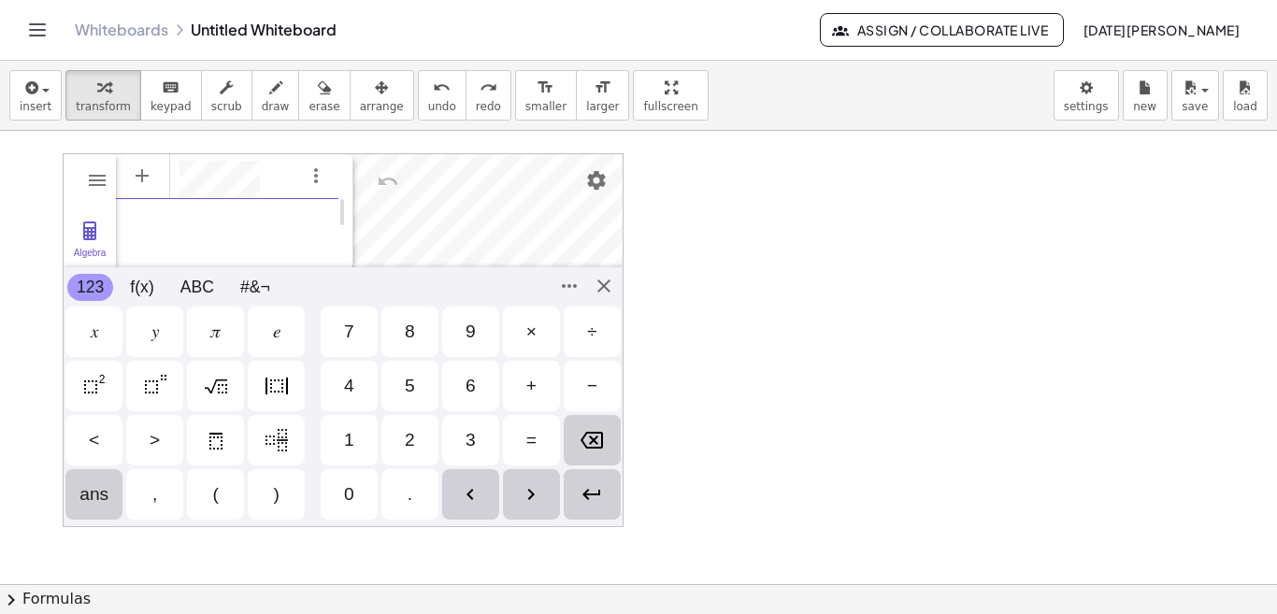
click at [531, 383] on div "+" at bounding box center [531, 386] width 10 height 22
click at [349, 380] on div "4" at bounding box center [349, 386] width 10 height 22
click at [604, 282] on div "Algebra Tools Table Spreadsheet GeoGebra Graphing Calculator Basic Tools Move P…" at bounding box center [343, 340] width 561 height 374
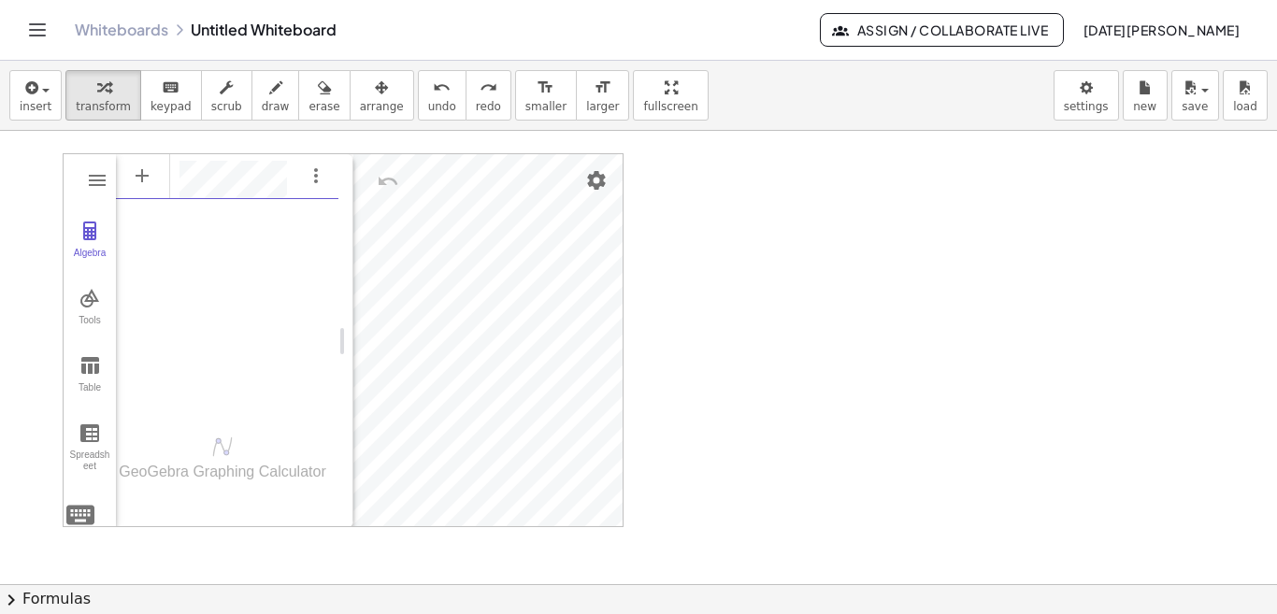
click at [235, 206] on div "Algebra" at bounding box center [227, 280] width 222 height 256
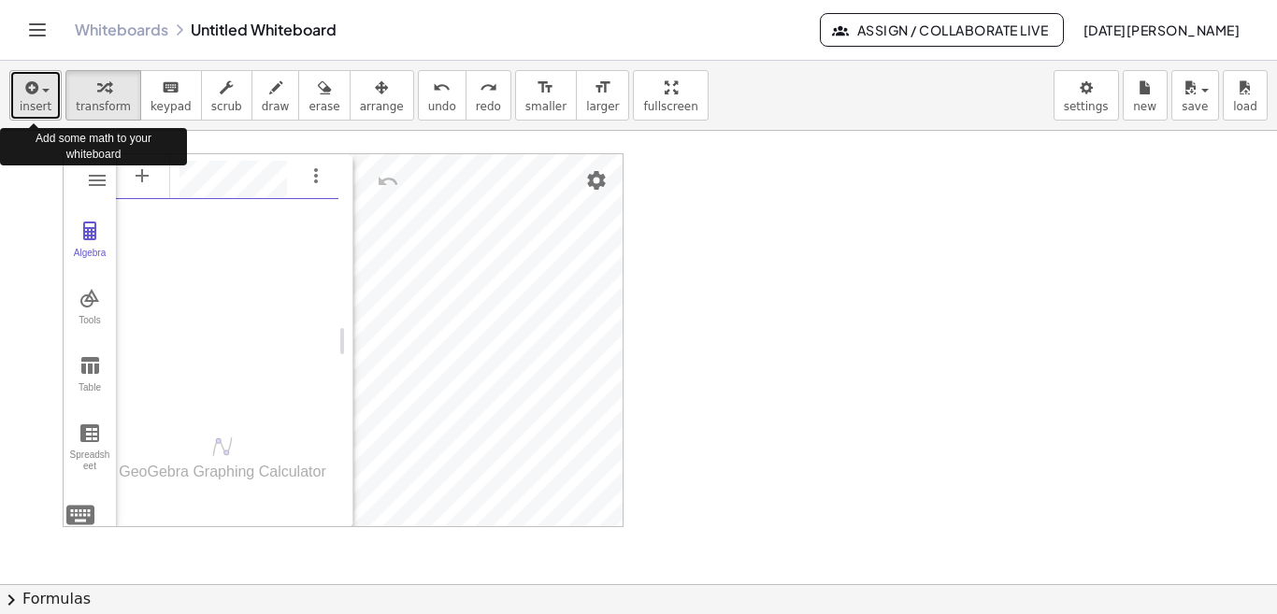
click at [36, 94] on icon "button" at bounding box center [29, 88] width 17 height 22
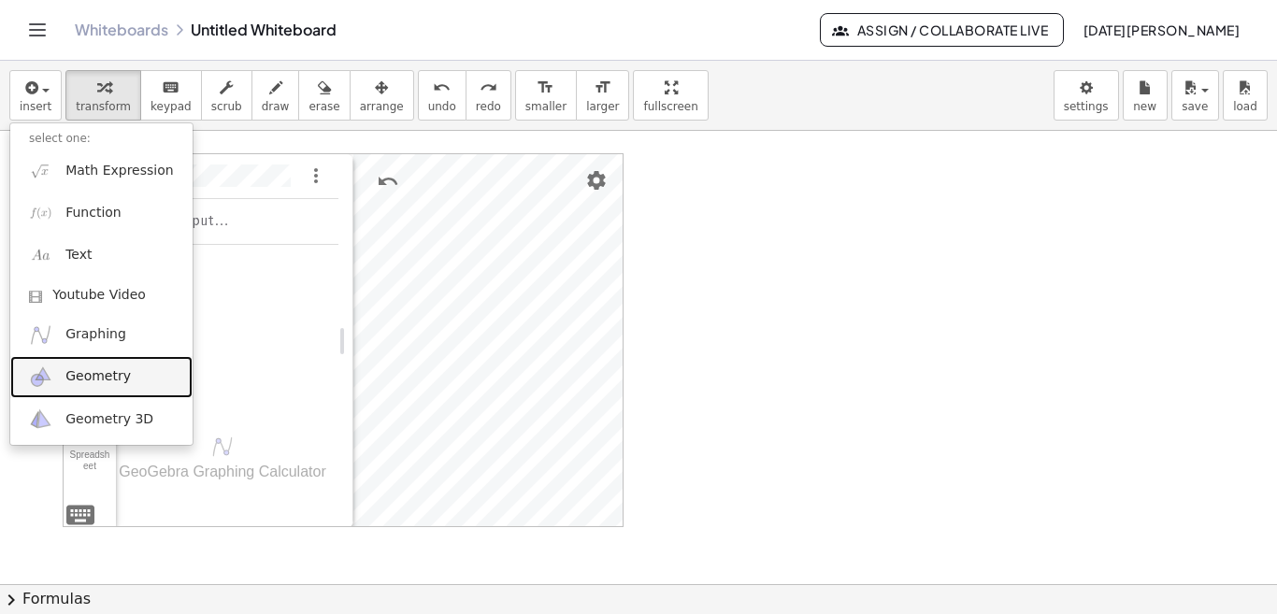
click at [116, 374] on span "Geometry" at bounding box center [97, 376] width 65 height 19
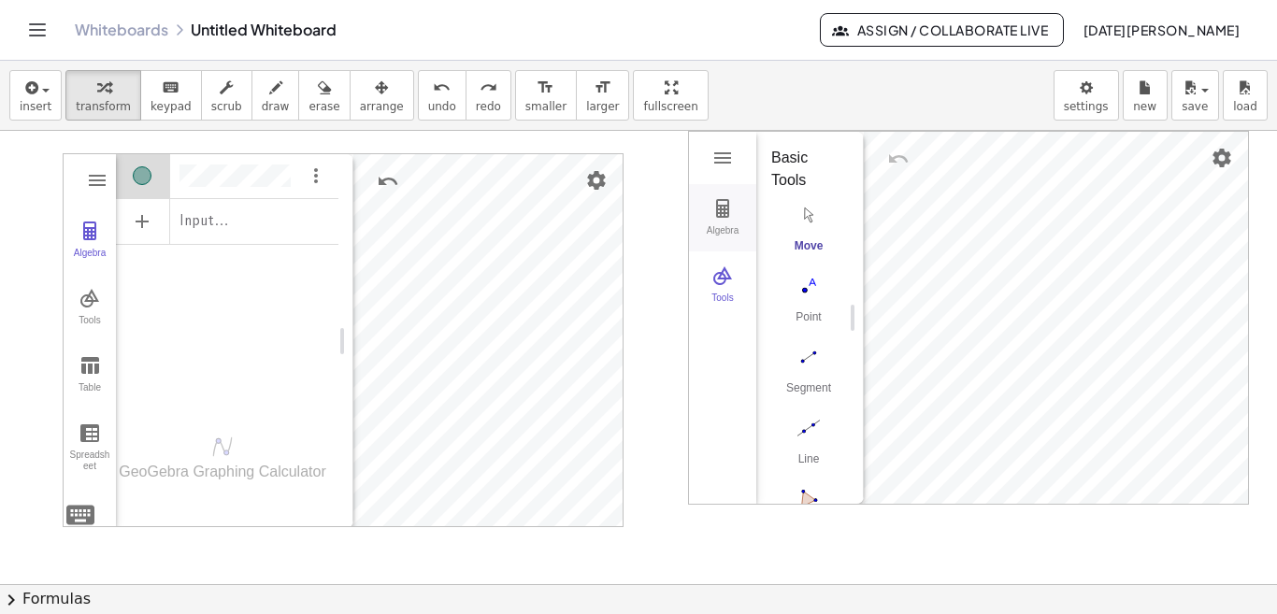
click at [721, 199] on img "Geometry" at bounding box center [722, 208] width 22 height 22
